Goal: Task Accomplishment & Management: Manage account settings

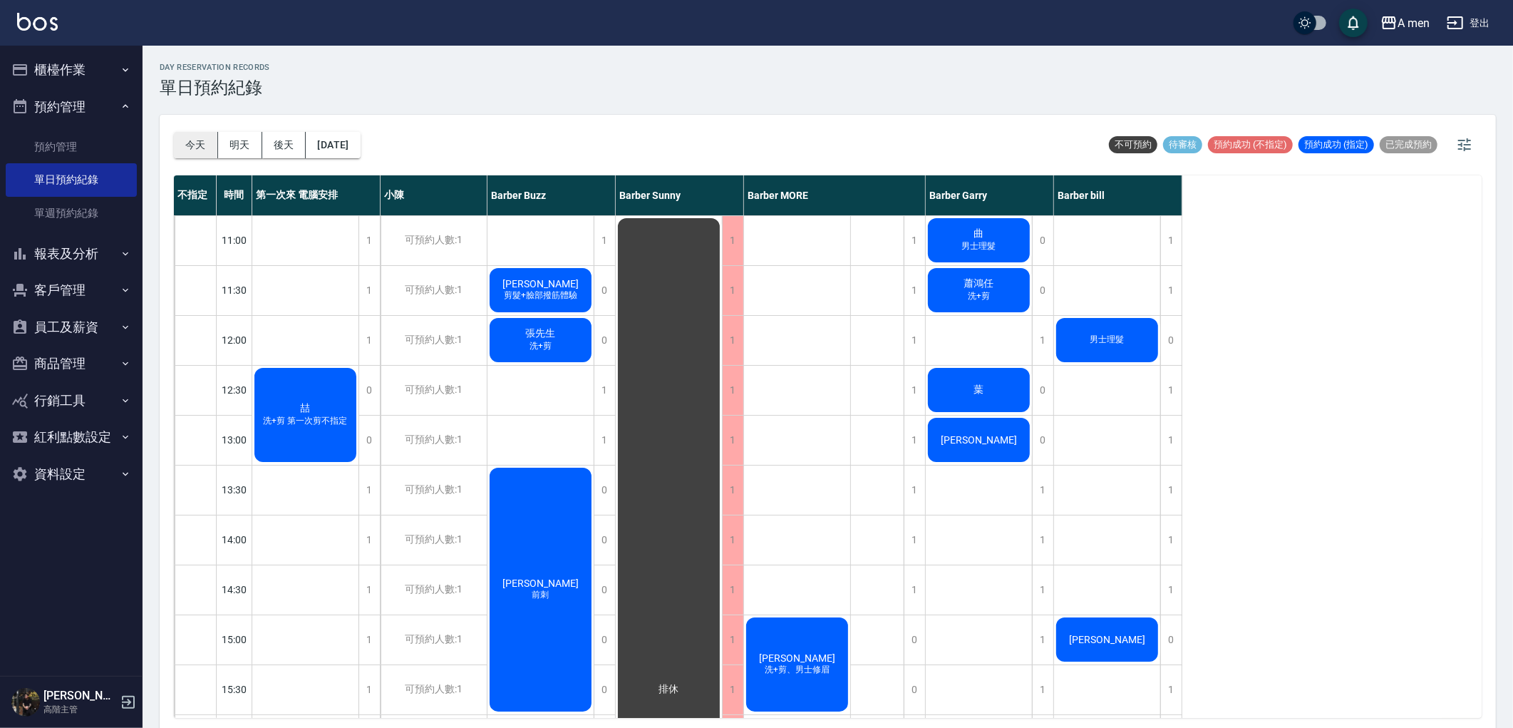
click at [203, 145] on button "今天" at bounding box center [196, 145] width 44 height 26
click at [271, 390] on div "喆 洗+剪 第一次剪不指定" at bounding box center [305, 415] width 106 height 98
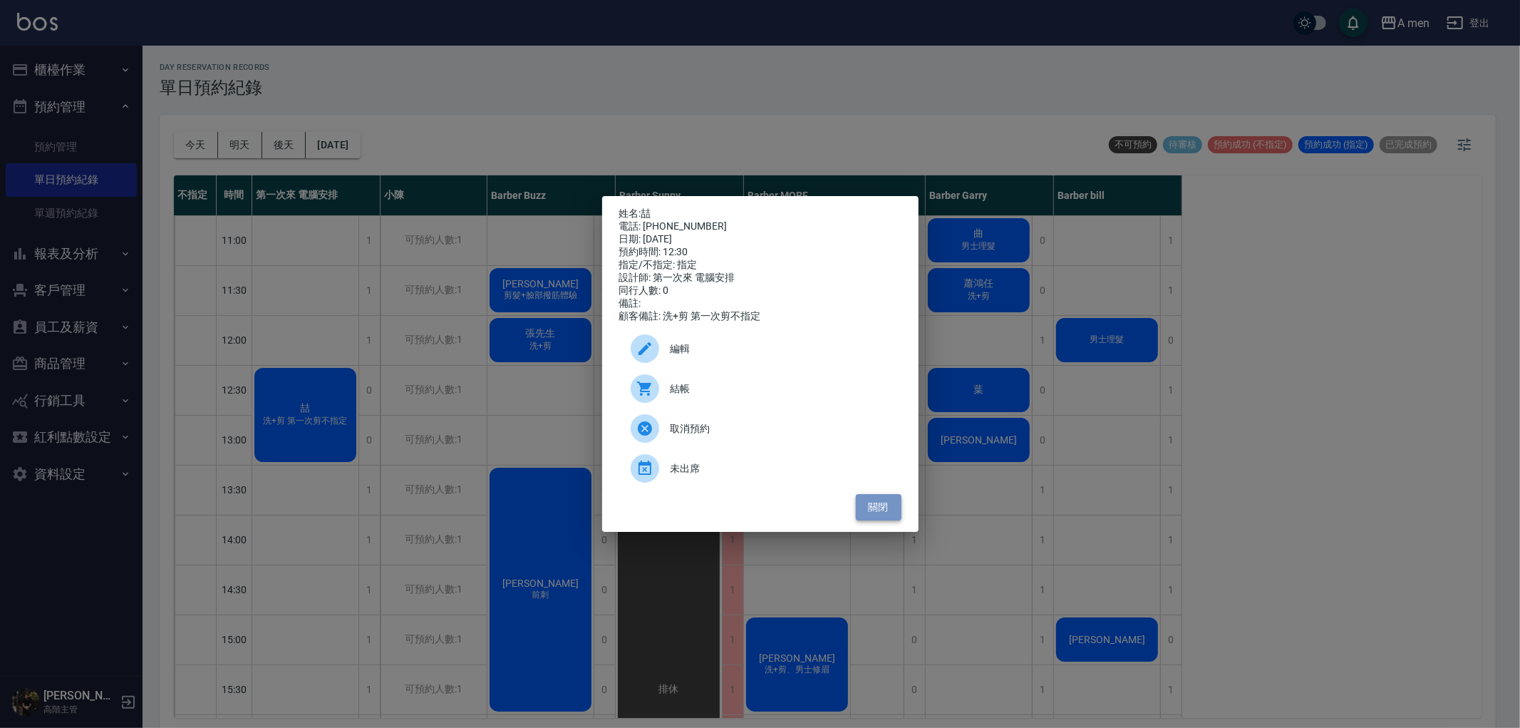
click at [887, 518] on button "關閉" at bounding box center [879, 507] width 46 height 26
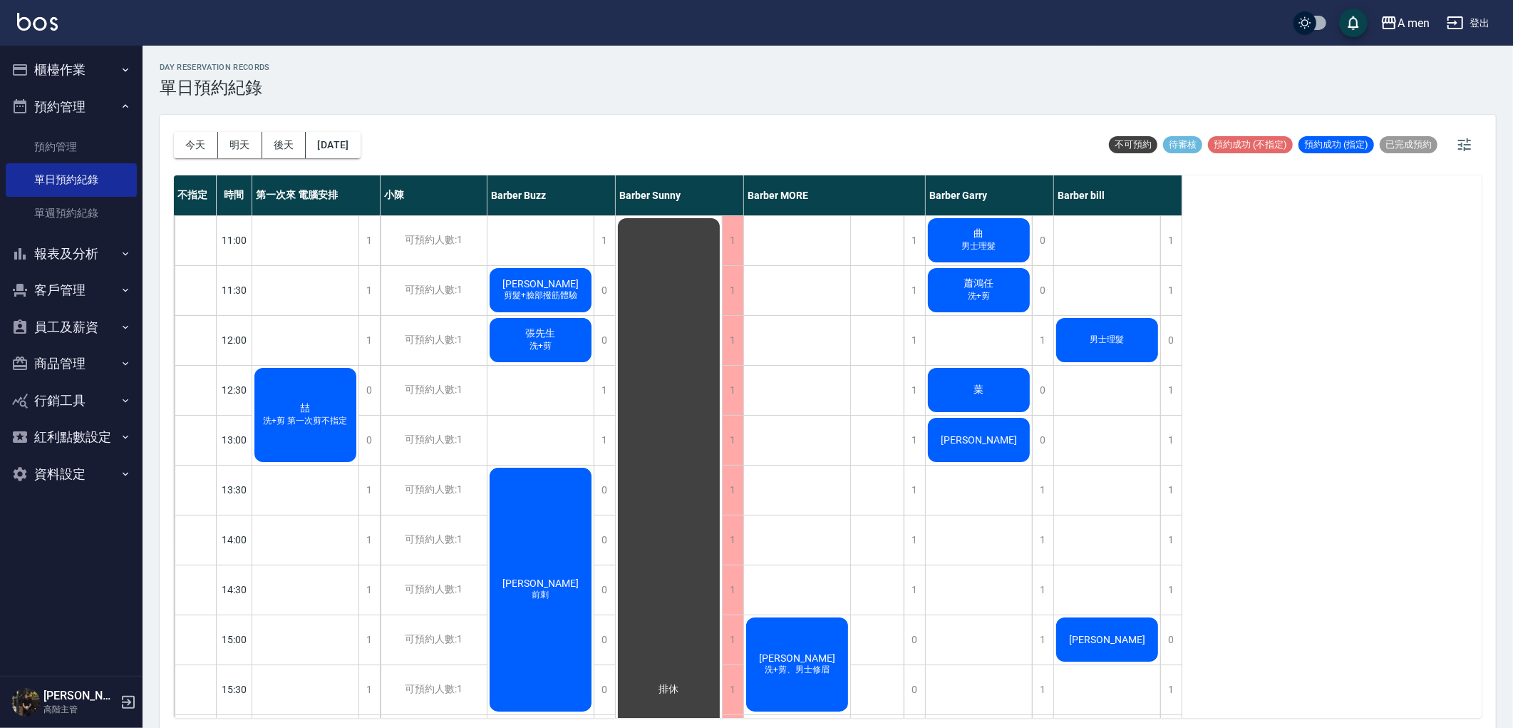
click at [649, 109] on div "day Reservation records 單日預約紀錄 [DATE] [DATE] [DATE] [DATE] 不可預約 待審核 預約成功 (不指定) …" at bounding box center [828, 389] width 1371 height 686
click at [209, 140] on button "今天" at bounding box center [196, 145] width 44 height 26
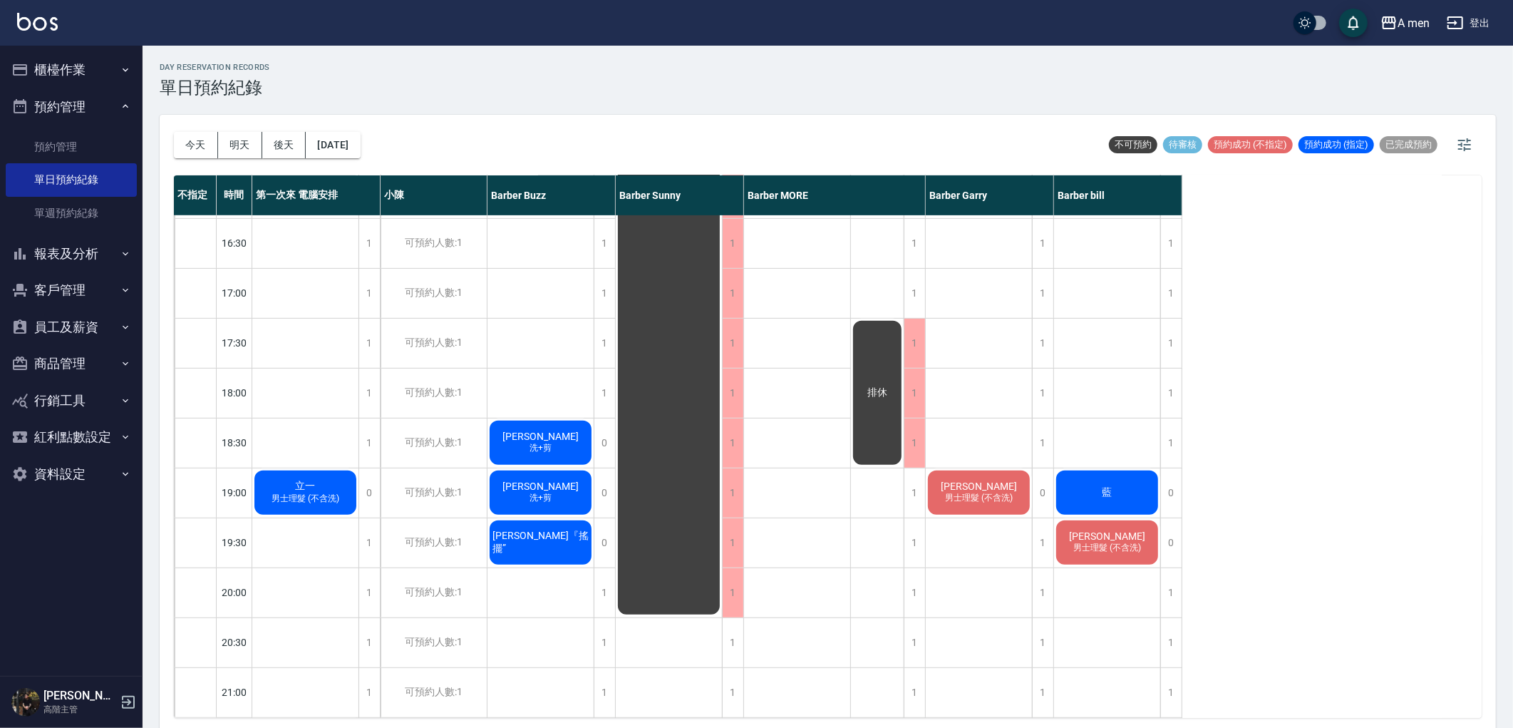
scroll to position [554, 0]
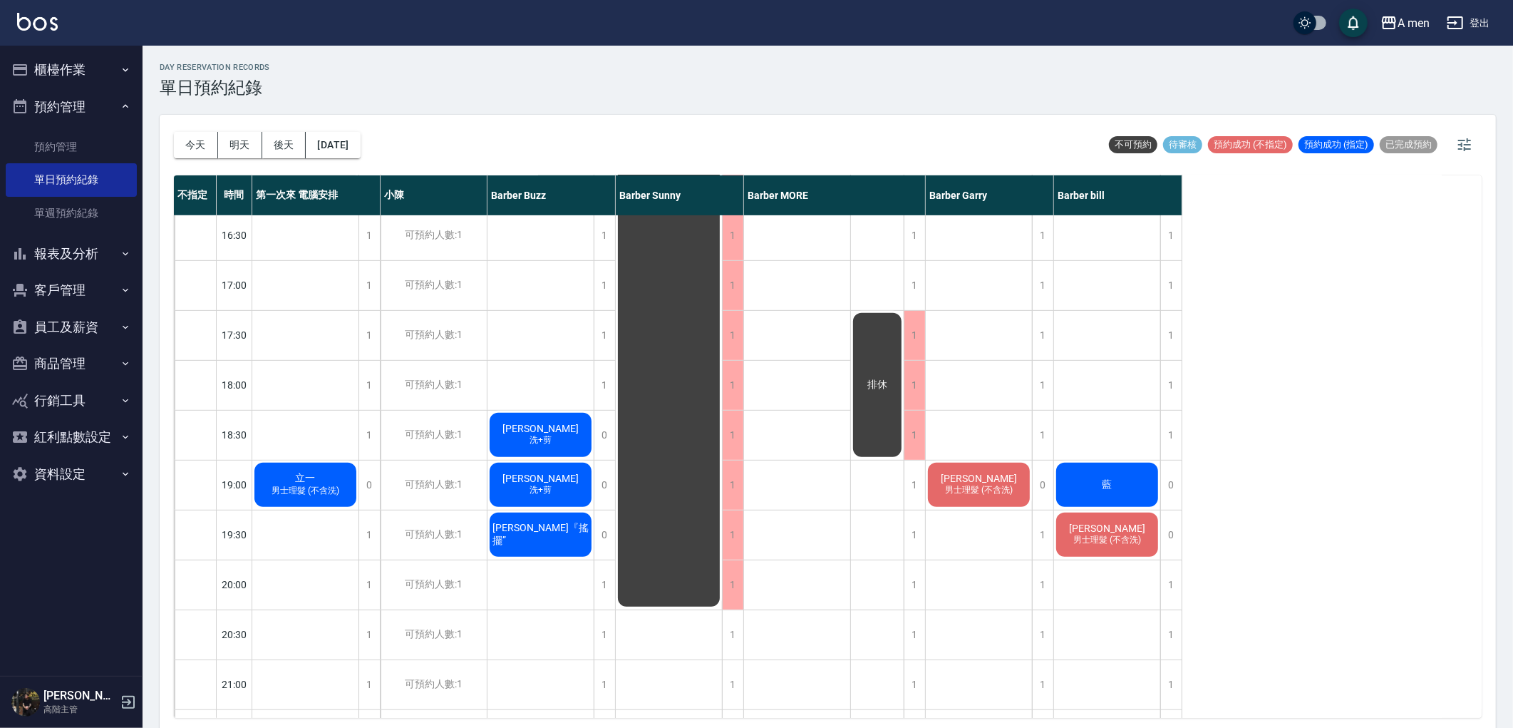
click at [816, 492] on div "[PERSON_NAME]+剪、男士修眉" at bounding box center [797, 284] width 107 height 1247
click at [373, 495] on div "0" at bounding box center [368, 484] width 21 height 49
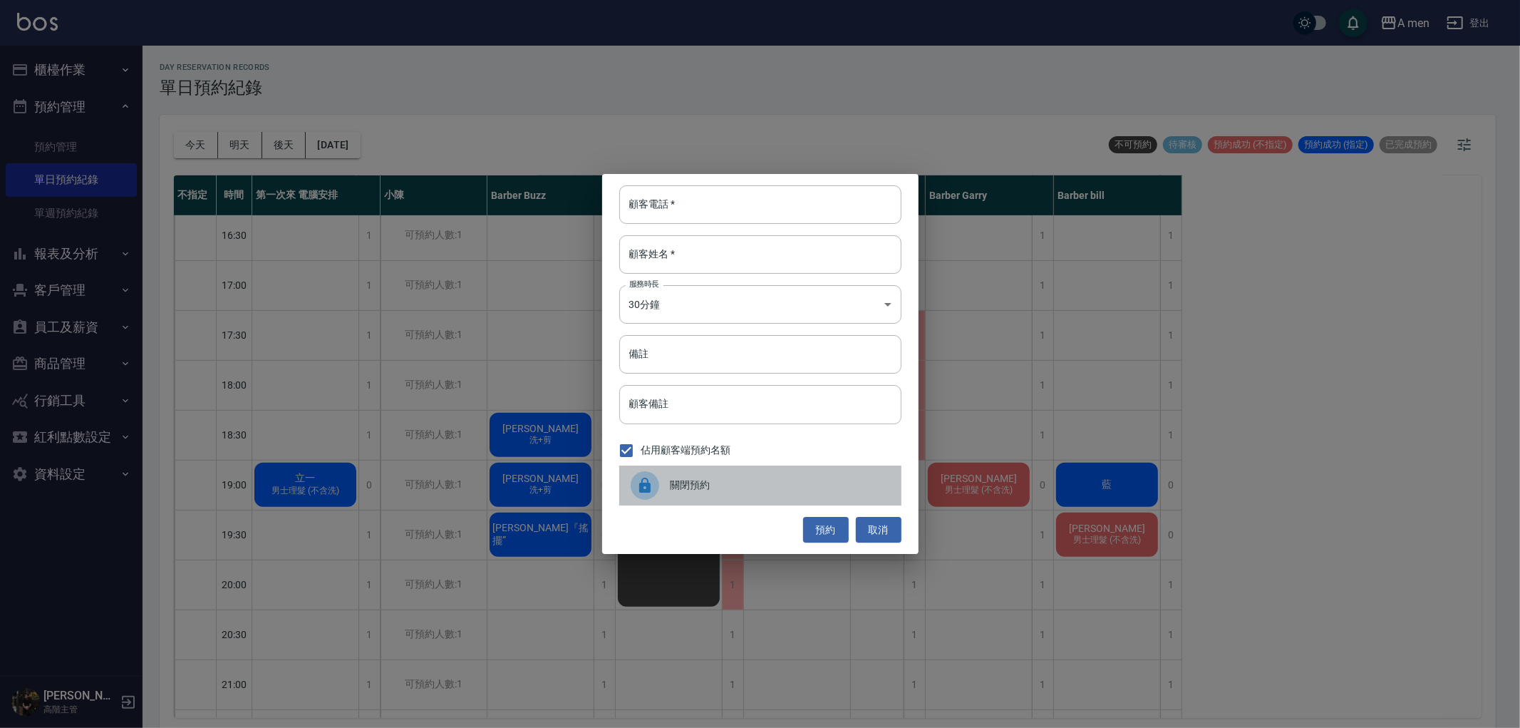
click at [718, 483] on span "關閉預約" at bounding box center [781, 485] width 220 height 15
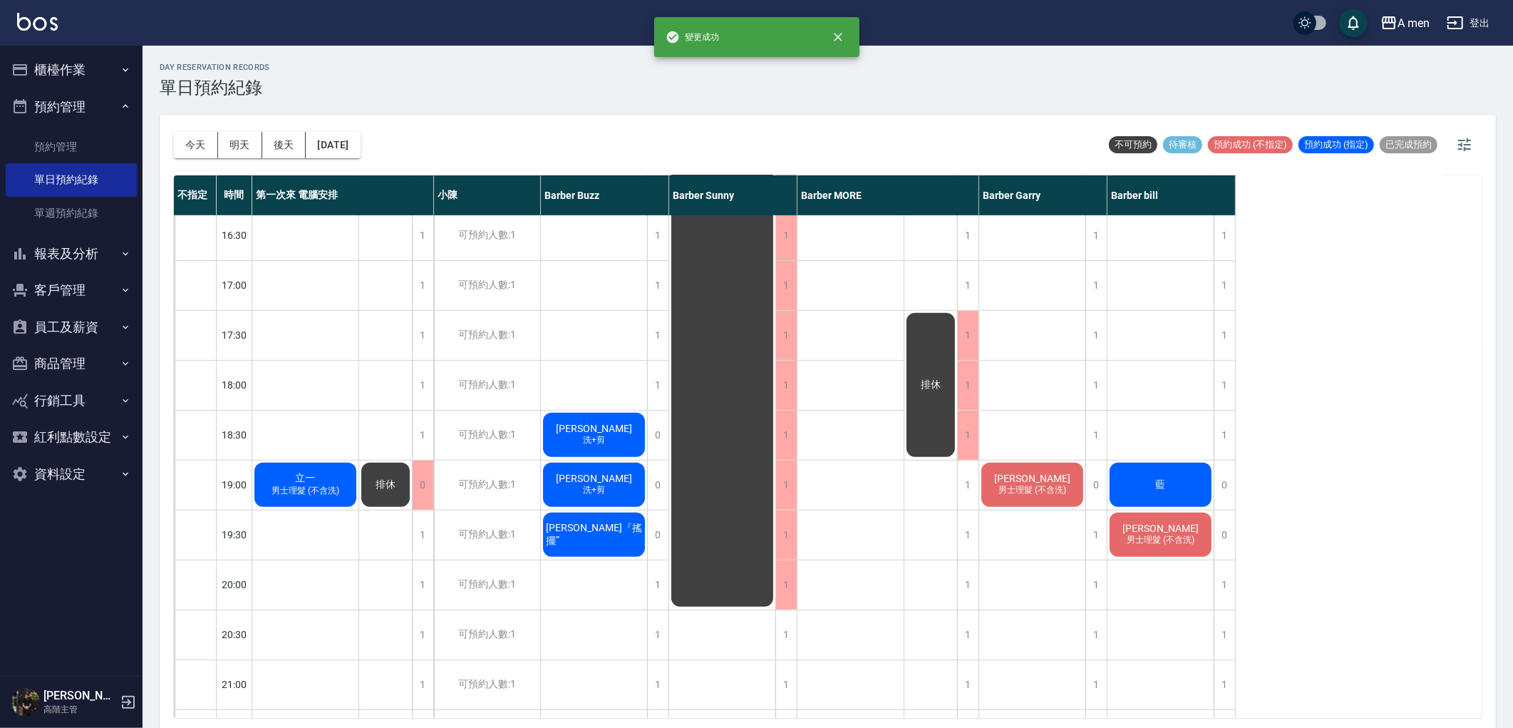
click at [323, 486] on span "男士理髮 (不含洗)" at bounding box center [305, 491] width 73 height 12
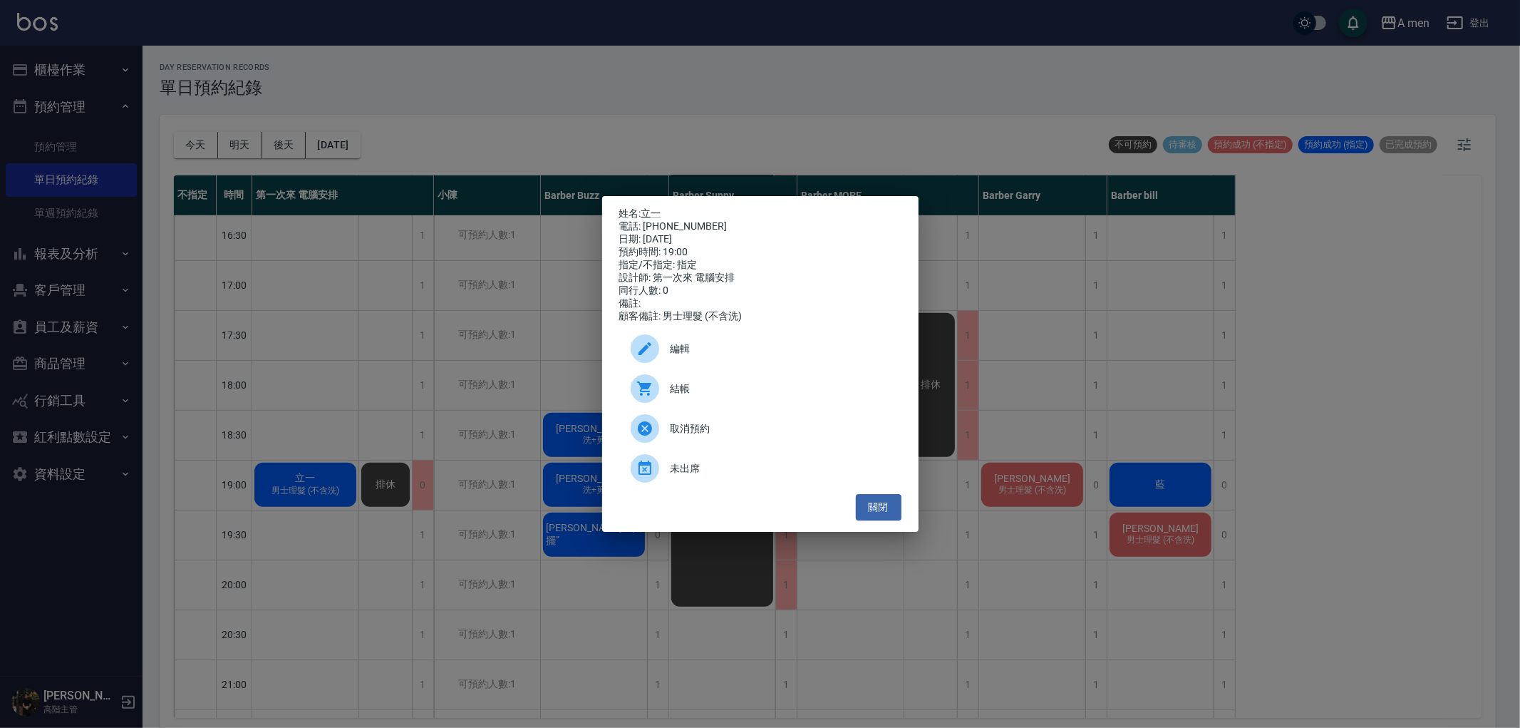
click at [767, 349] on div "編輯" at bounding box center [760, 349] width 282 height 40
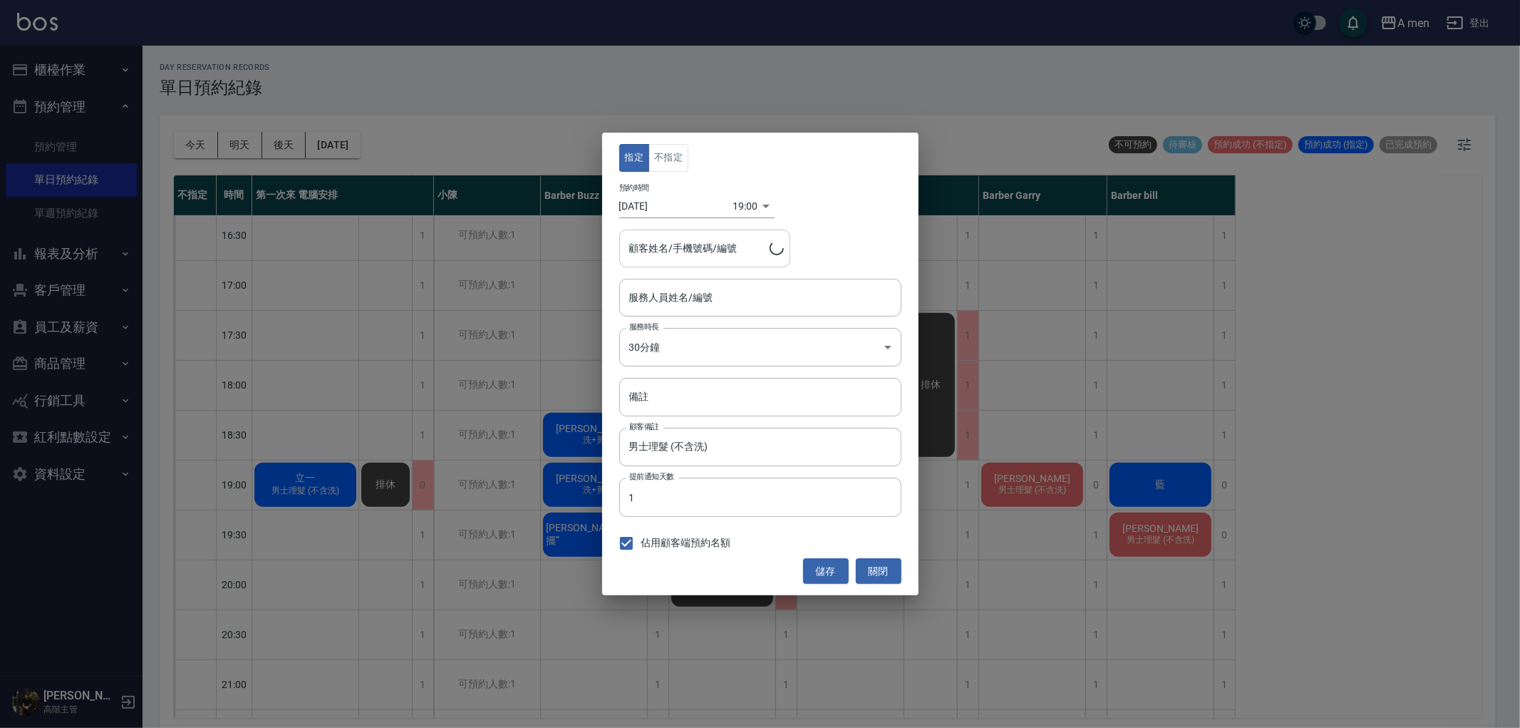
type input "第一次來 電腦安排-100"
type input "立一/0978654472"
click at [677, 165] on button "不指定" at bounding box center [669, 158] width 40 height 28
click at [740, 307] on input "第一次來 電腦安排-100" at bounding box center [750, 297] width 248 height 25
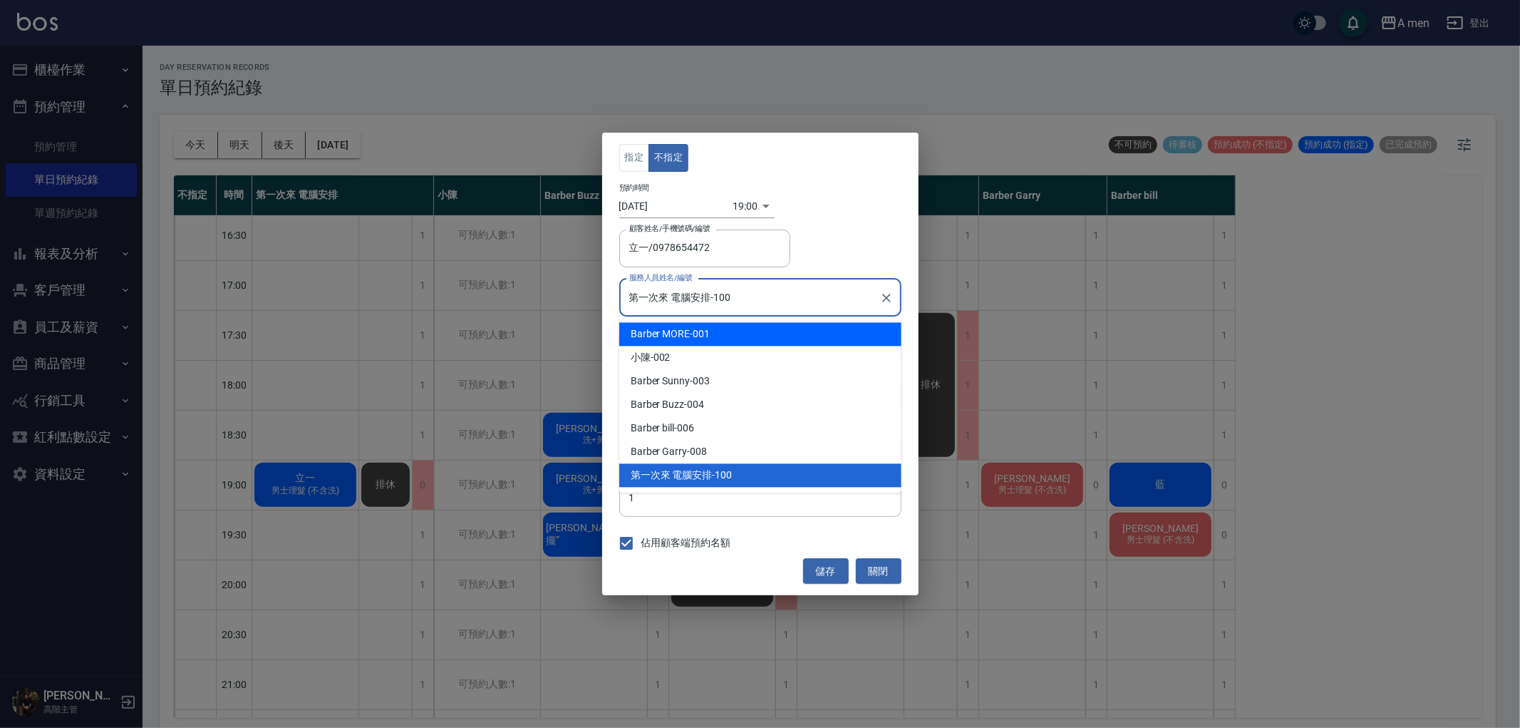
click at [741, 336] on div "Barber MORE -001" at bounding box center [760, 334] width 282 height 24
type input "Barber MORE-001"
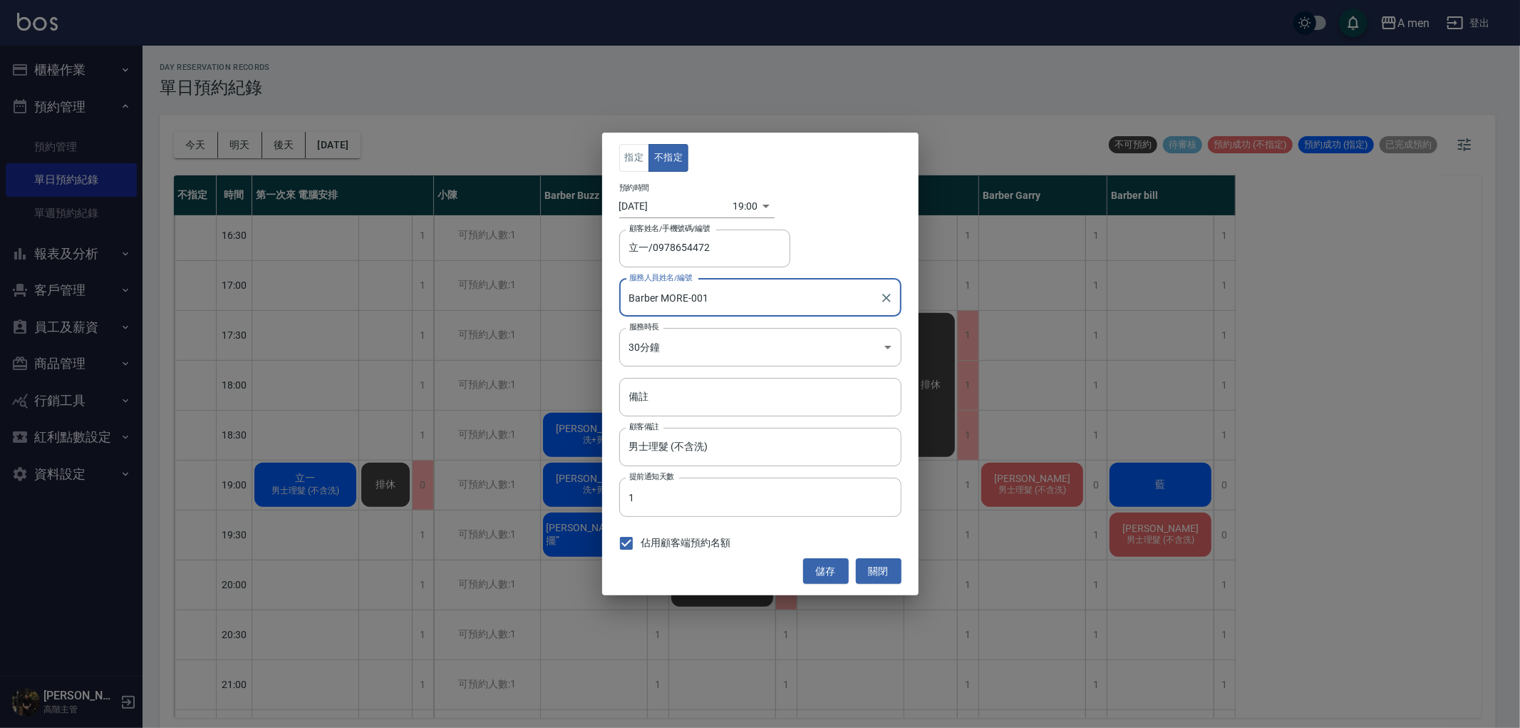
click at [823, 571] on button "儲存" at bounding box center [826, 571] width 46 height 26
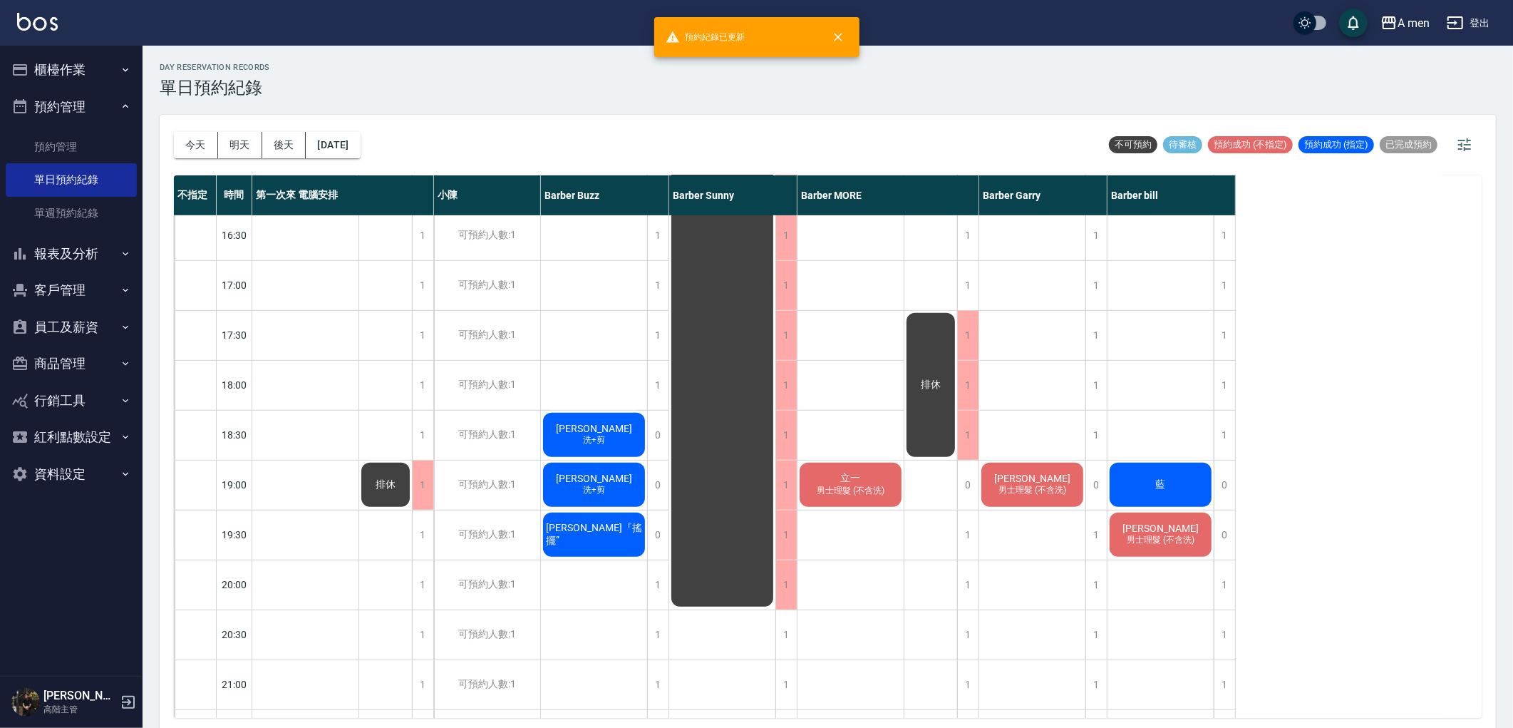
click at [850, 595] on div "[PERSON_NAME]+剪、男士修眉 立一 男士理髮 (不含洗)" at bounding box center [851, 284] width 107 height 1247
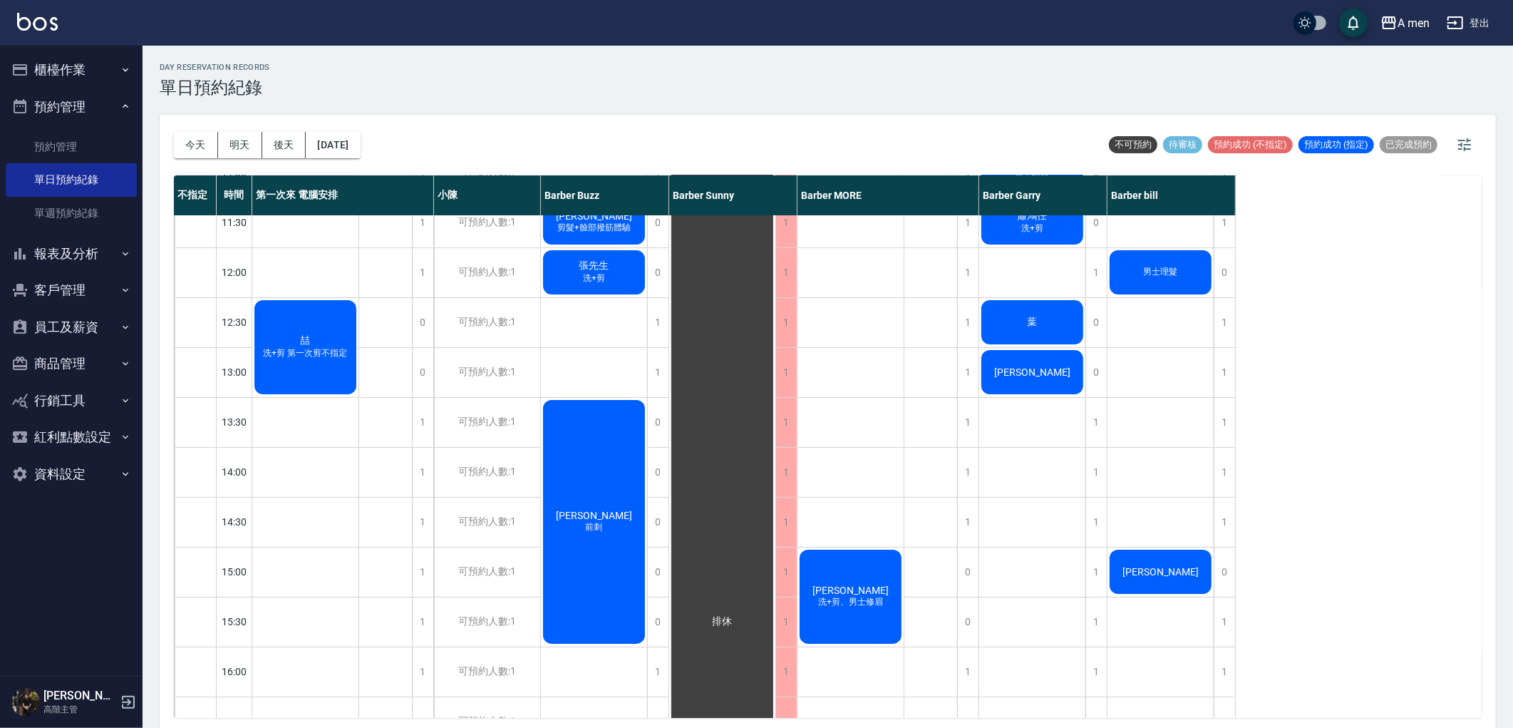
scroll to position [0, 0]
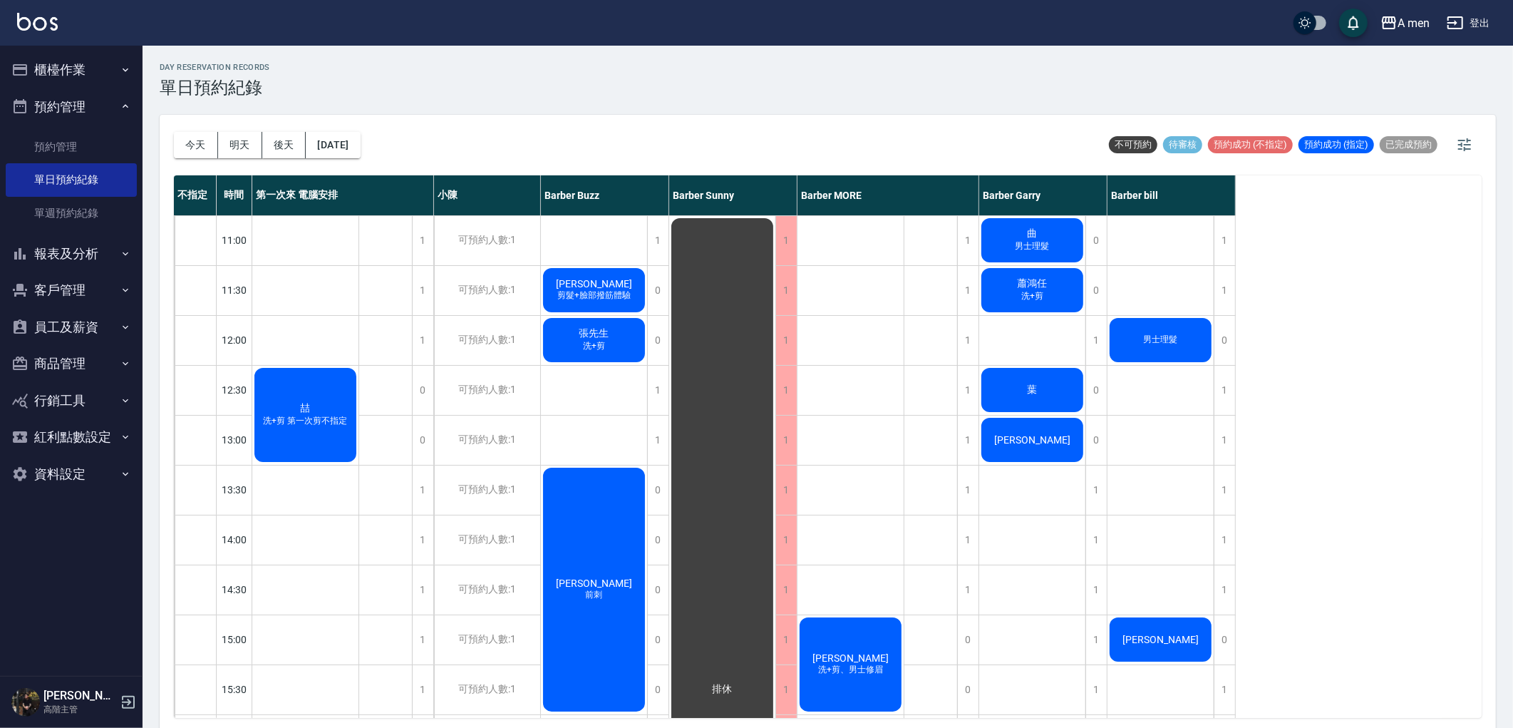
click at [1131, 326] on div "男士理髮" at bounding box center [1161, 340] width 106 height 48
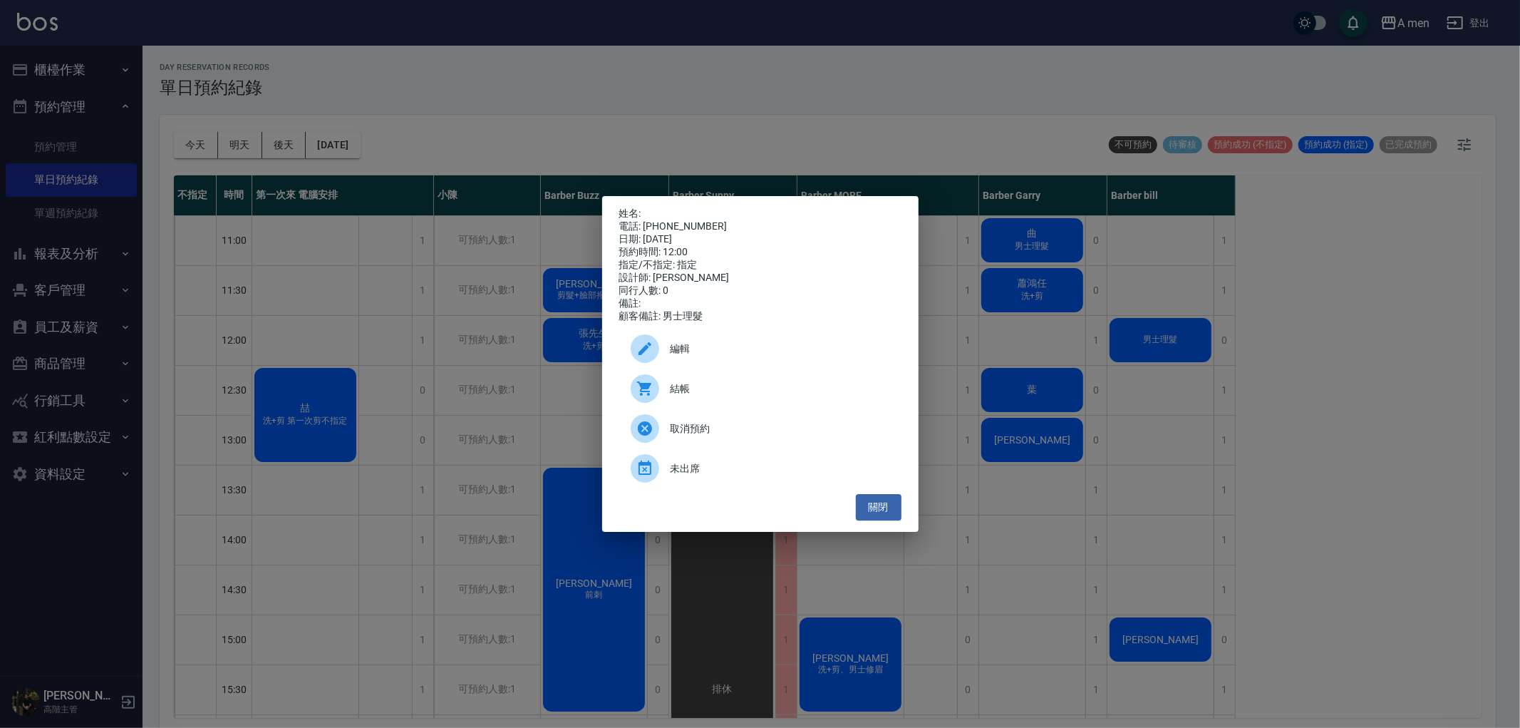
drag, startPoint x: 644, startPoint y: 220, endPoint x: 708, endPoint y: 225, distance: 64.4
click at [708, 227] on div "姓名: 電話: [PHONE_NUMBER] 日期: [DATE] 預約時間: 12:00 指定/不指定: 指定 設計師: [PERSON_NAME] bil…" at bounding box center [760, 264] width 282 height 115
click at [704, 220] on div "電話: [PHONE_NUMBER]" at bounding box center [760, 226] width 282 height 13
click at [702, 220] on div "電話: [PHONE_NUMBER]" at bounding box center [760, 226] width 282 height 13
click at [699, 220] on div "電話: [PHONE_NUMBER]" at bounding box center [760, 226] width 282 height 13
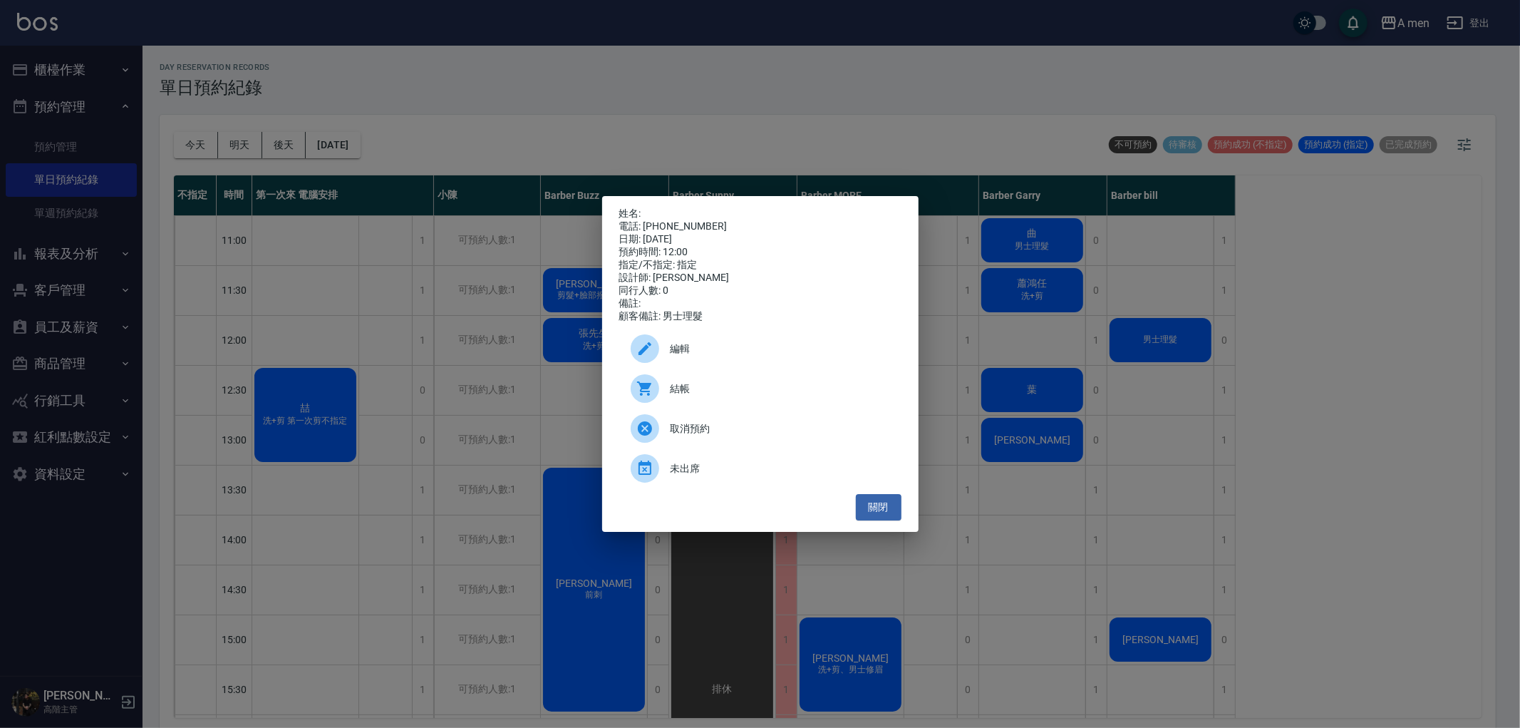
click at [645, 207] on p "姓名:" at bounding box center [760, 213] width 282 height 13
drag, startPoint x: 647, startPoint y: 222, endPoint x: 703, endPoint y: 223, distance: 56.3
click at [703, 223] on div "電話: [PHONE_NUMBER]" at bounding box center [760, 226] width 282 height 13
copy div "0974175528"
click at [372, 258] on div "姓名: 電話: [PHONE_NUMBER] 日期: [DATE] 預約時間: 12:00 指定/不指定: 指定 設計師: [PERSON_NAME] bil…" at bounding box center [760, 364] width 1520 height 728
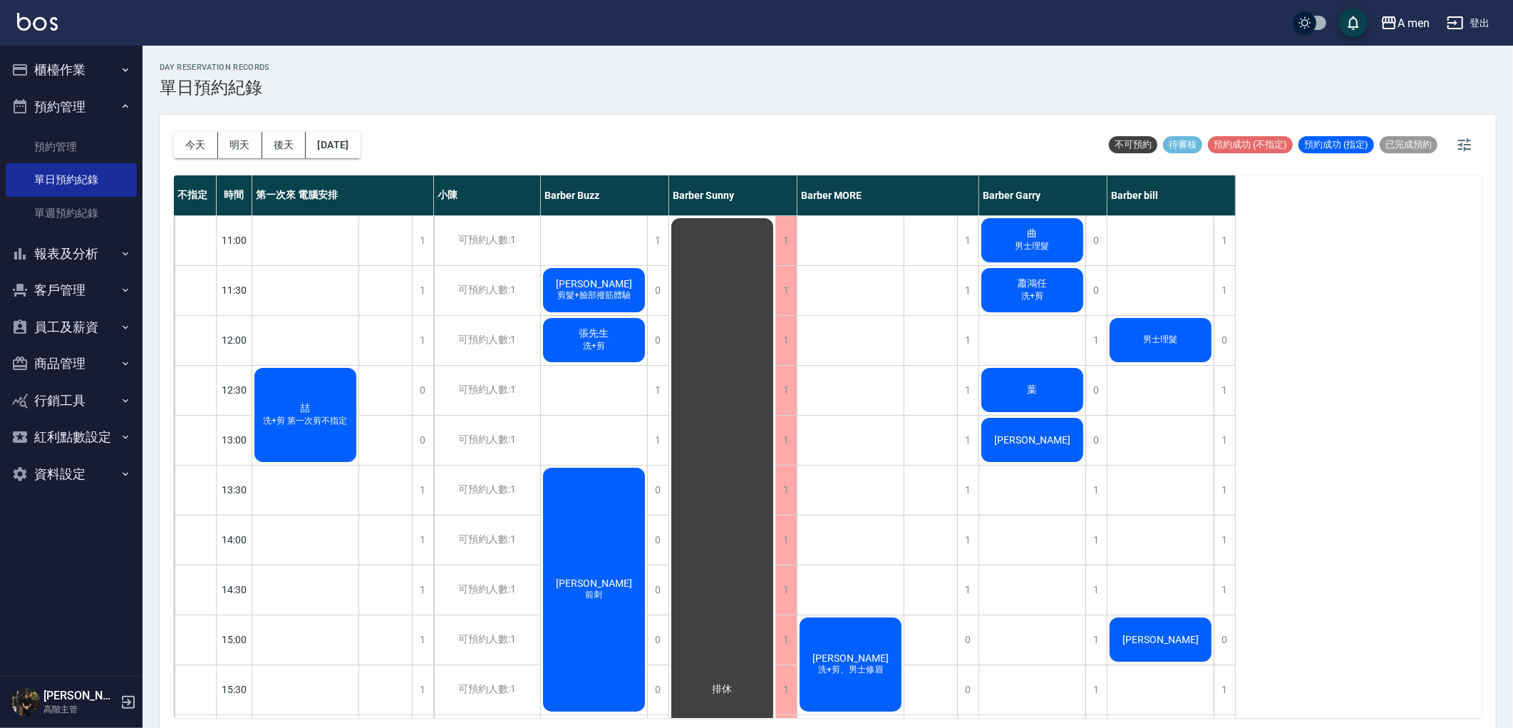
click at [113, 289] on button "客戶管理" at bounding box center [71, 290] width 131 height 37
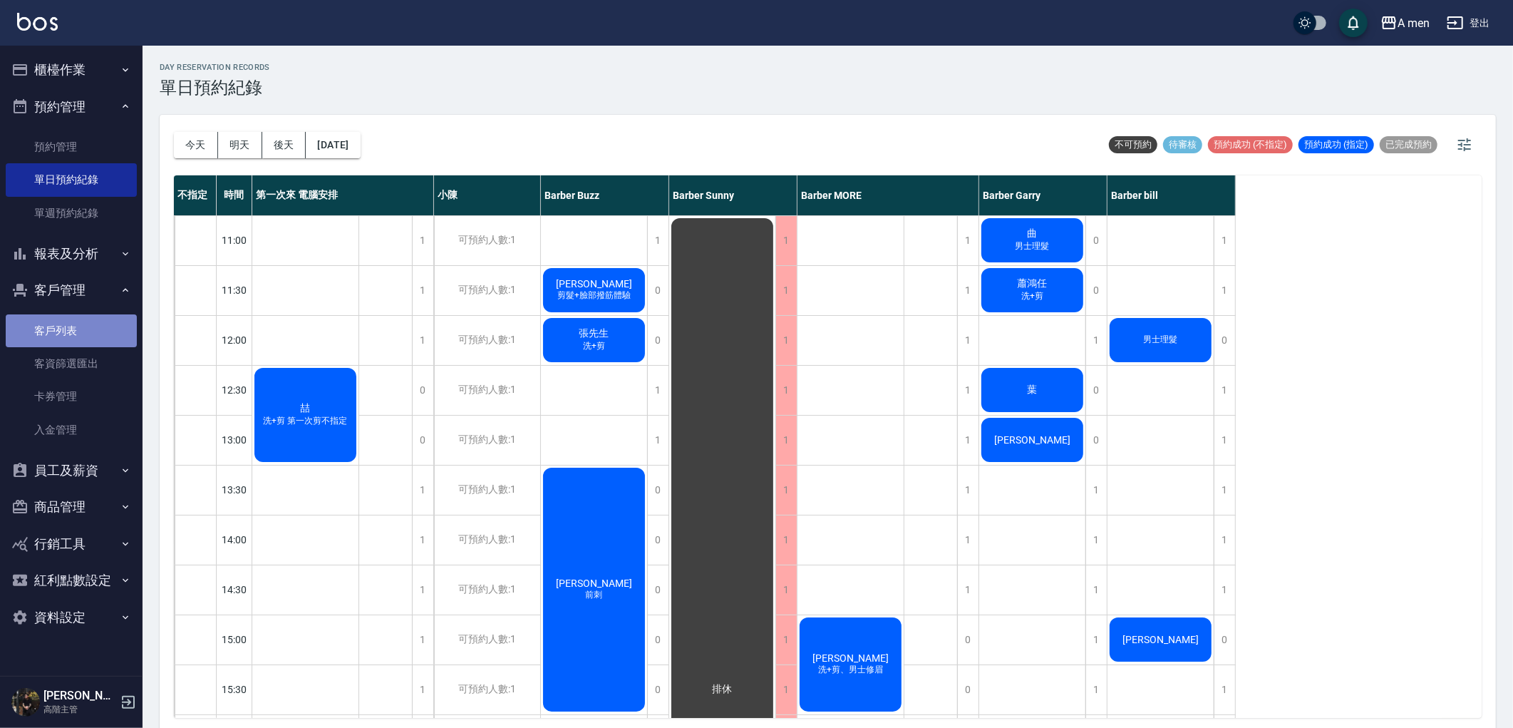
click at [118, 337] on link "客戶列表" at bounding box center [71, 330] width 131 height 33
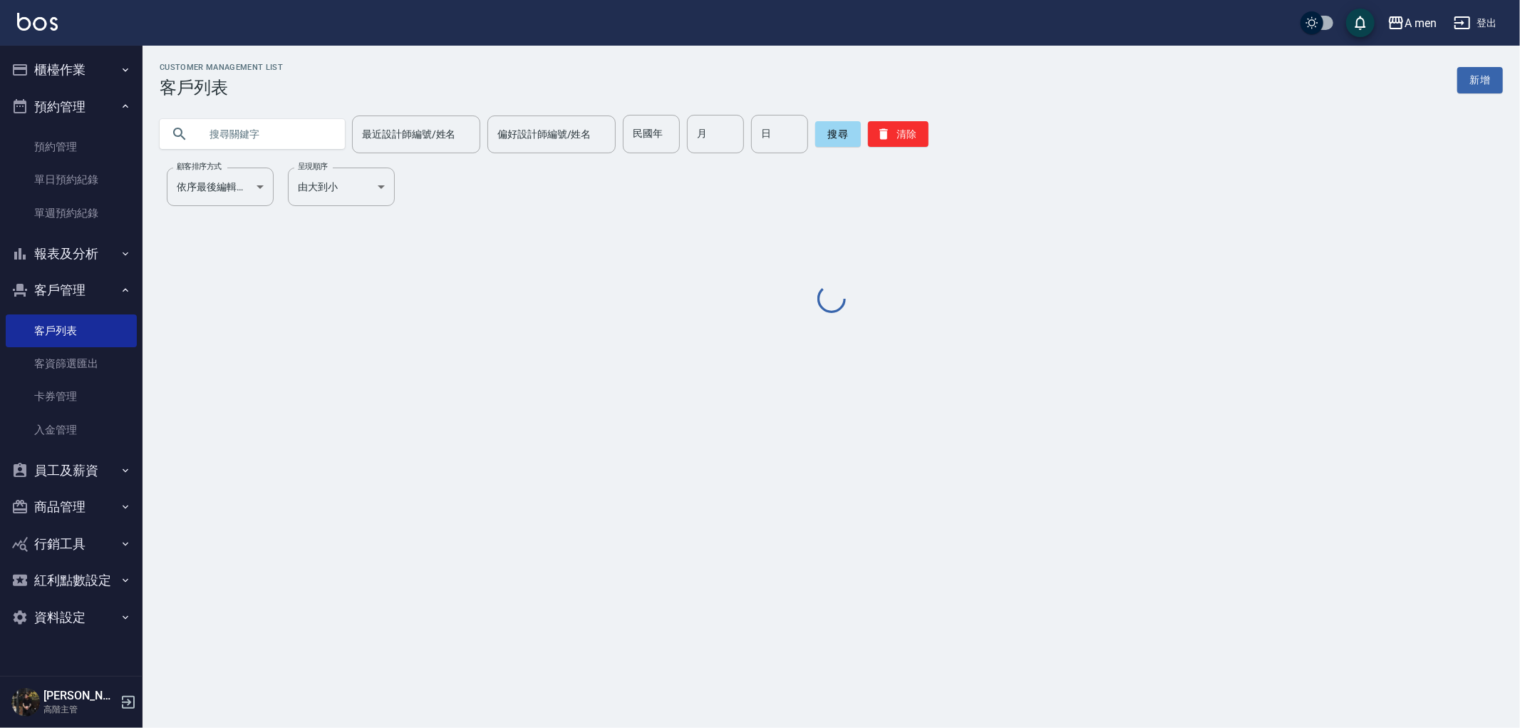
click at [269, 133] on input "text" at bounding box center [267, 134] width 134 height 38
paste input "0974175528"
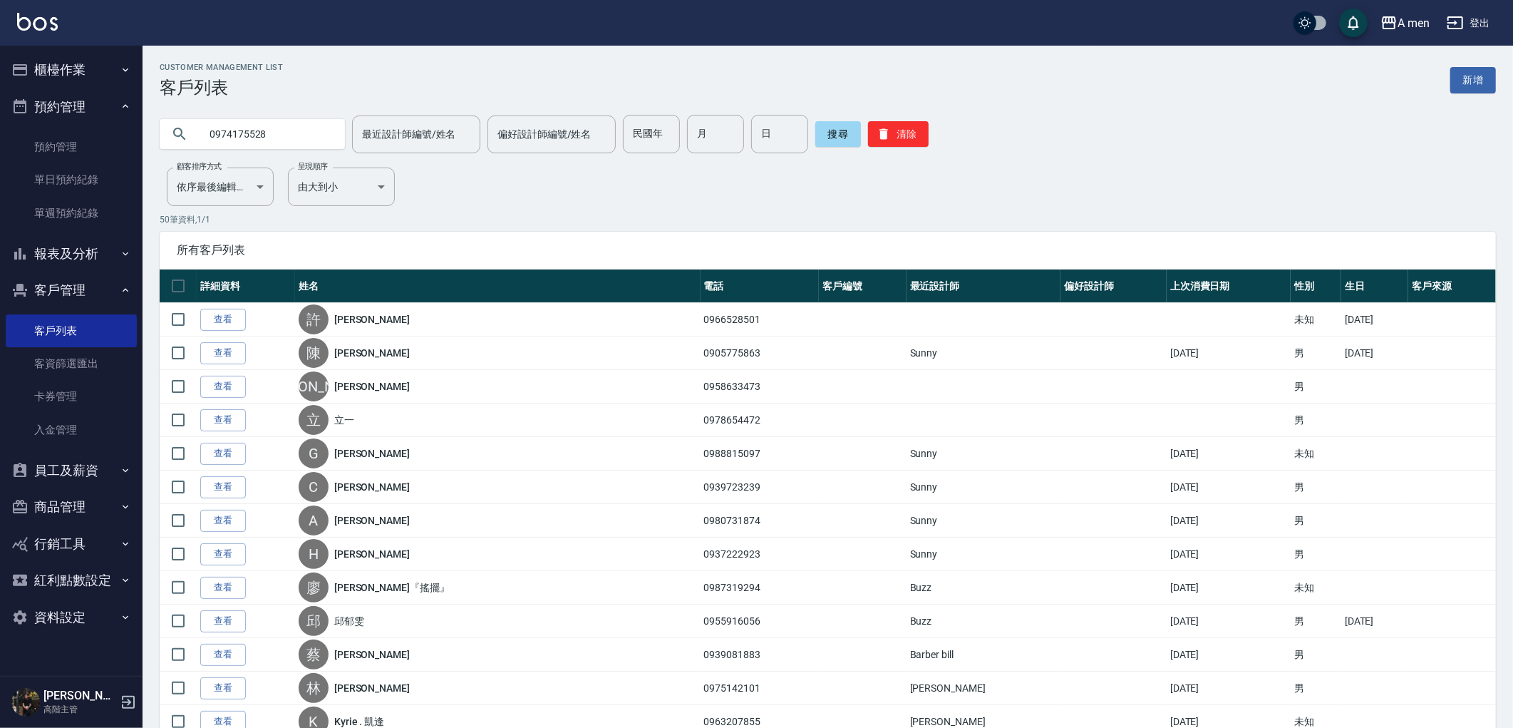
type input "0974175528"
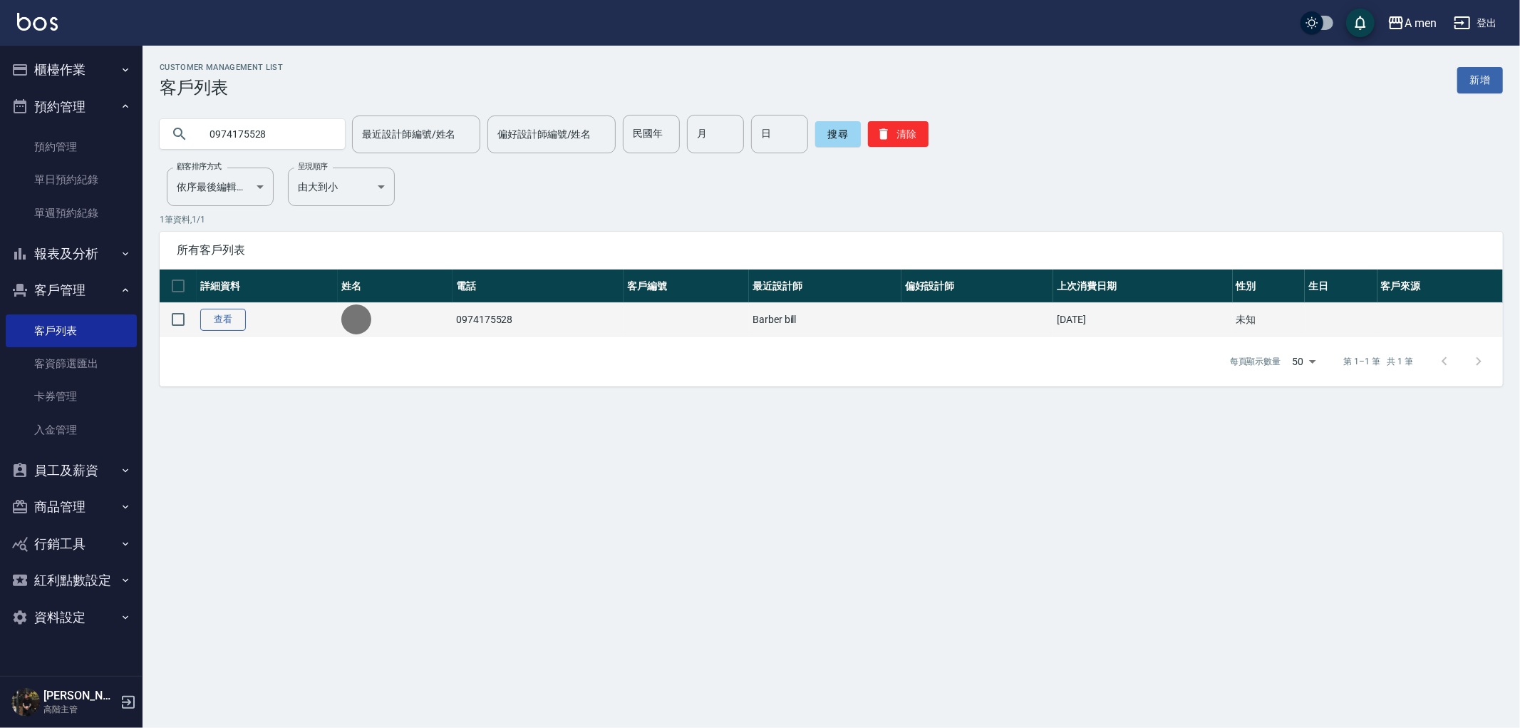
click at [230, 335] on td "查看" at bounding box center [267, 319] width 141 height 33
click at [228, 328] on link "查看" at bounding box center [223, 320] width 46 height 22
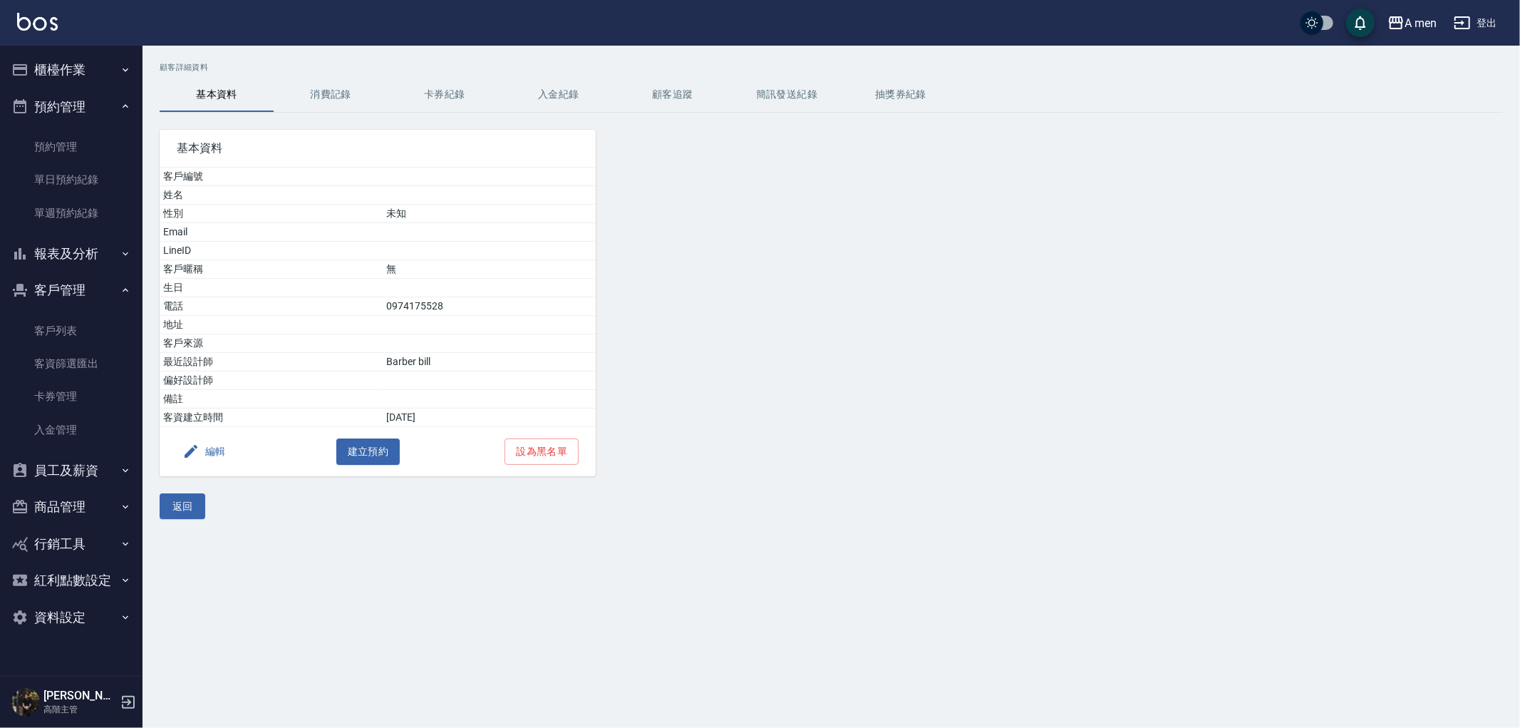
click at [337, 103] on button "消費記錄" at bounding box center [331, 95] width 114 height 34
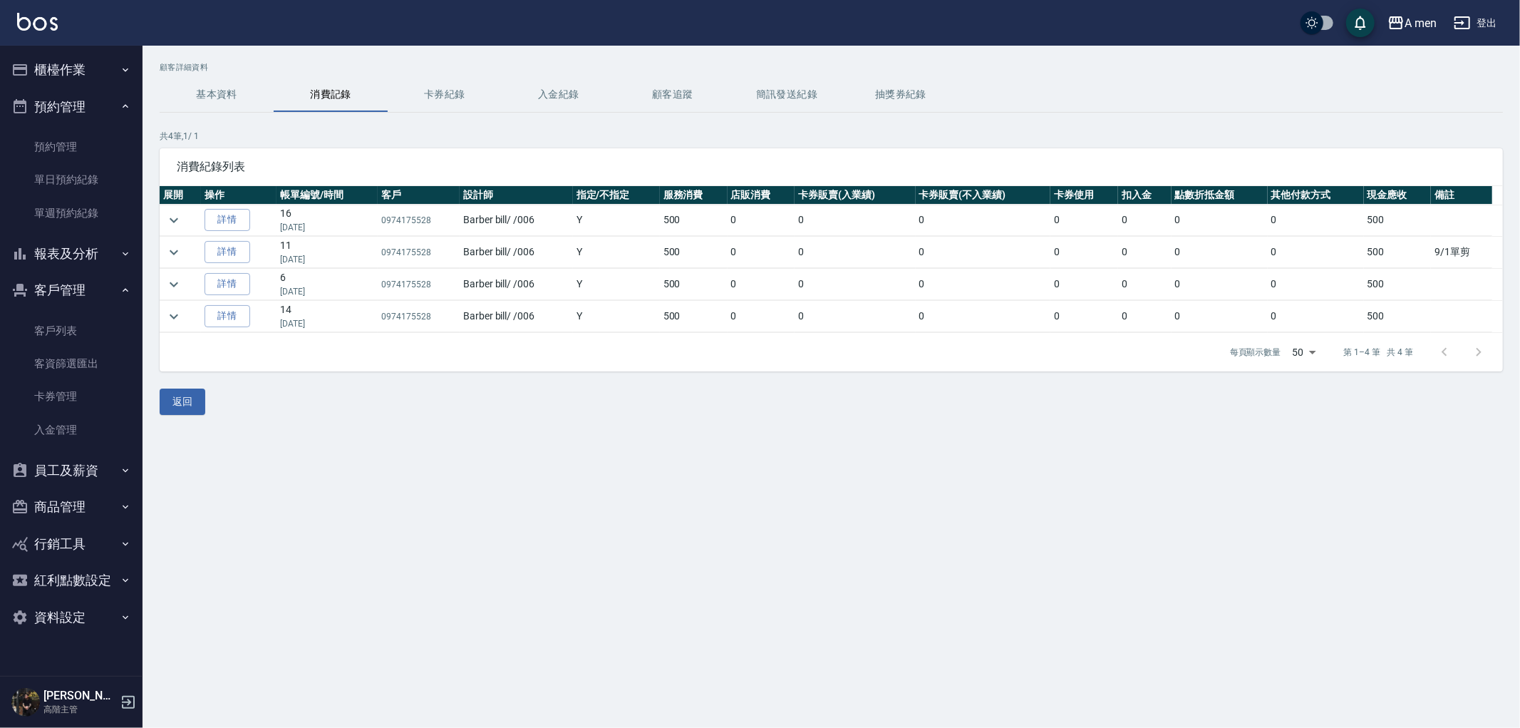
click at [88, 64] on button "櫃檯作業" at bounding box center [71, 69] width 131 height 37
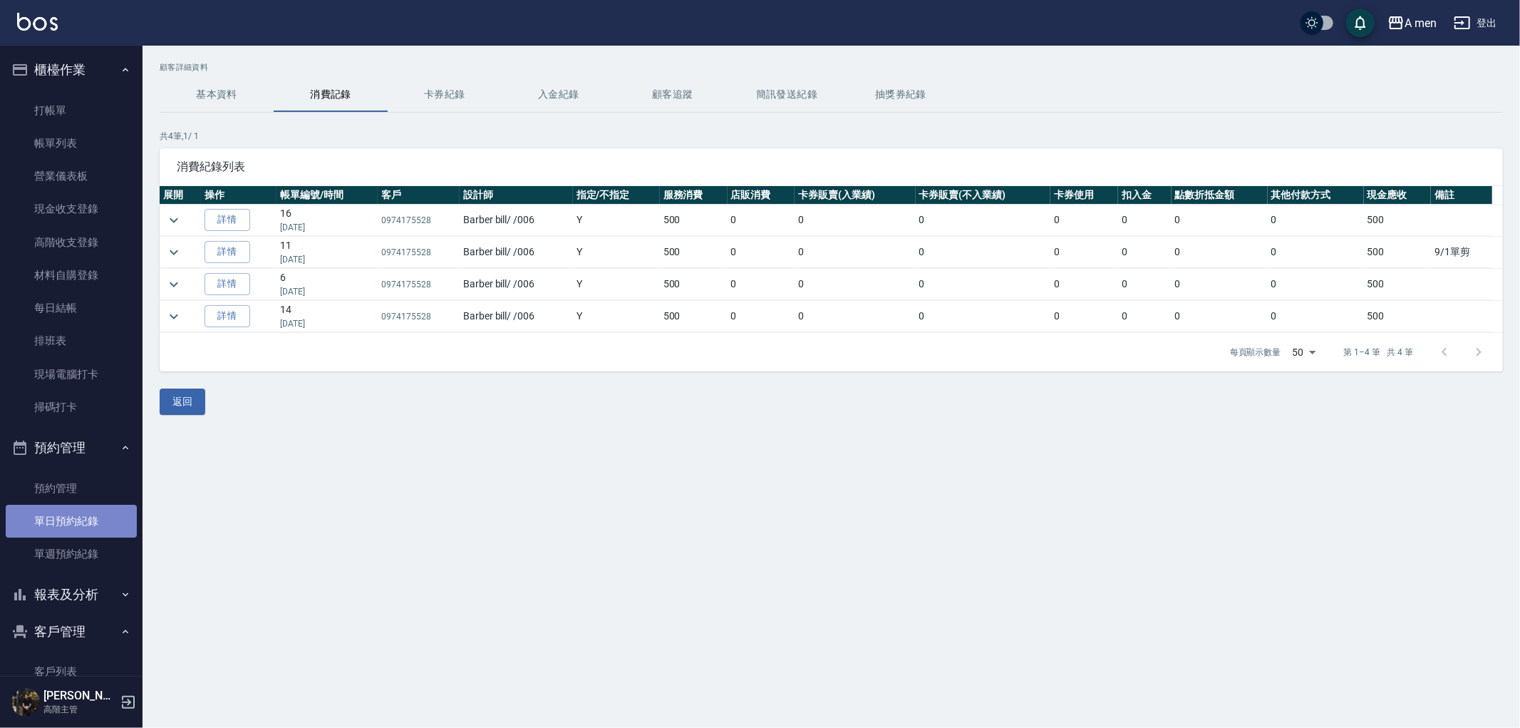
click at [88, 509] on link "單日預約紀錄" at bounding box center [71, 521] width 131 height 33
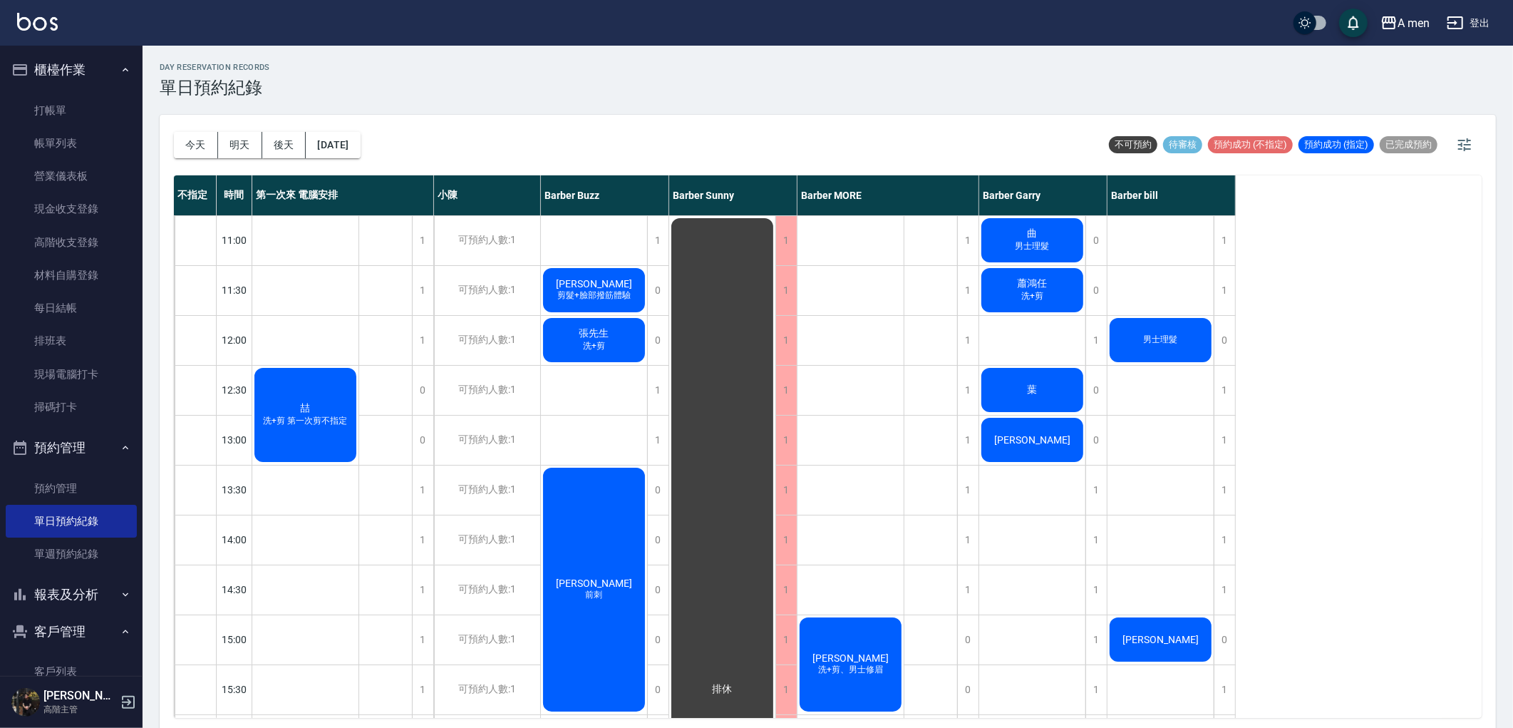
click at [322, 431] on div "喆 洗+剪 第一次剪不指定" at bounding box center [305, 415] width 106 height 98
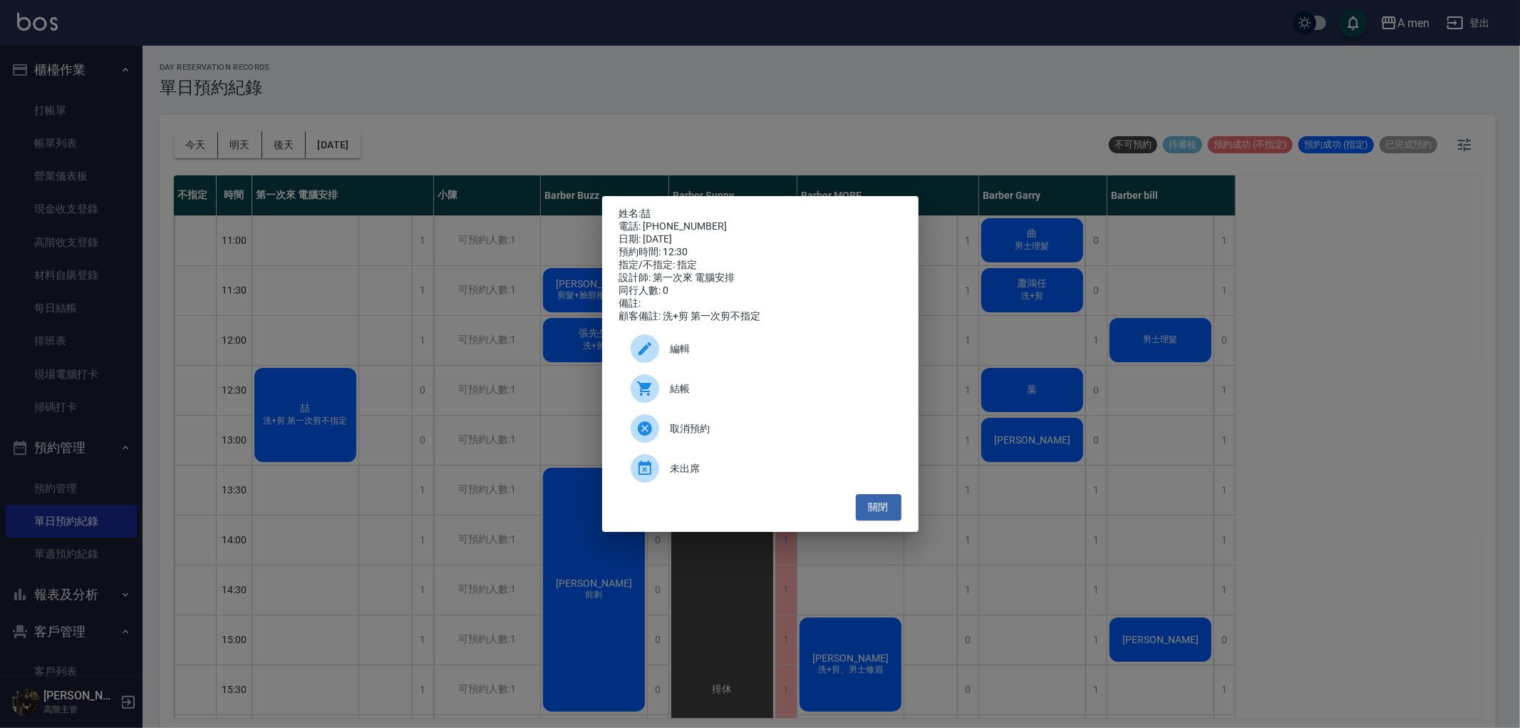
drag, startPoint x: 672, startPoint y: 353, endPoint x: 689, endPoint y: 321, distance: 36.3
click at [674, 353] on span "編輯" at bounding box center [781, 348] width 220 height 15
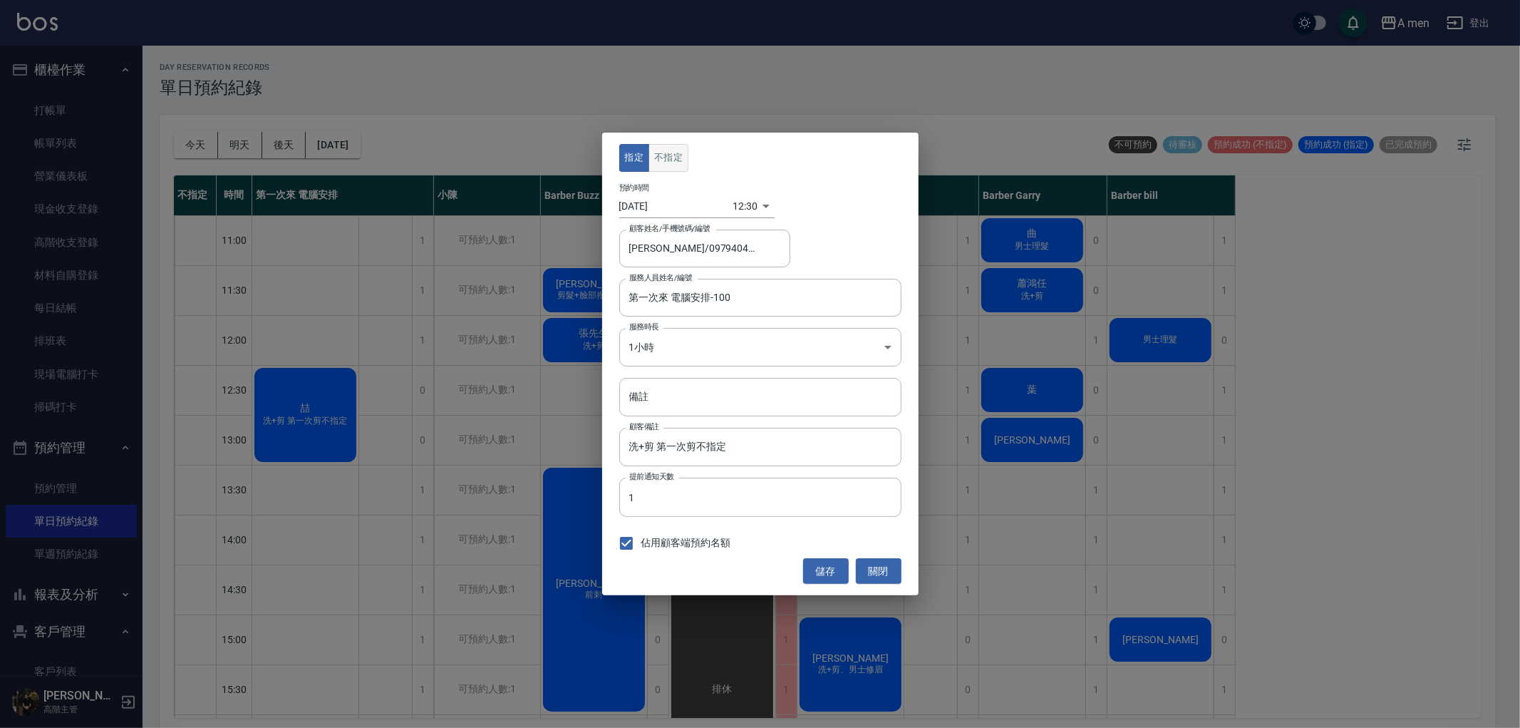
click at [678, 158] on button "不指定" at bounding box center [669, 158] width 40 height 28
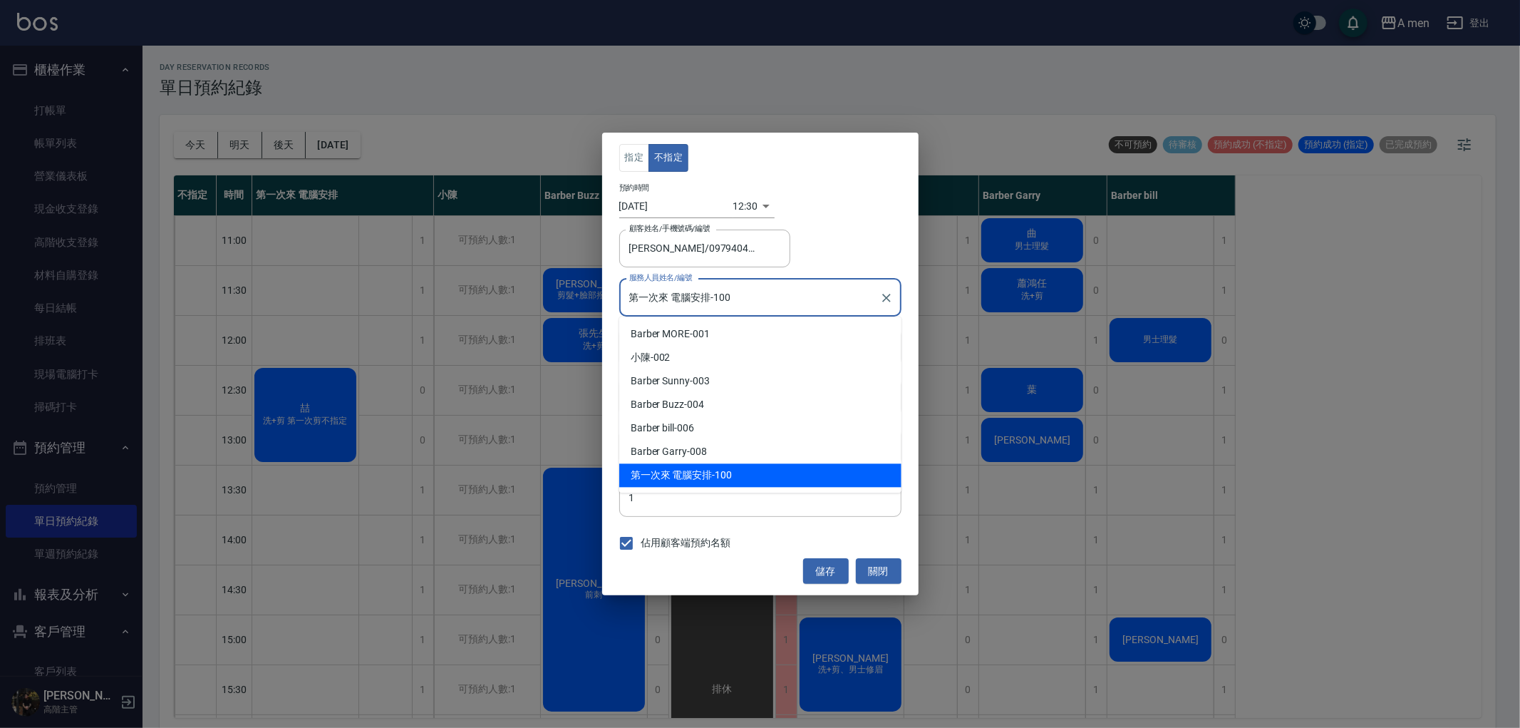
click at [731, 299] on input "第一次來 電腦安排-100" at bounding box center [750, 297] width 248 height 25
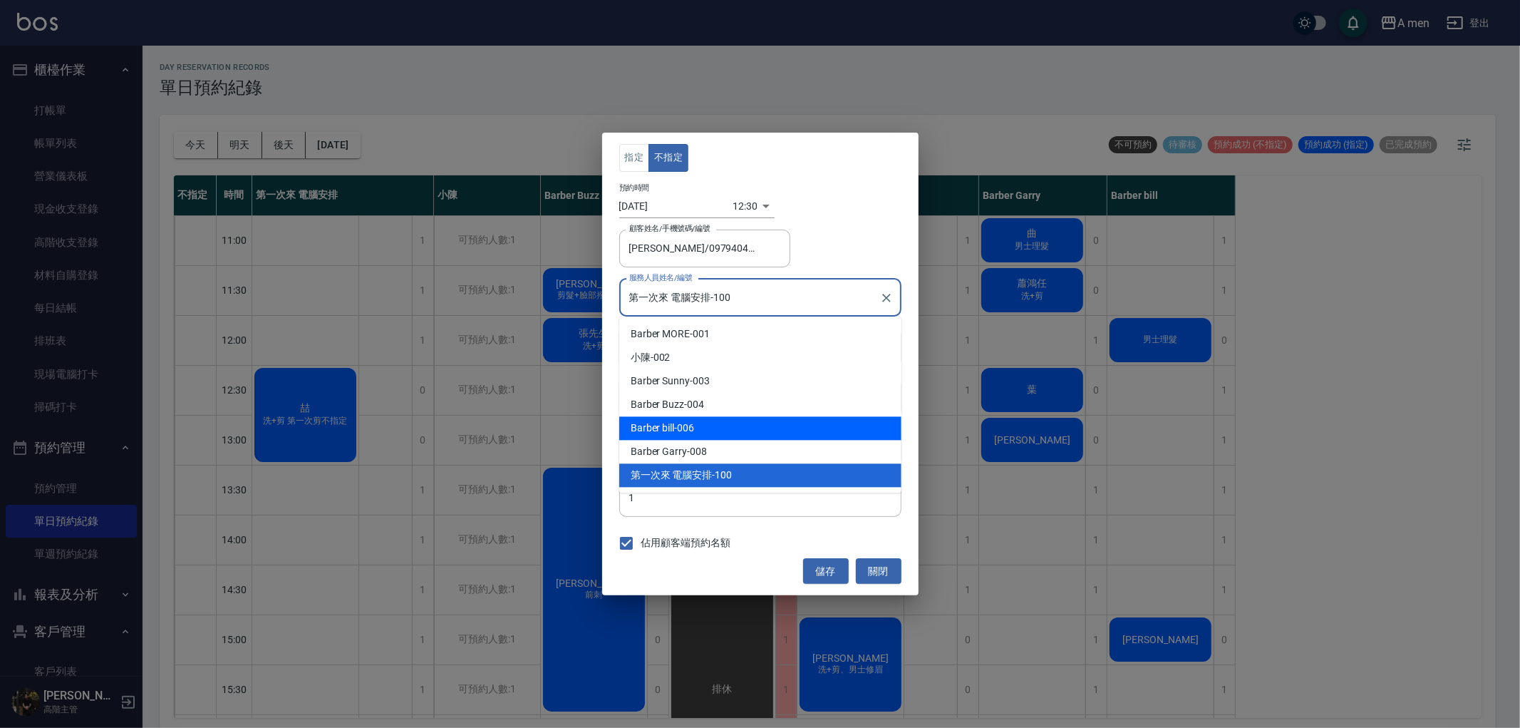
click at [745, 428] on div "Barber bill -006" at bounding box center [760, 428] width 282 height 24
type input "Barber bill-006"
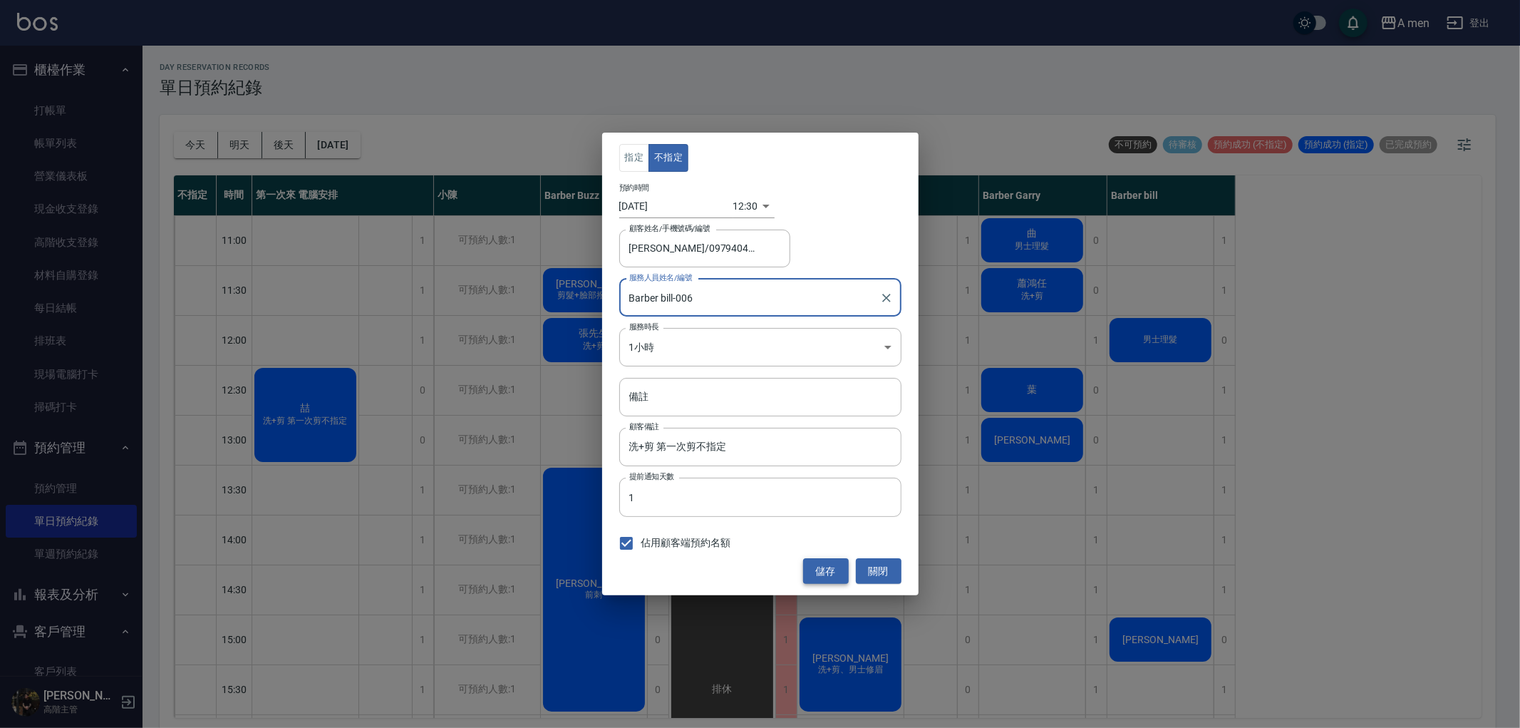
click at [831, 574] on button "儲存" at bounding box center [826, 571] width 46 height 26
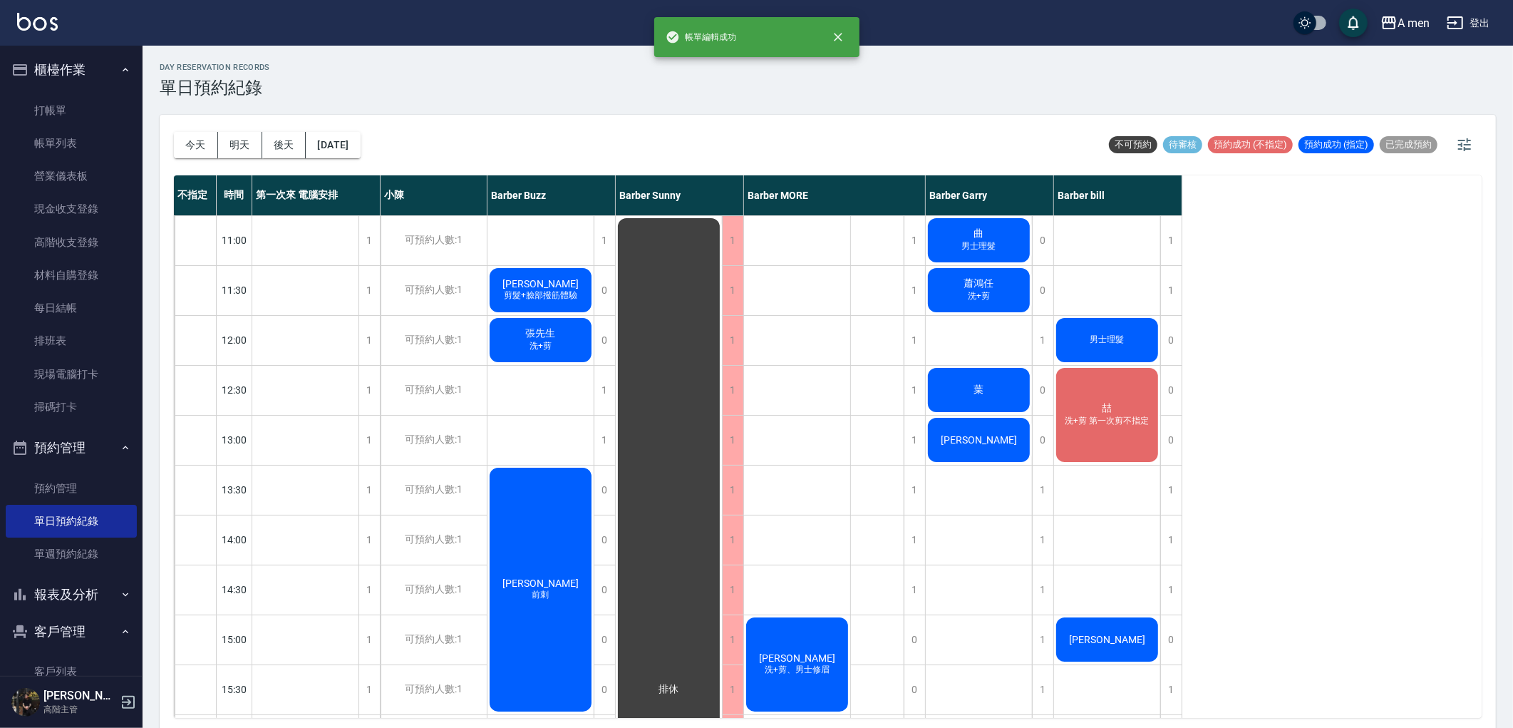
click at [1092, 440] on div "喆 洗+剪 第一次剪不指定" at bounding box center [1107, 415] width 106 height 98
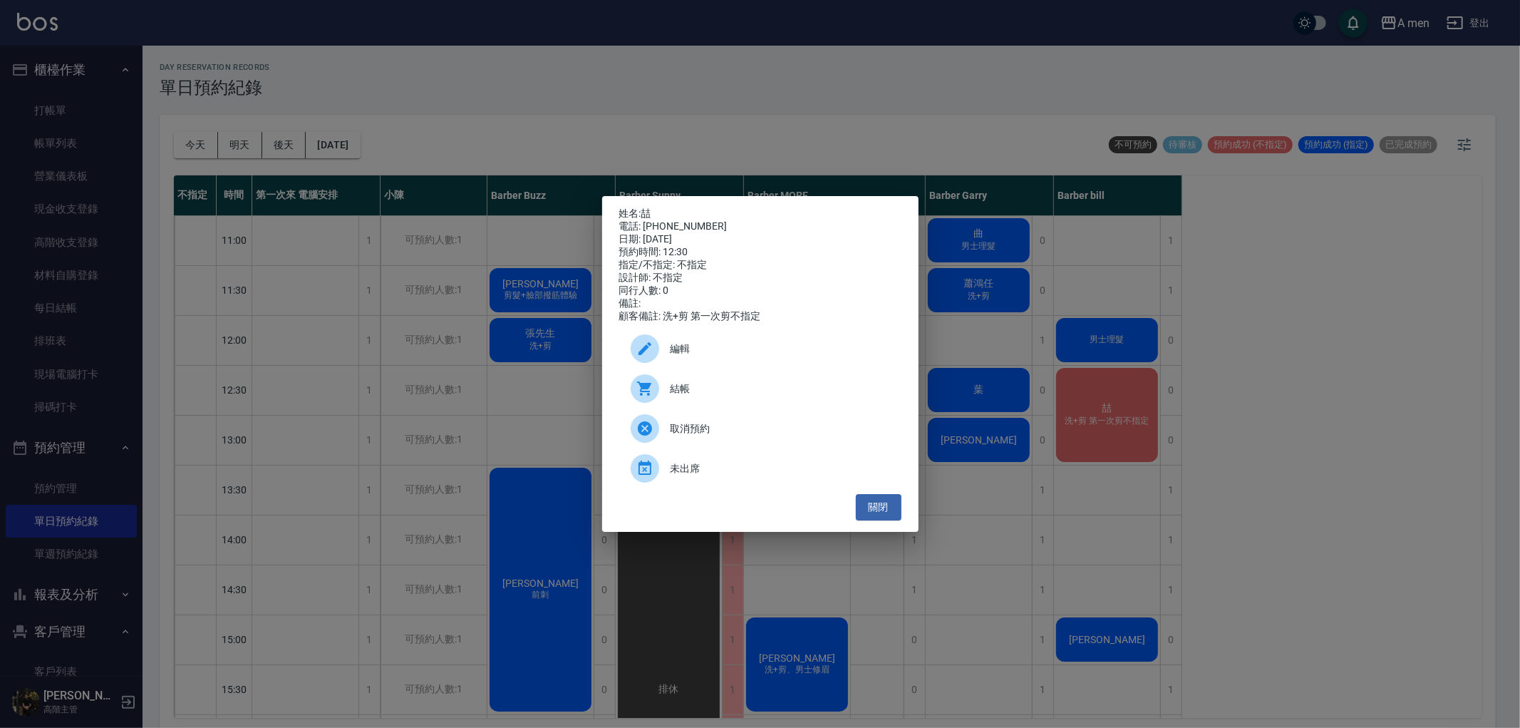
click at [693, 366] on div "編輯" at bounding box center [760, 349] width 282 height 40
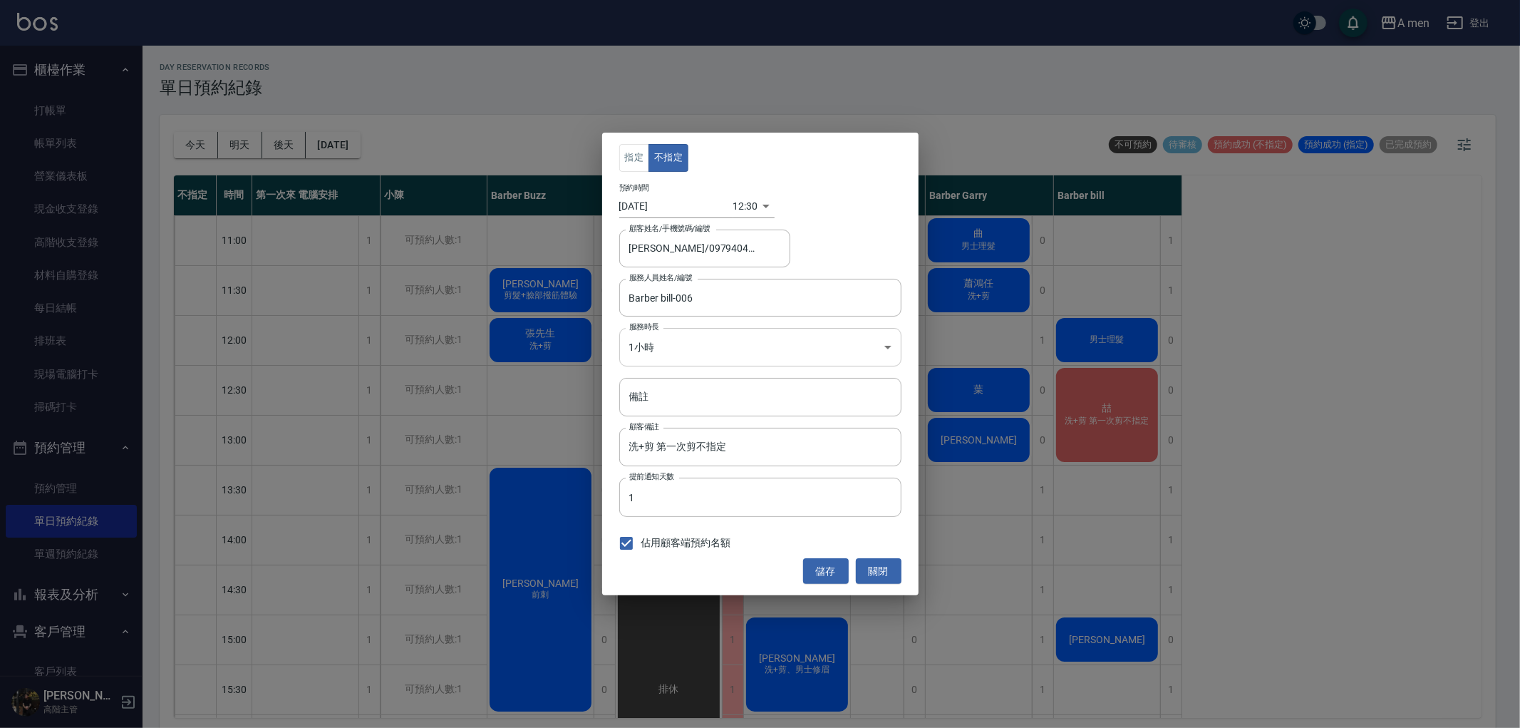
click at [772, 359] on body "A men 登出 櫃檯作業 打帳單 帳單列表 營業儀表板 現金收支登錄 高階收支登錄 材料自購登錄 每日結帳 排班表 現場電腦打卡 掃碼打卡 預約管理 預約管…" at bounding box center [760, 366] width 1520 height 732
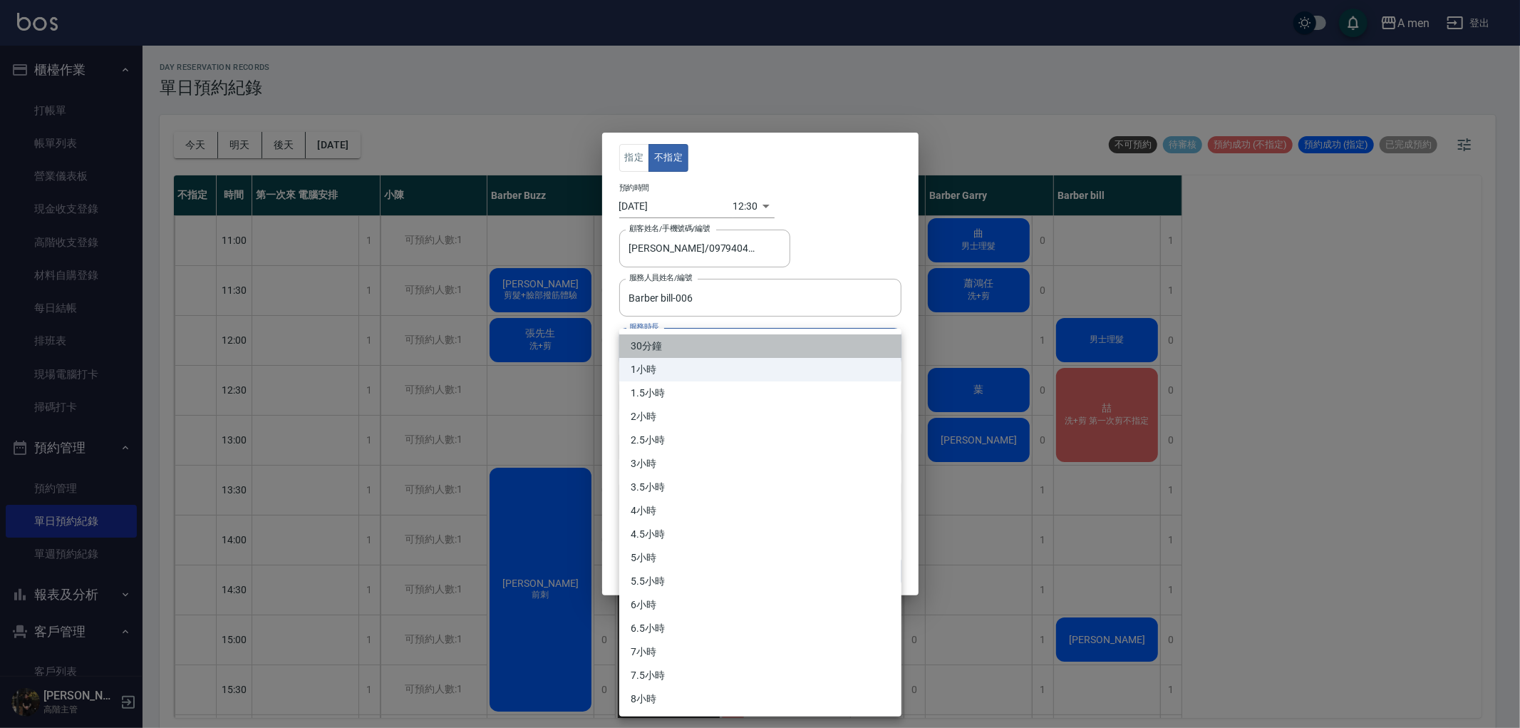
click at [725, 342] on li "30分鐘" at bounding box center [760, 346] width 282 height 24
type input "1"
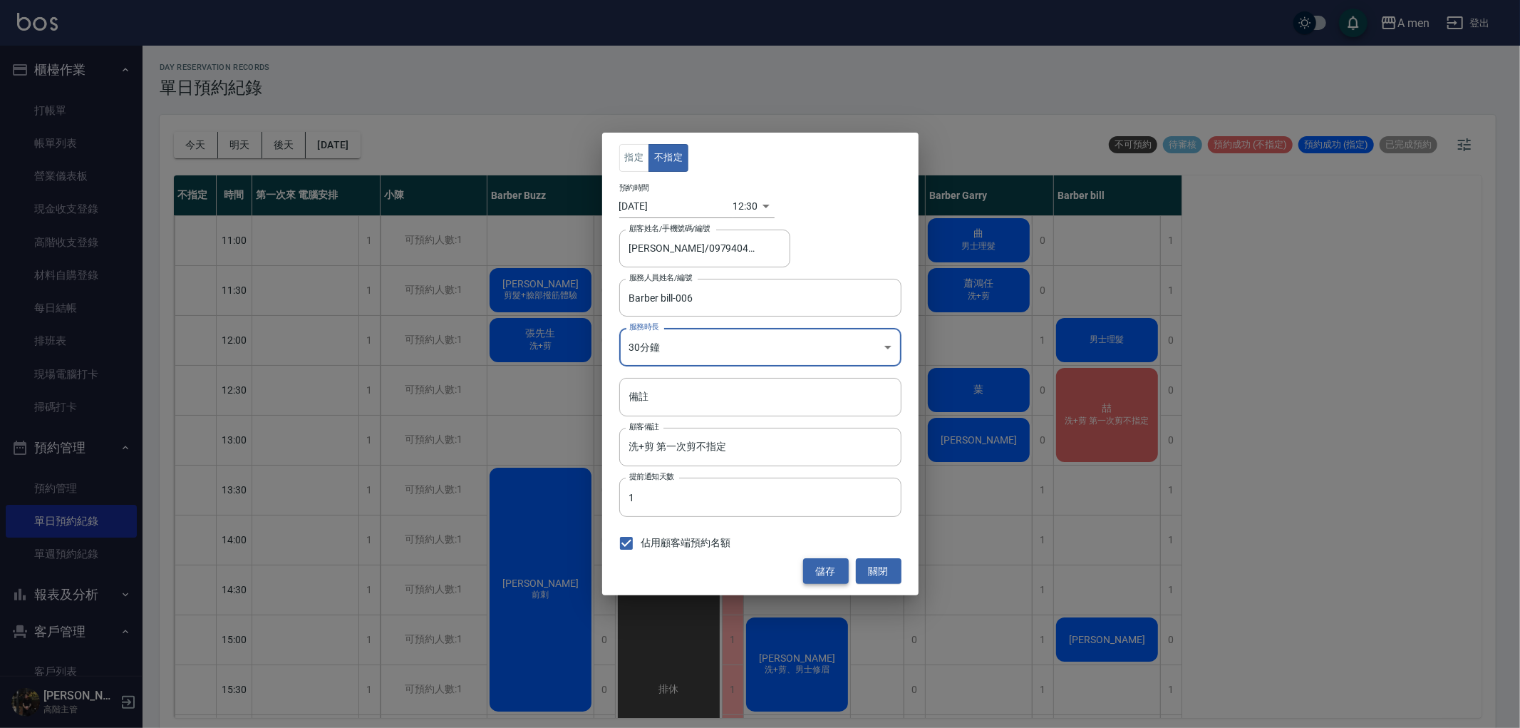
click at [836, 570] on button "儲存" at bounding box center [826, 571] width 46 height 26
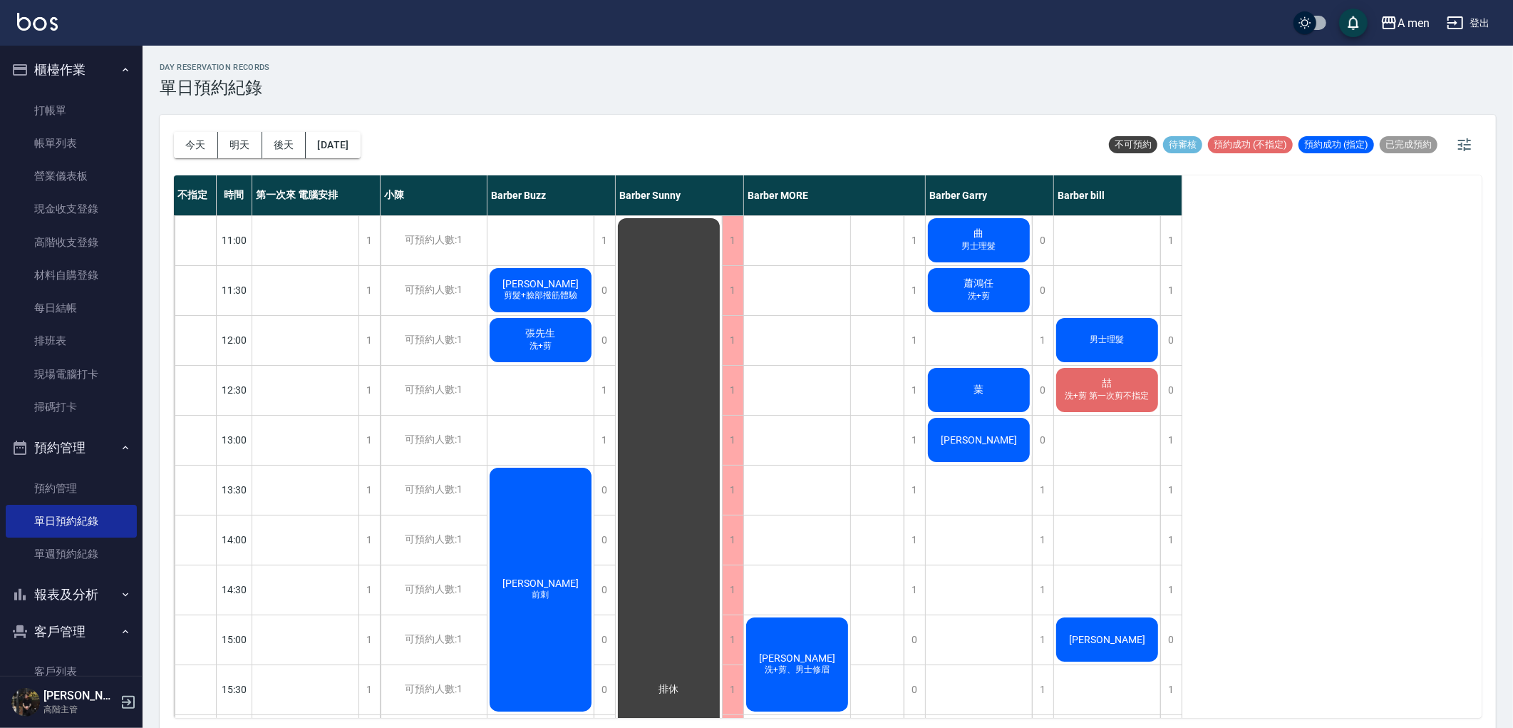
click at [247, 137] on button "明天" at bounding box center [240, 145] width 44 height 26
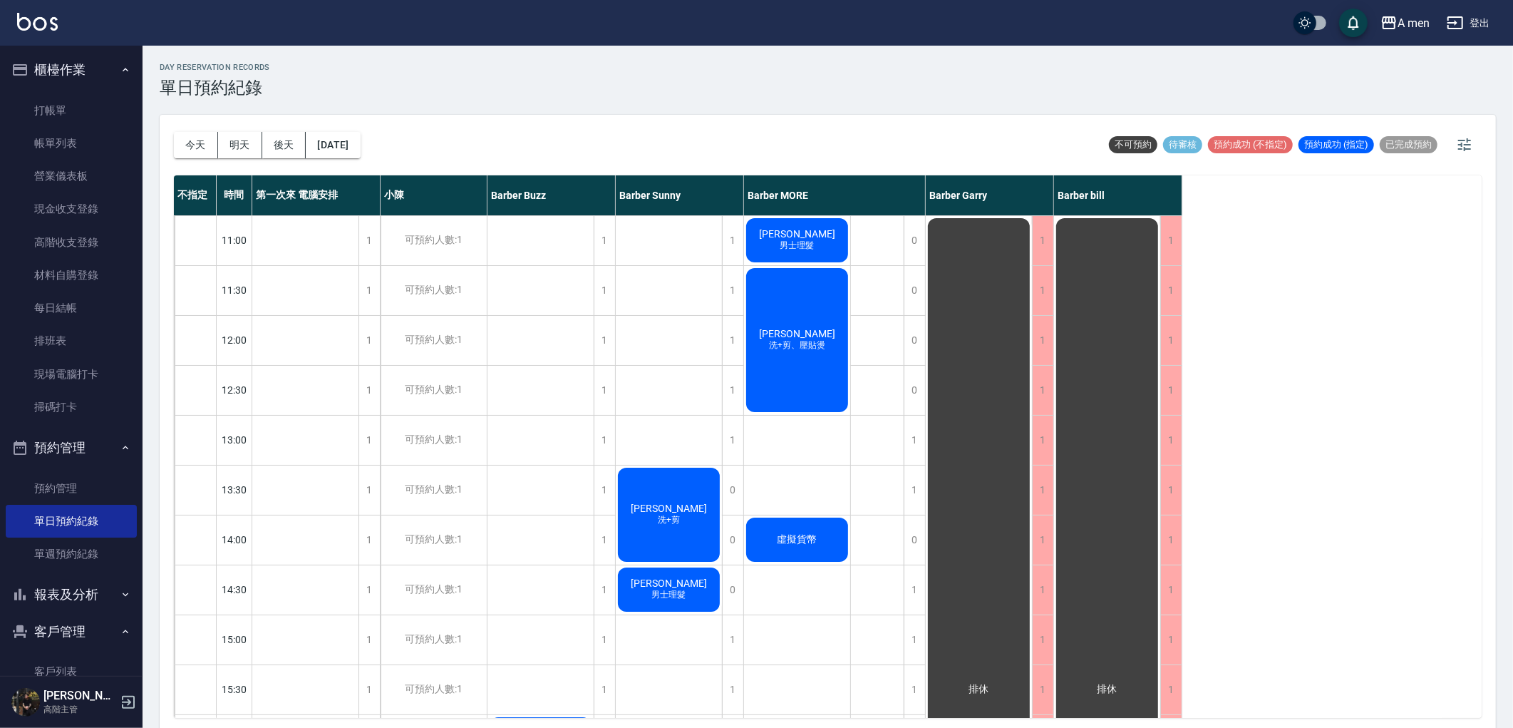
scroll to position [79, 0]
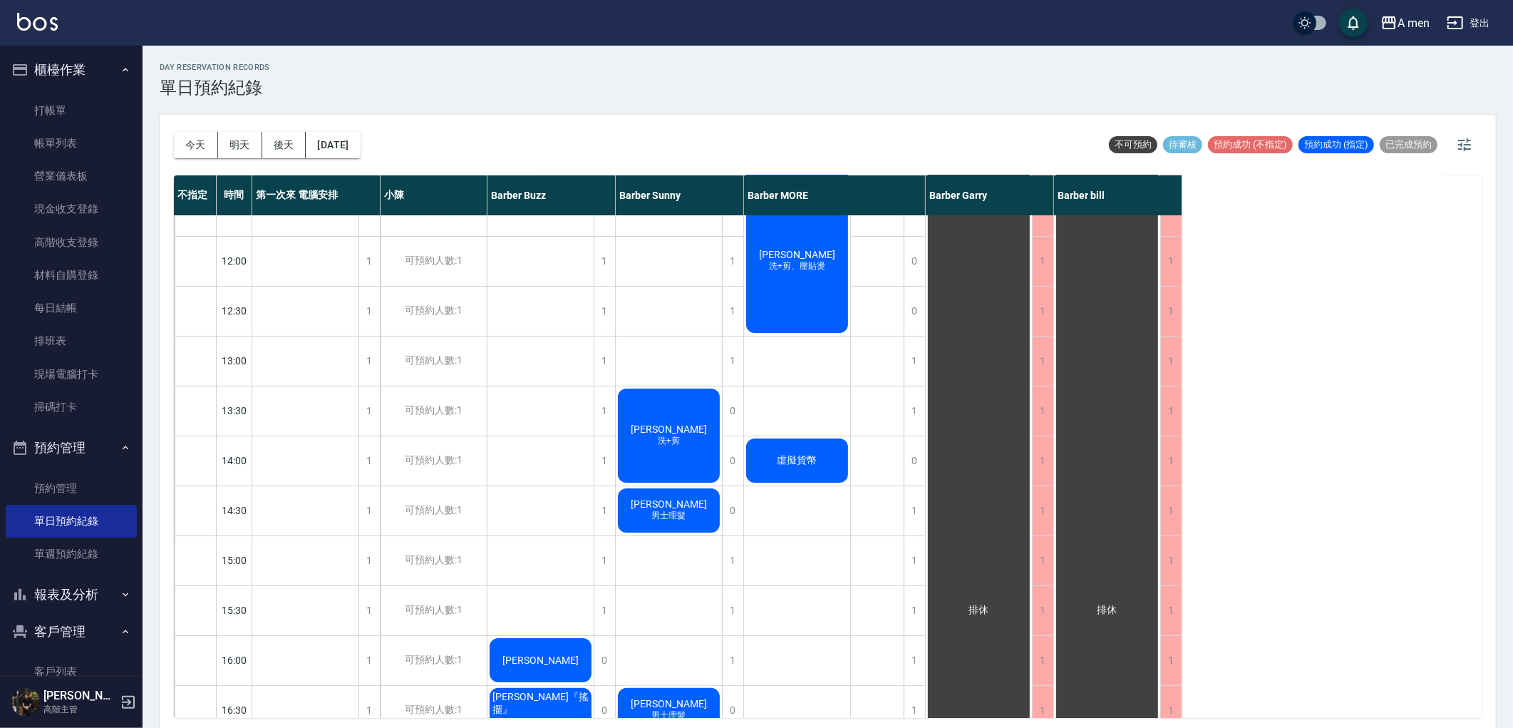
click at [848, 148] on div "[DATE] [DATE] [DATE] [DATE] 不可預約 待審核 預約成功 (不指定) 預約成功 (指定) 已完成預約" at bounding box center [828, 145] width 1308 height 61
click at [245, 148] on button "明天" at bounding box center [240, 145] width 44 height 26
click at [202, 146] on button "今天" at bounding box center [196, 145] width 44 height 26
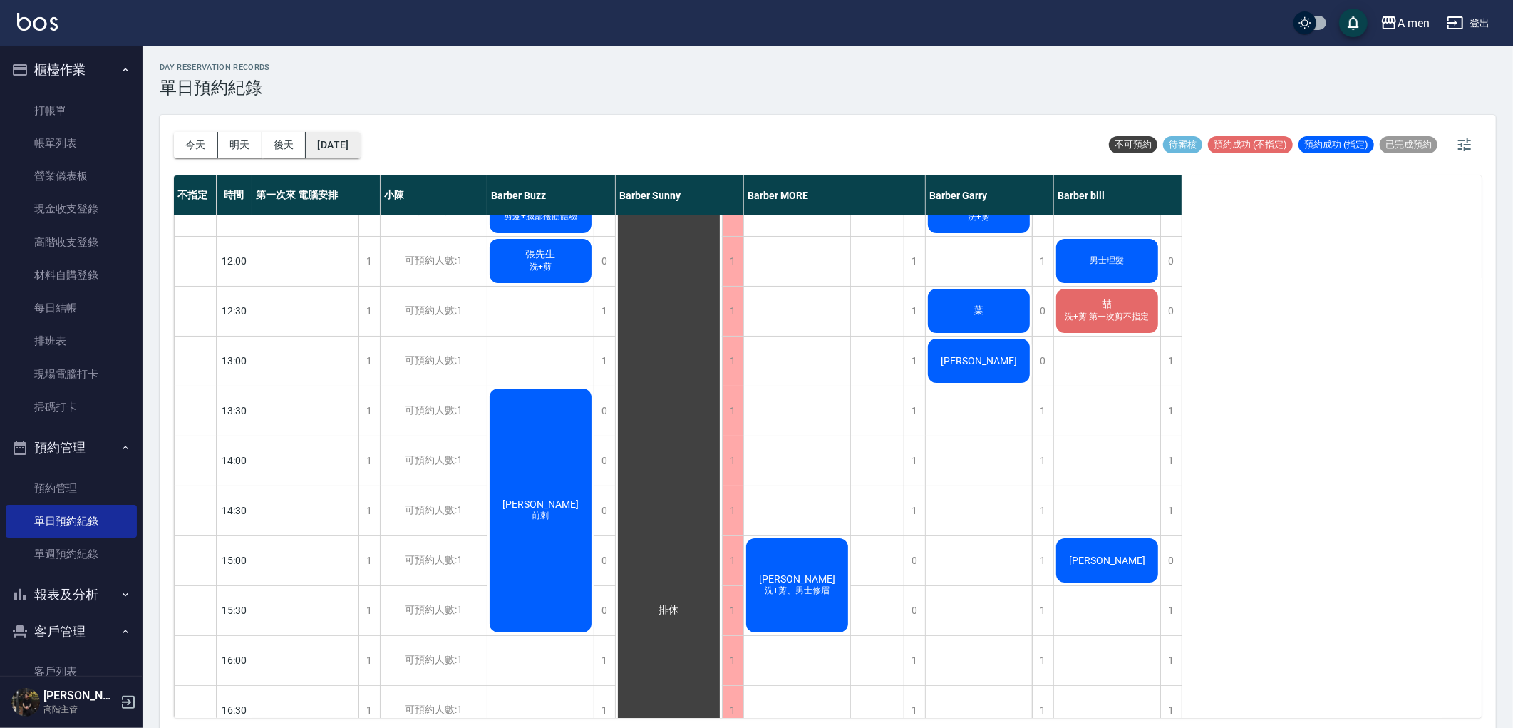
click at [360, 143] on button "[DATE]" at bounding box center [333, 145] width 54 height 26
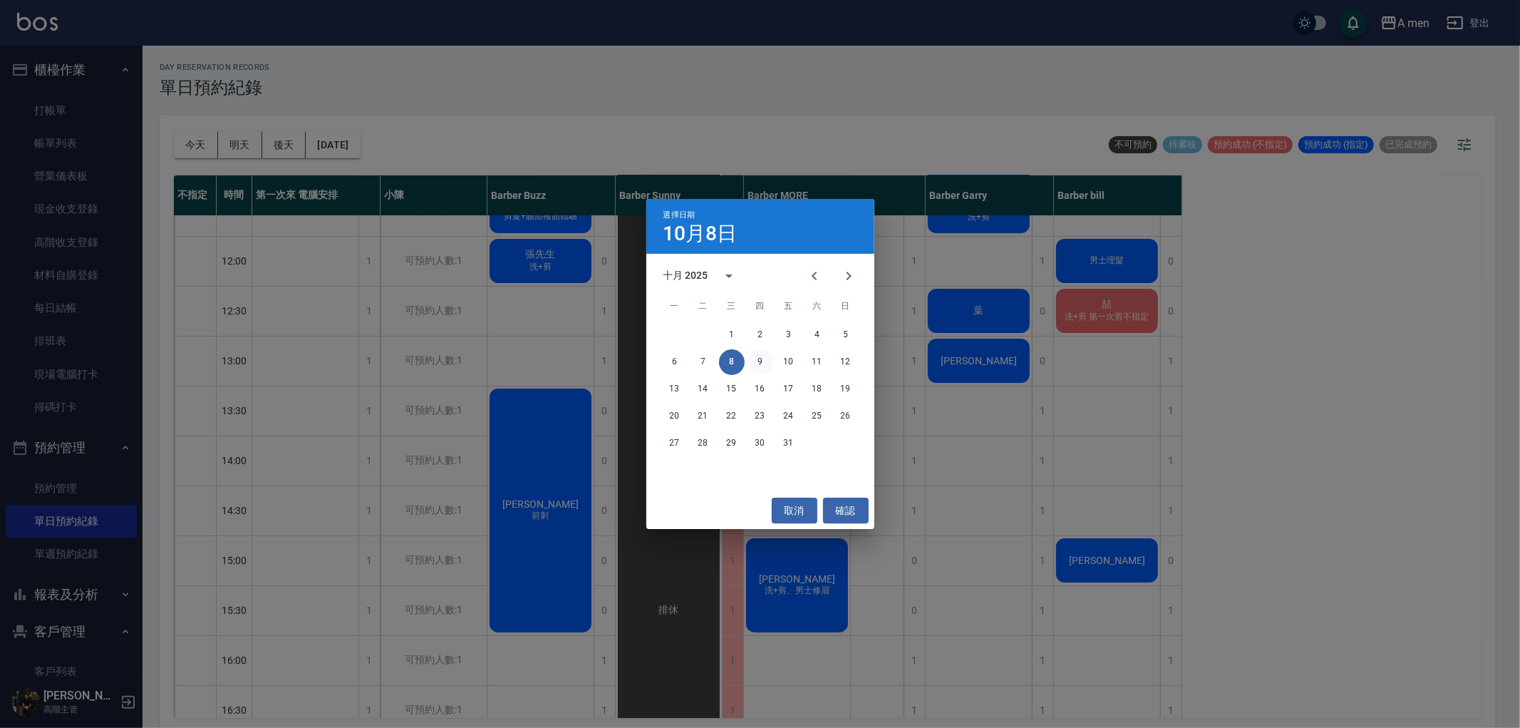
click at [756, 366] on button "9" at bounding box center [761, 362] width 26 height 26
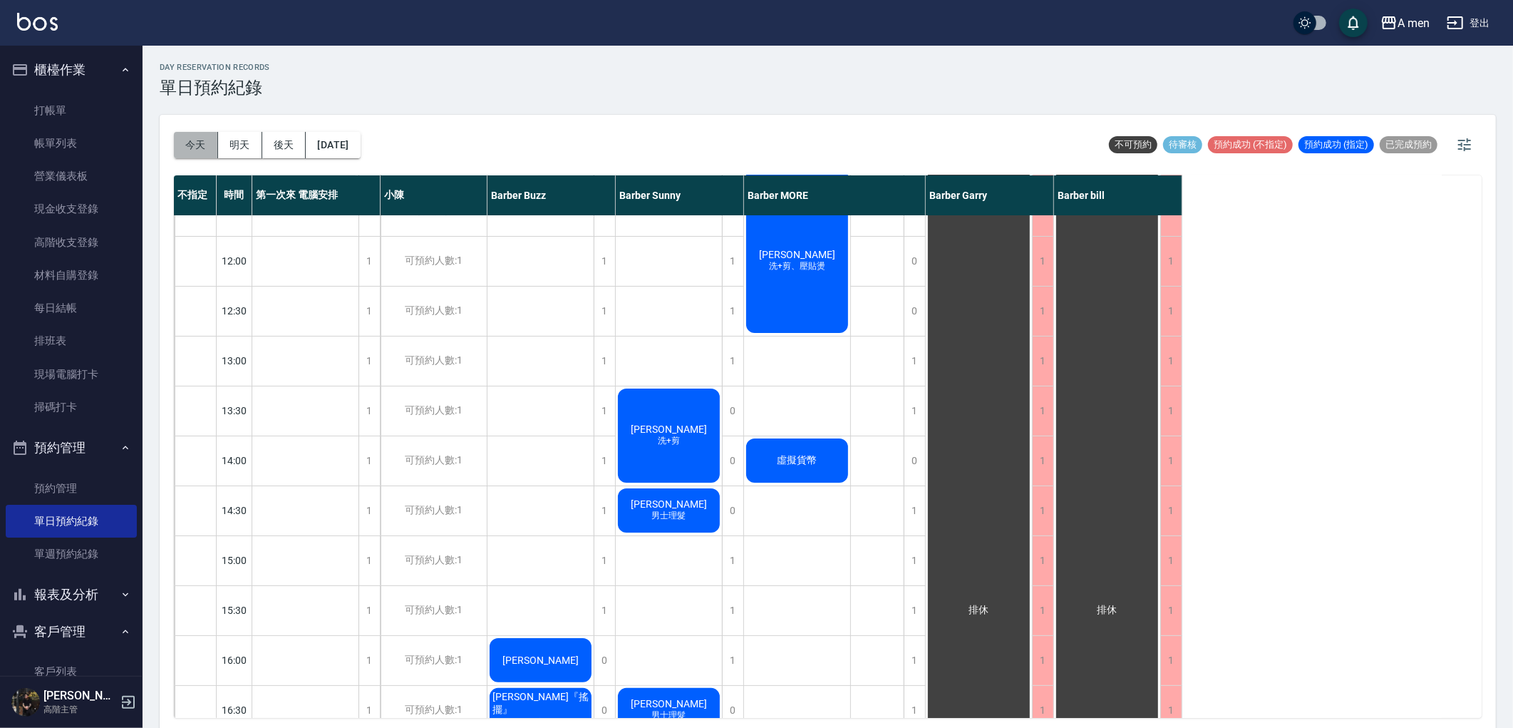
click at [207, 140] on button "今天" at bounding box center [196, 145] width 44 height 26
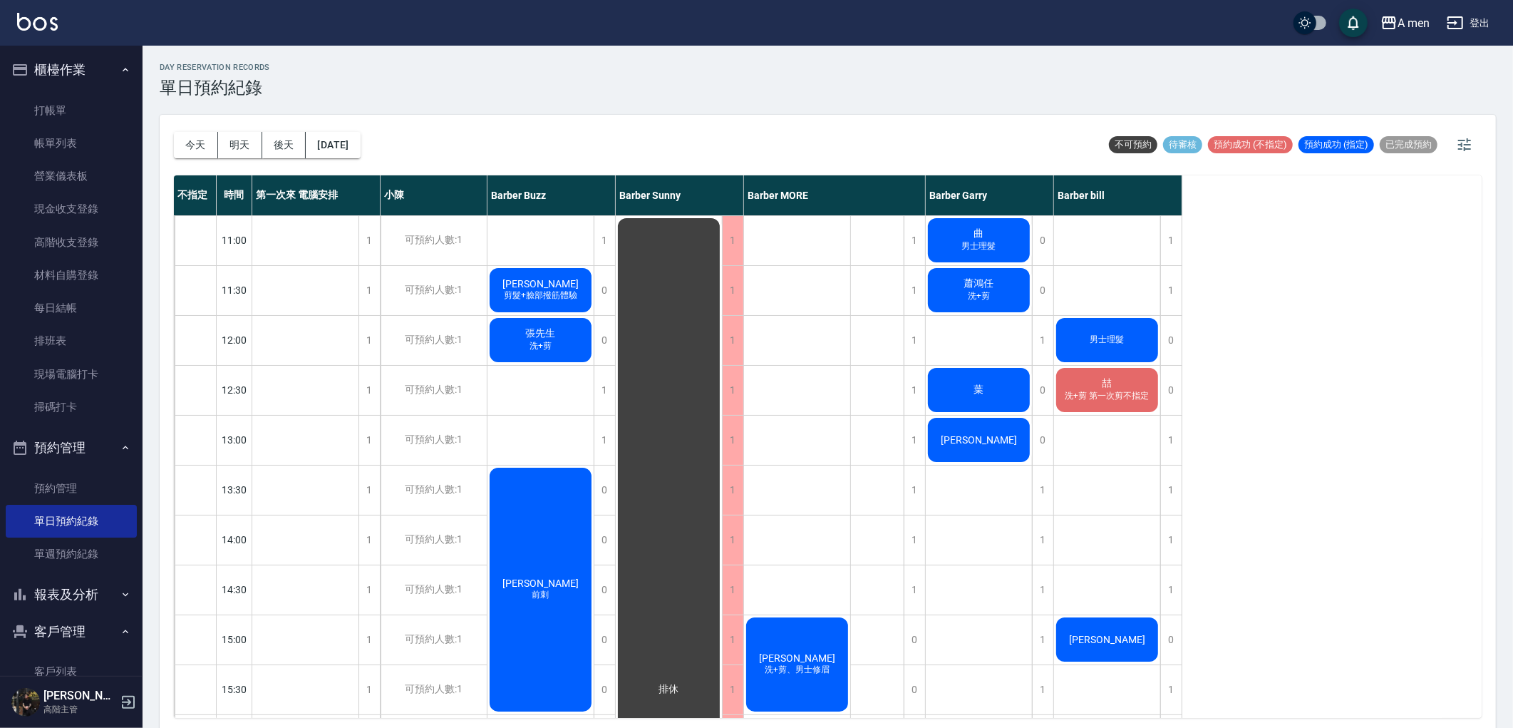
click at [252, 150] on button "明天" at bounding box center [240, 145] width 44 height 26
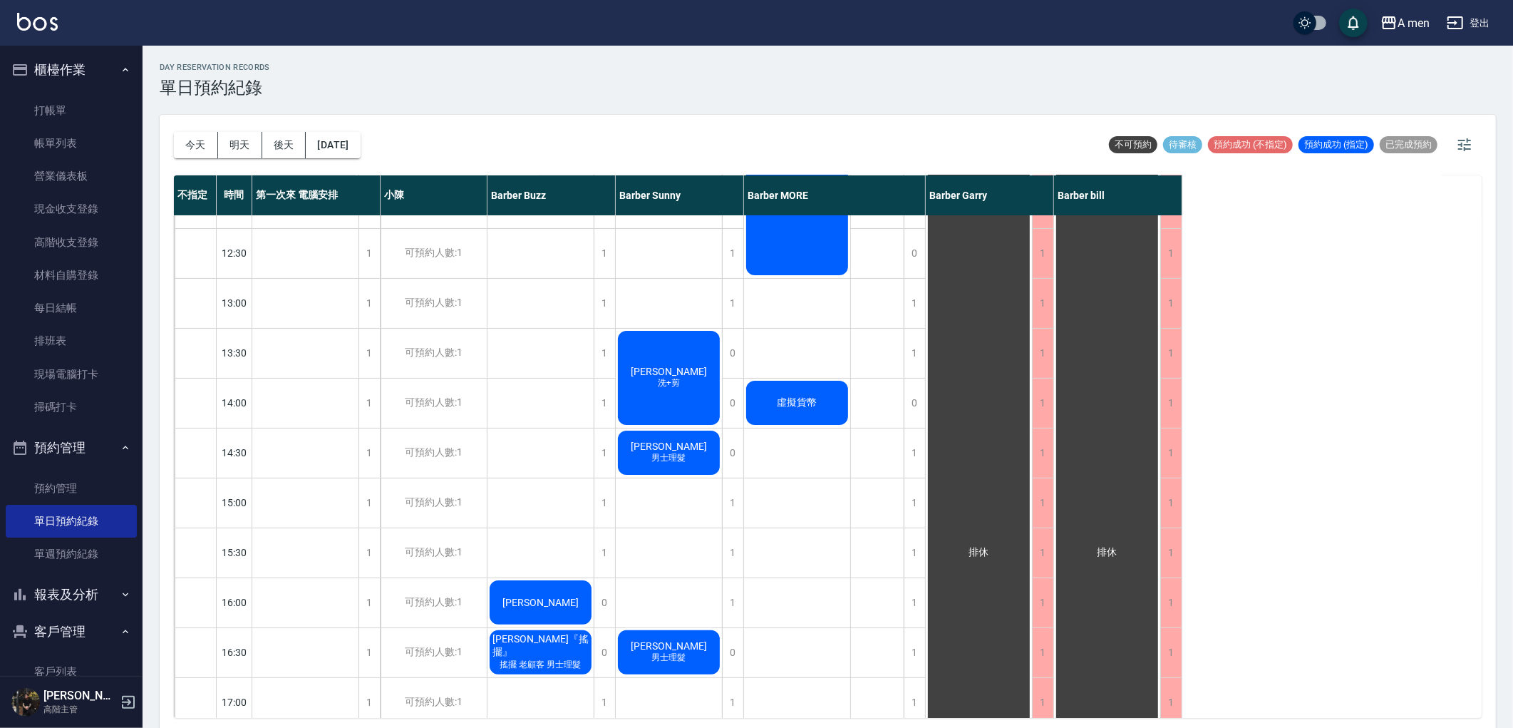
scroll to position [158, 0]
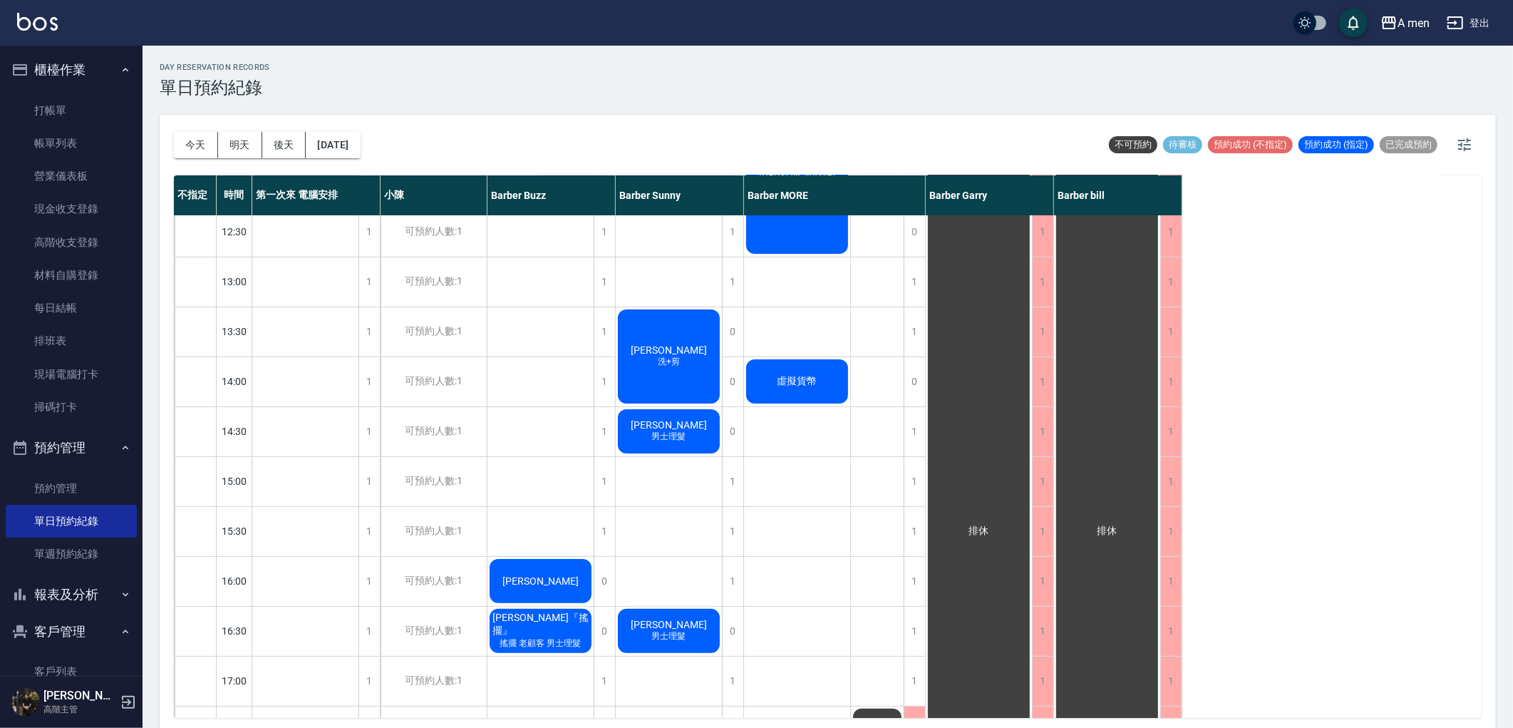
click at [858, 450] on div "排休" at bounding box center [877, 680] width 53 height 1247
click at [210, 162] on div "[DATE] [DATE] [DATE] [DATE]" at bounding box center [267, 145] width 187 height 61
click at [195, 150] on button "今天" at bounding box center [196, 145] width 44 height 26
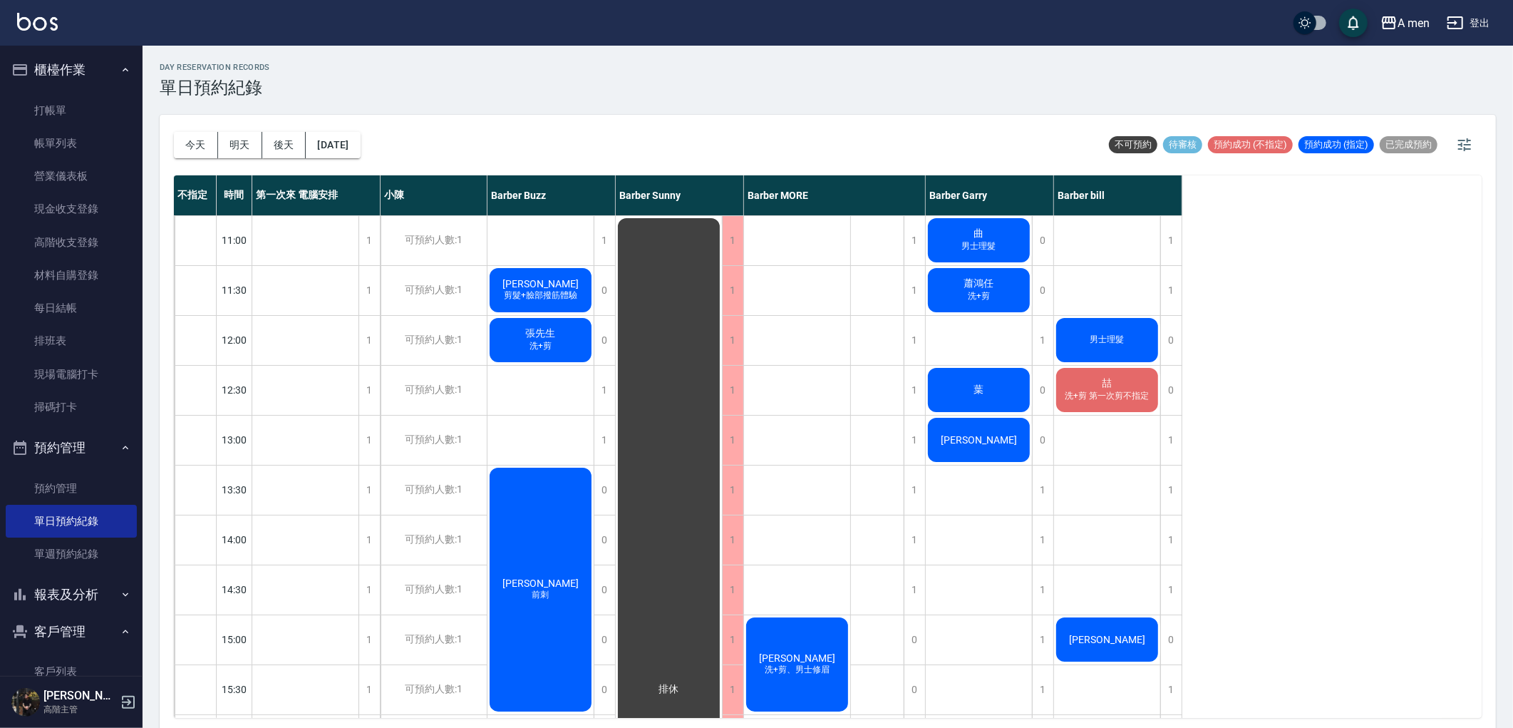
click at [454, 89] on div "day Reservation records 單日預約紀錄" at bounding box center [828, 80] width 1336 height 35
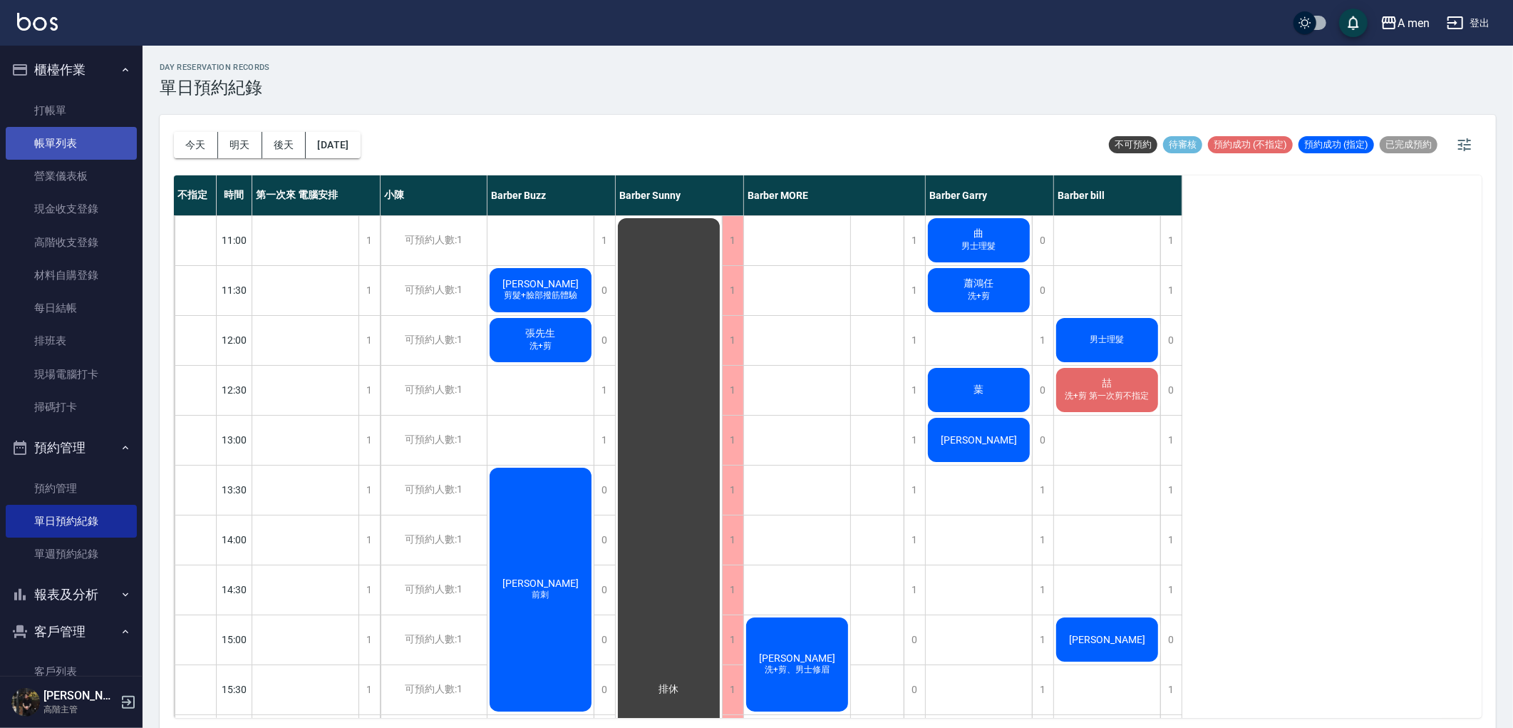
click at [73, 143] on link "帳單列表" at bounding box center [71, 143] width 131 height 33
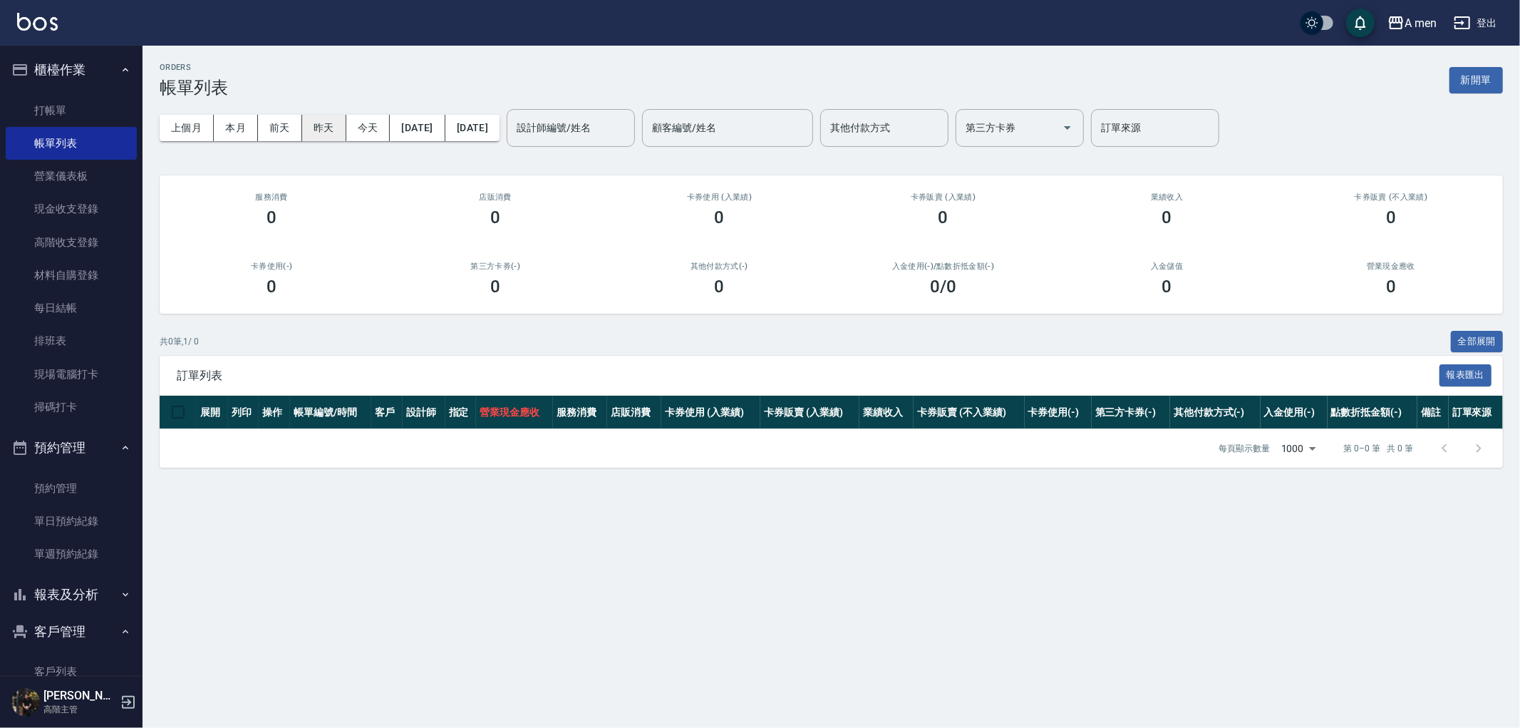
click at [323, 135] on button "昨天" at bounding box center [324, 128] width 44 height 26
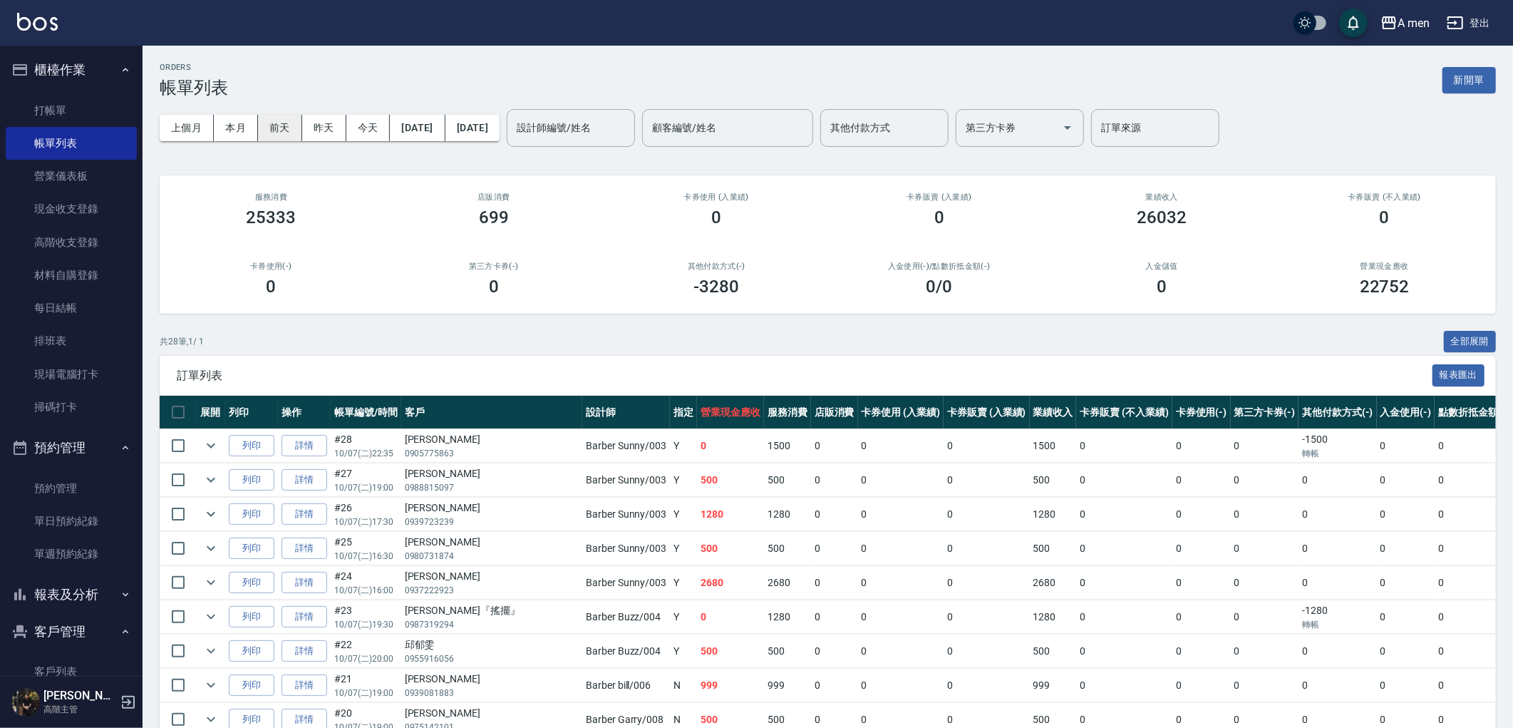
click at [282, 130] on button "前天" at bounding box center [280, 128] width 44 height 26
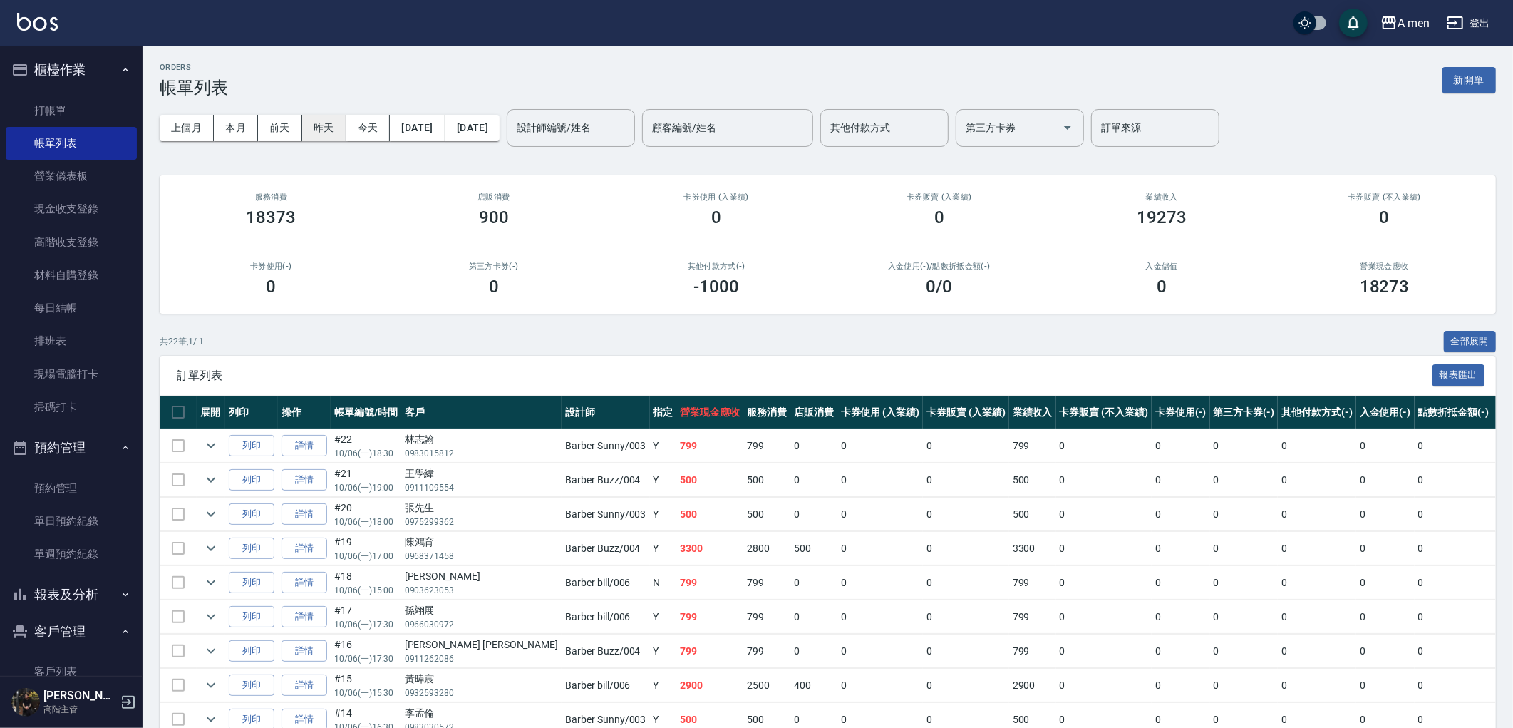
click at [323, 127] on button "昨天" at bounding box center [324, 128] width 44 height 26
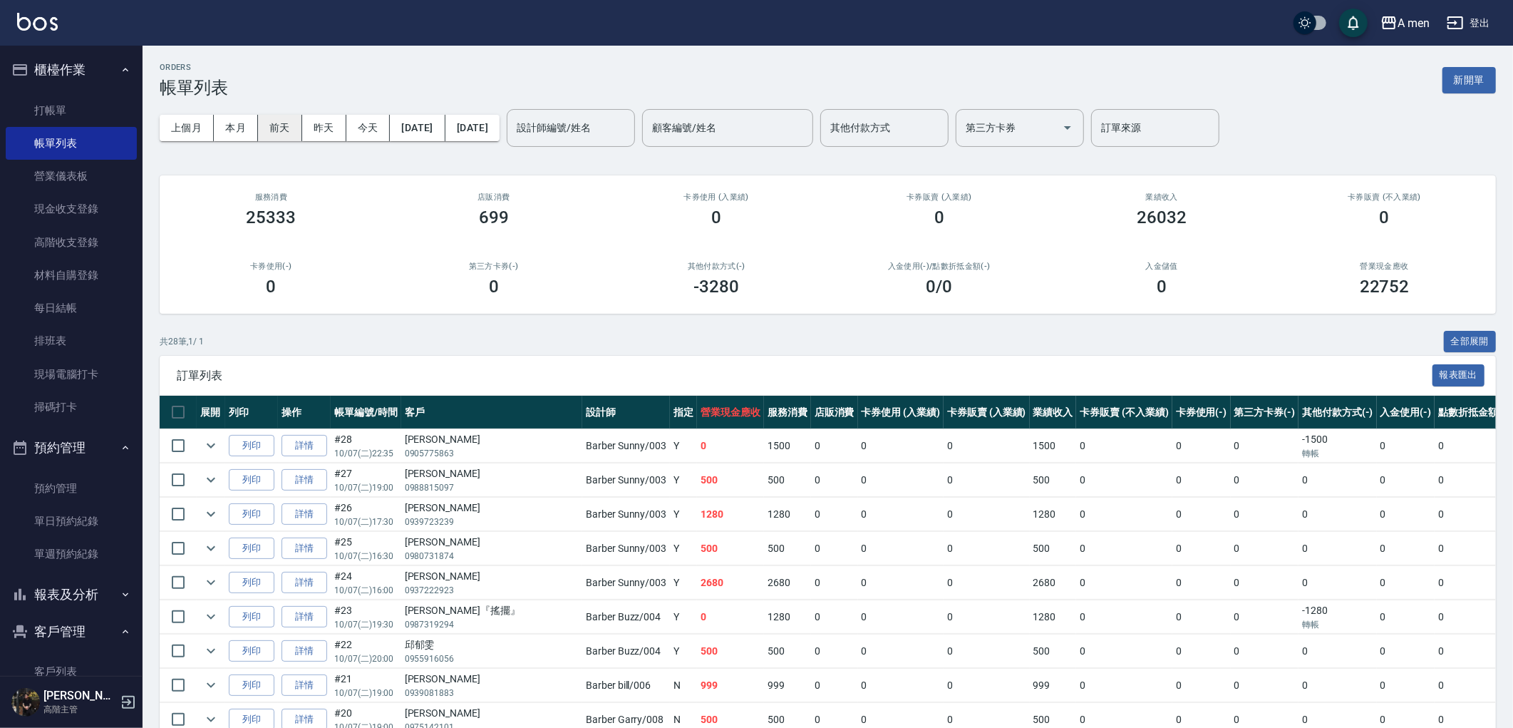
click at [274, 133] on button "前天" at bounding box center [280, 128] width 44 height 26
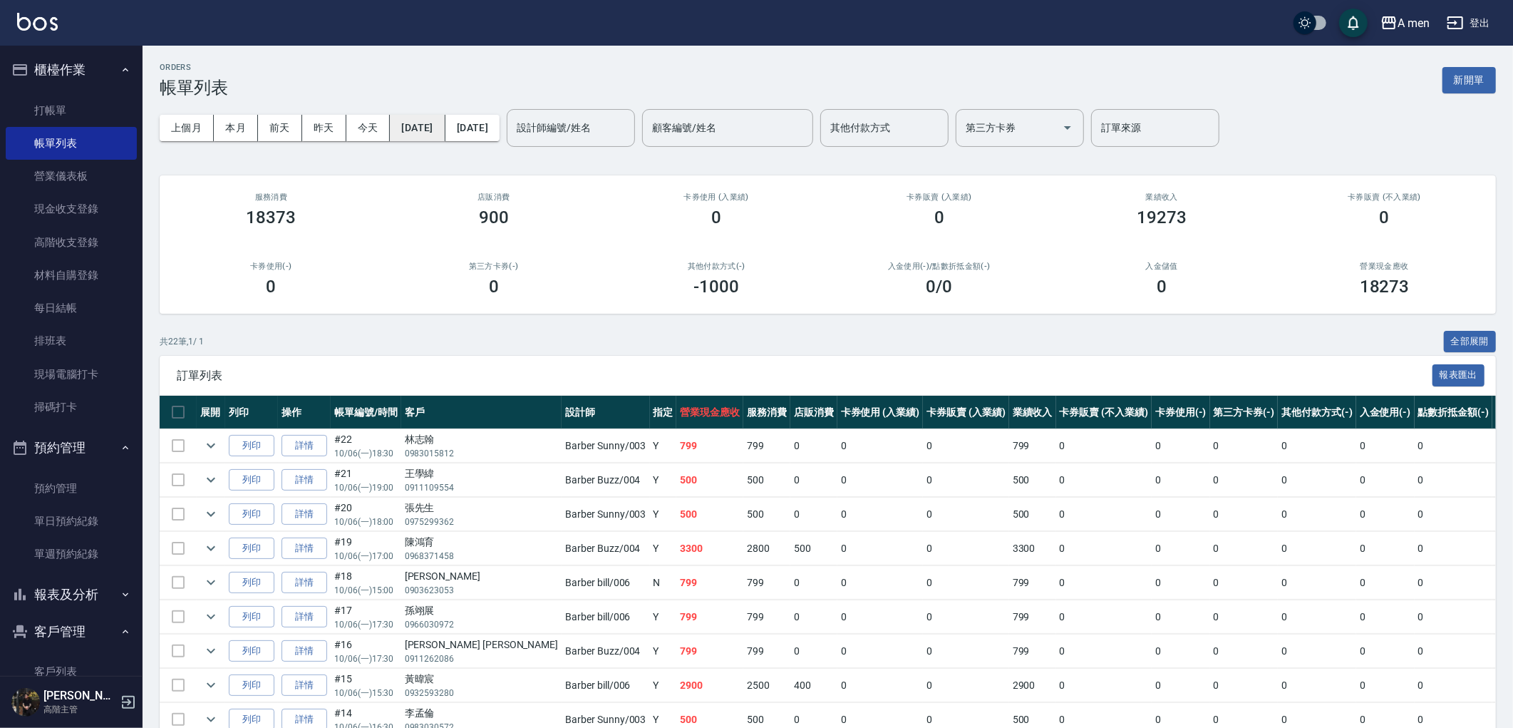
click at [438, 133] on button "[DATE]" at bounding box center [417, 128] width 55 height 26
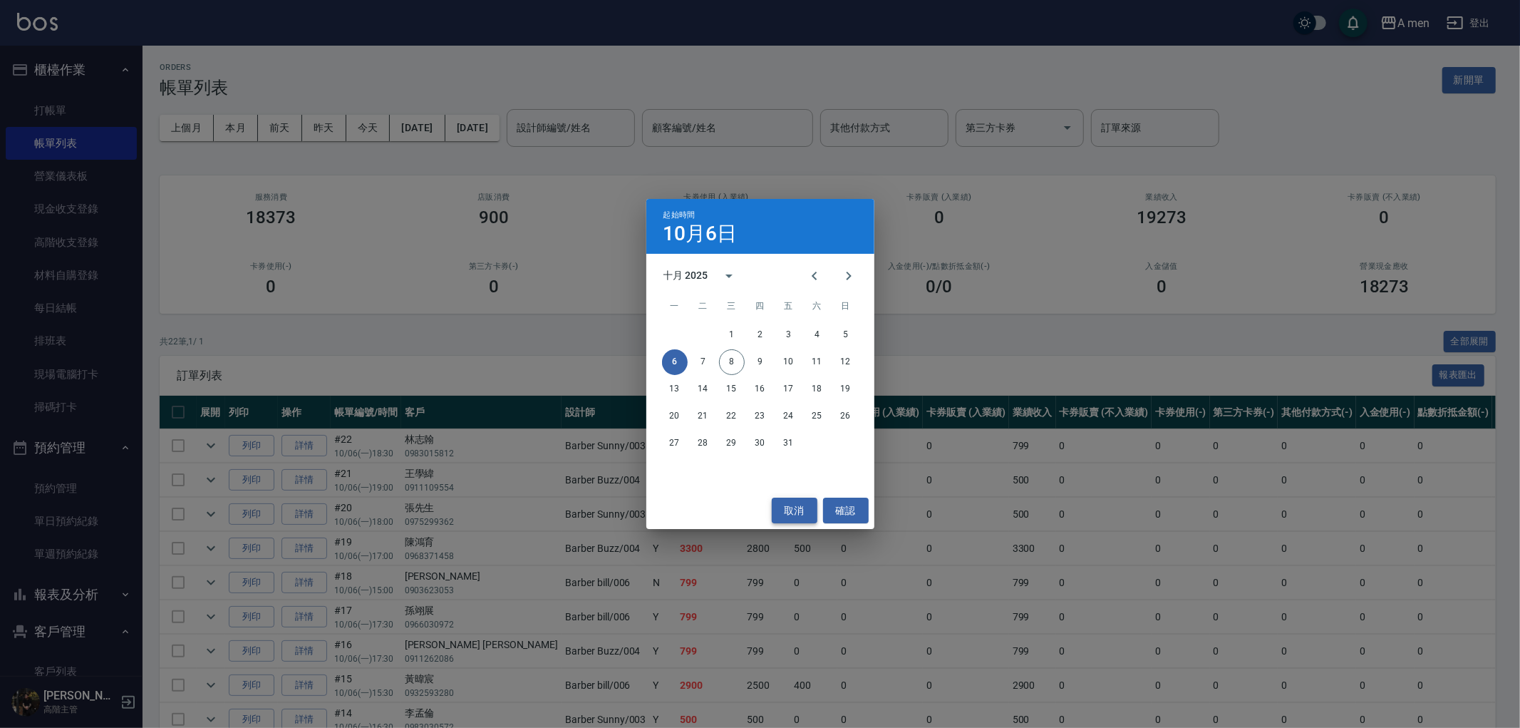
click at [801, 510] on button "取消" at bounding box center [795, 510] width 46 height 26
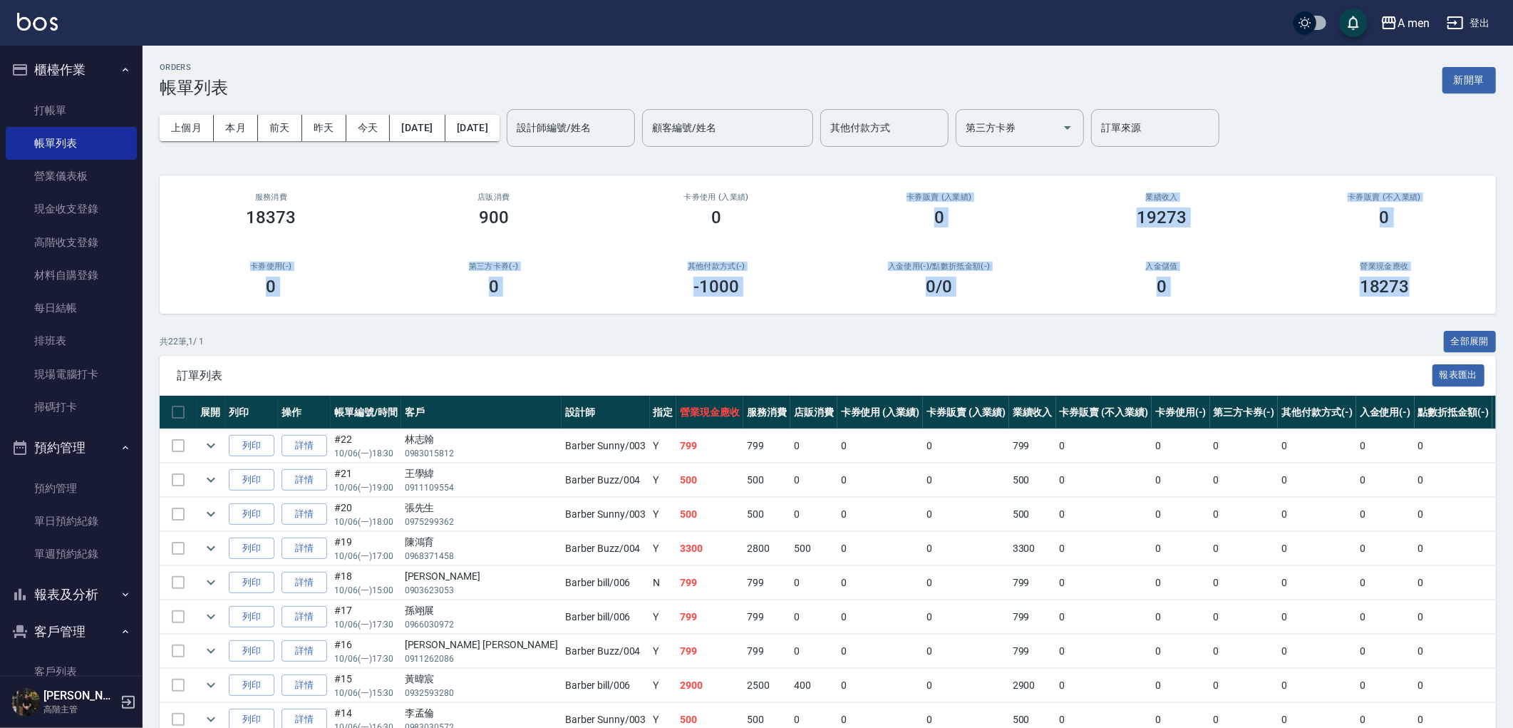
drag, startPoint x: 1408, startPoint y: 289, endPoint x: 793, endPoint y: 217, distance: 620.0
click at [793, 217] on div "服務消費 18373 店販消費 900 卡券使用 (入業績) 0 卡券販賣 (入業績) 0 業績收入 19273 卡券販賣 (不入業績) 0 卡券使用(-) …" at bounding box center [828, 244] width 1336 height 138
click at [799, 230] on div "卡券使用 (入業績) 0" at bounding box center [716, 209] width 223 height 69
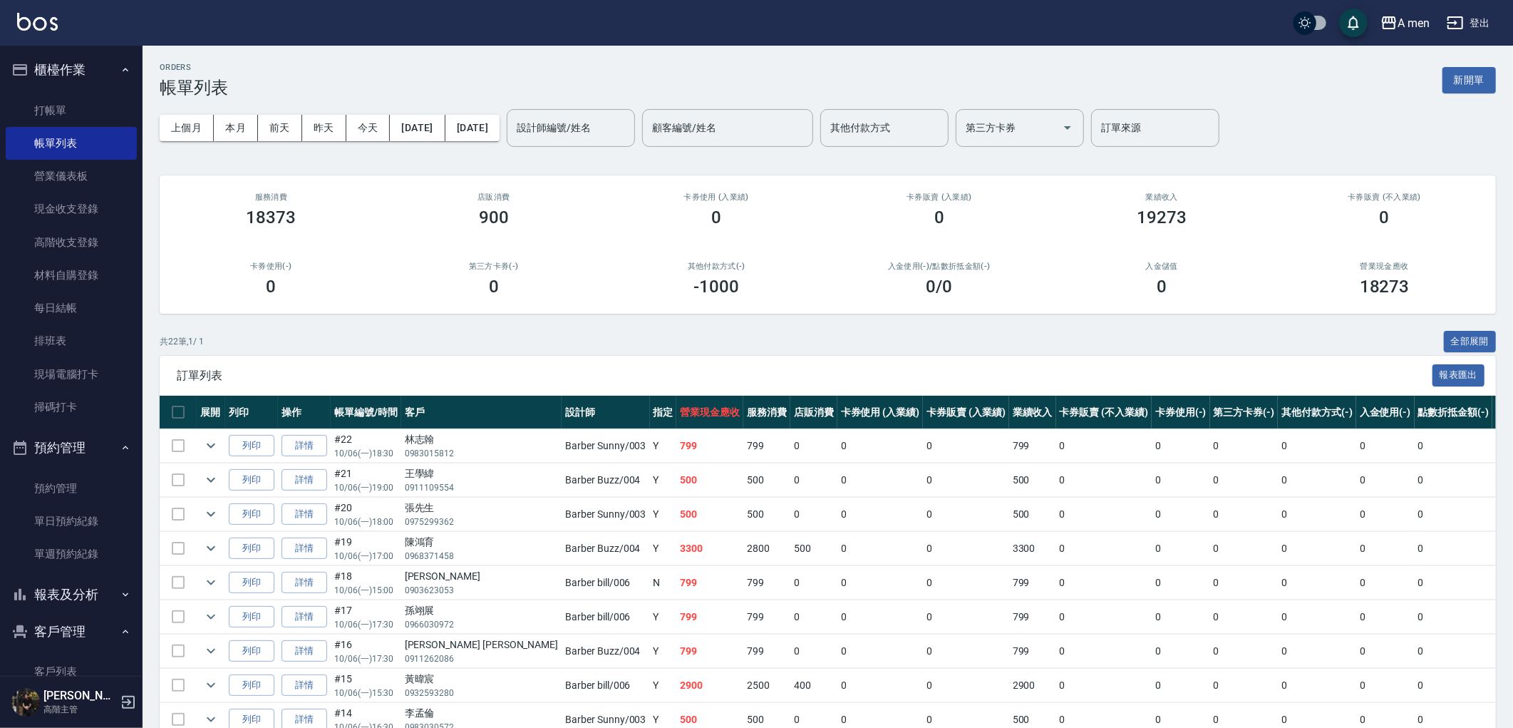
click at [86, 46] on ul "櫃檯作業 打帳單 帳單列表 營業儀表板 現金收支登錄 高階收支登錄 材料自購登錄 每日結帳 排班表 現場電腦打卡 掃碼打卡 預約管理 預約管理 單日預約紀錄 …" at bounding box center [71, 514] width 131 height 936
click at [90, 51] on button "櫃檯作業" at bounding box center [71, 69] width 131 height 37
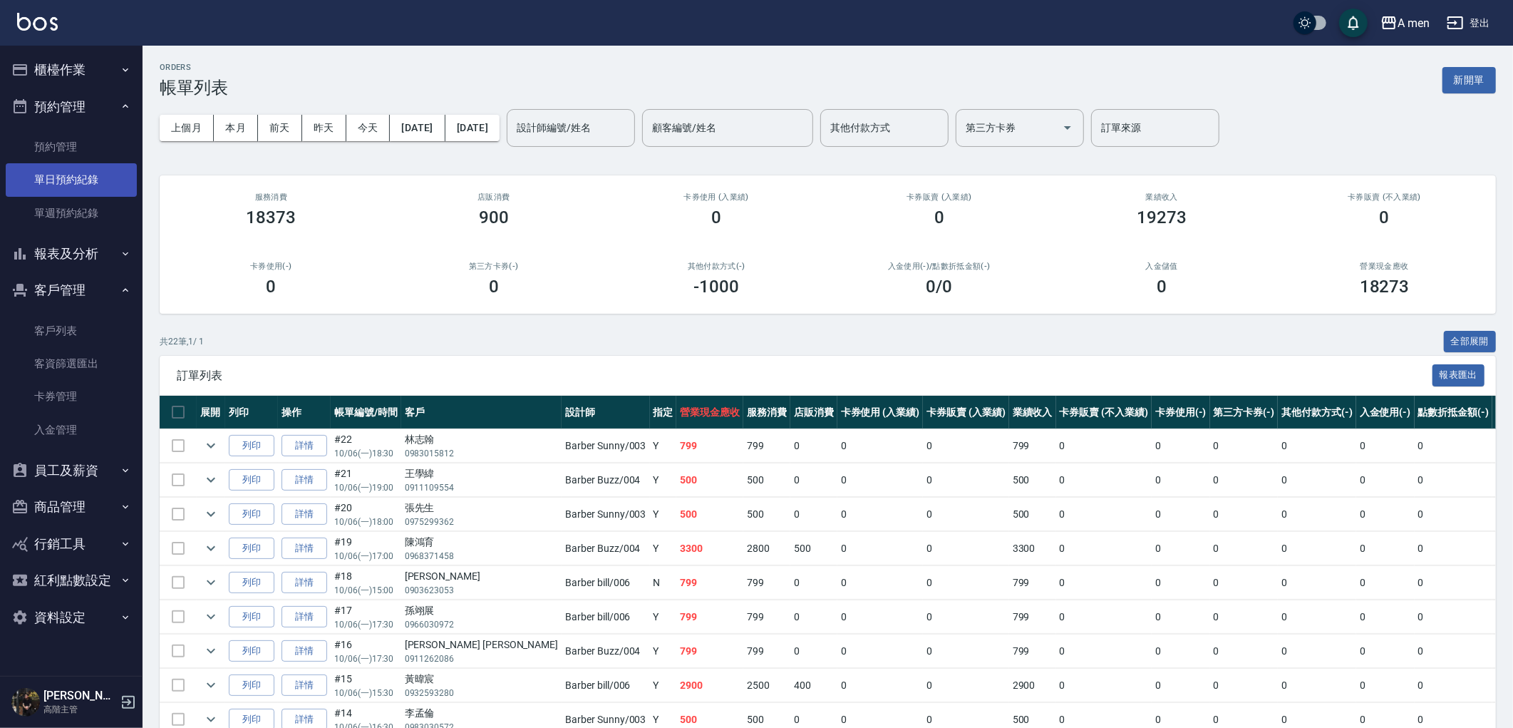
click at [79, 180] on link "單日預約紀錄" at bounding box center [71, 179] width 131 height 33
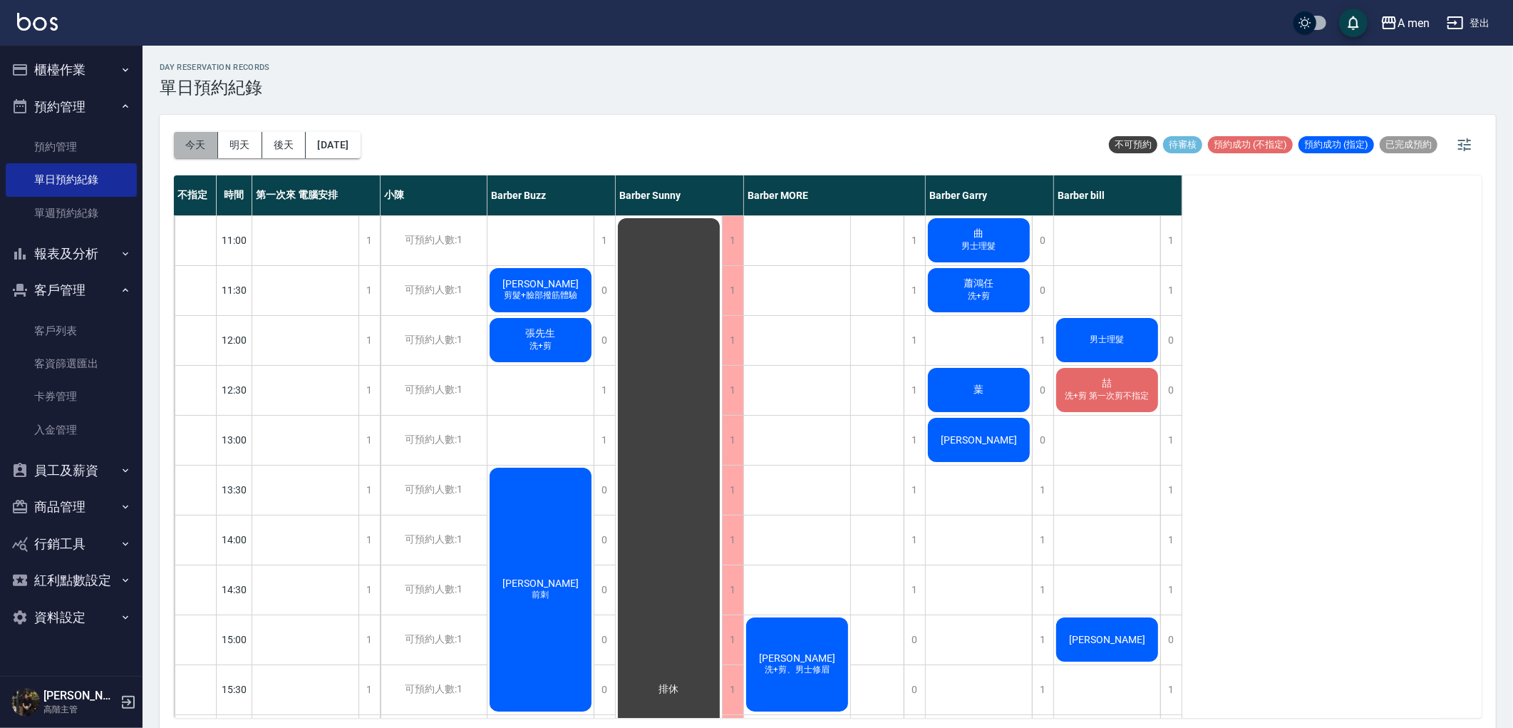
click at [194, 150] on button "今天" at bounding box center [196, 145] width 44 height 26
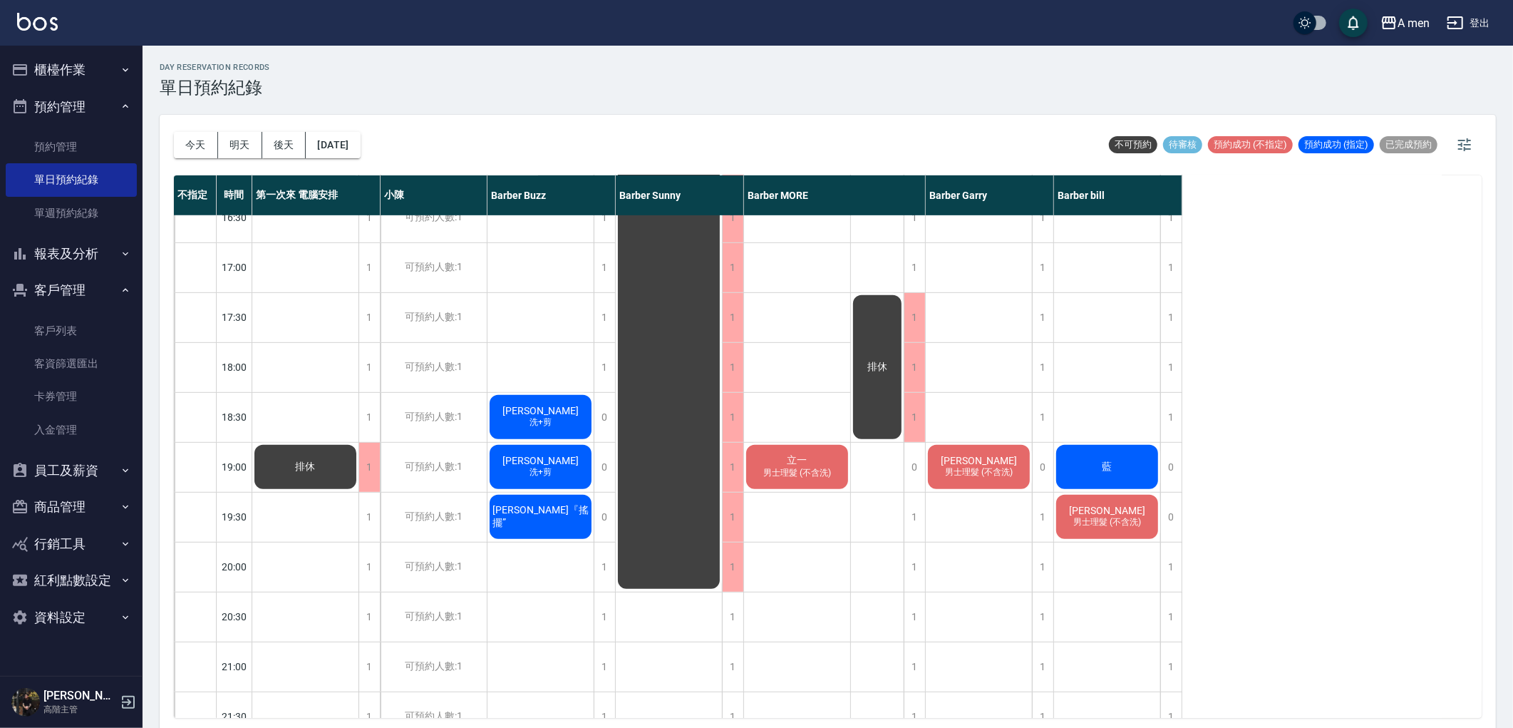
scroll to position [713, 0]
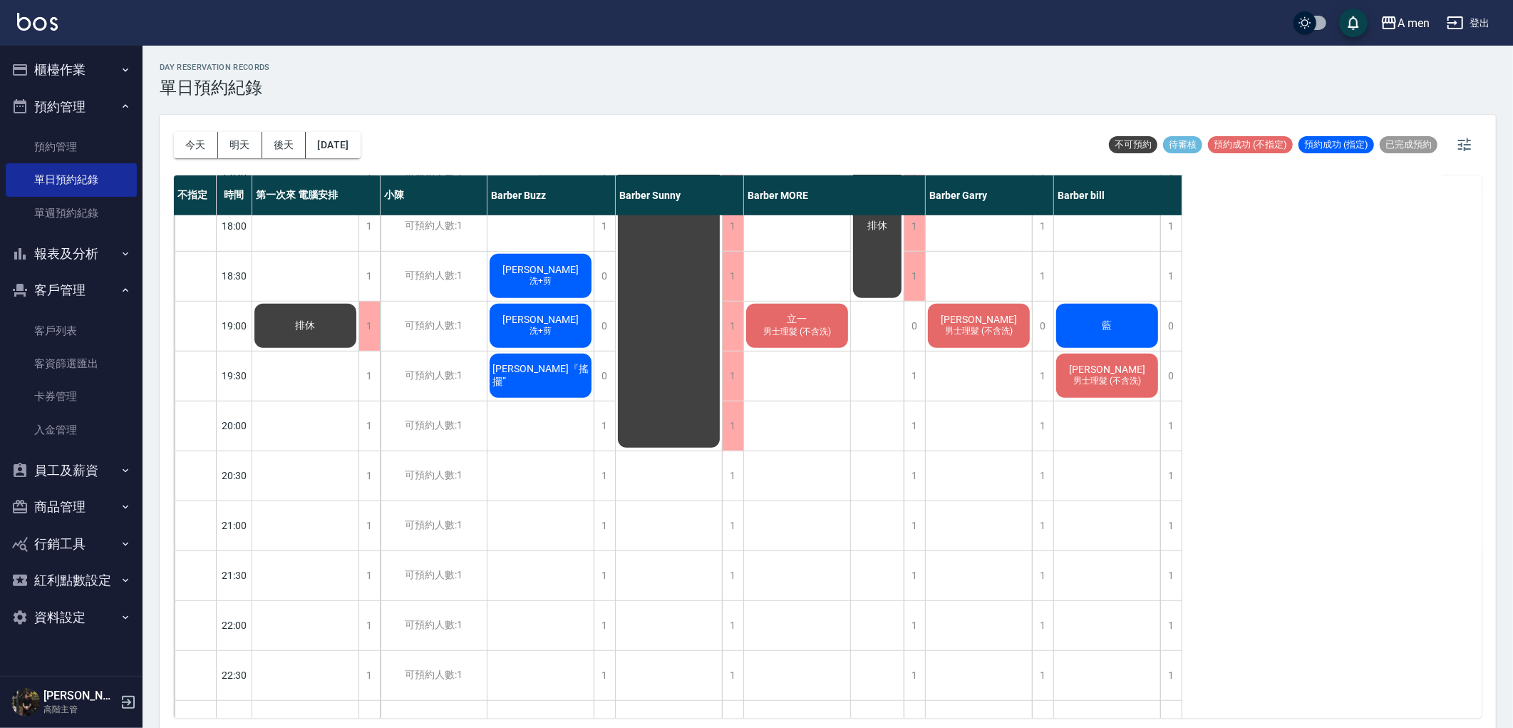
click at [236, 155] on button "明天" at bounding box center [240, 145] width 44 height 26
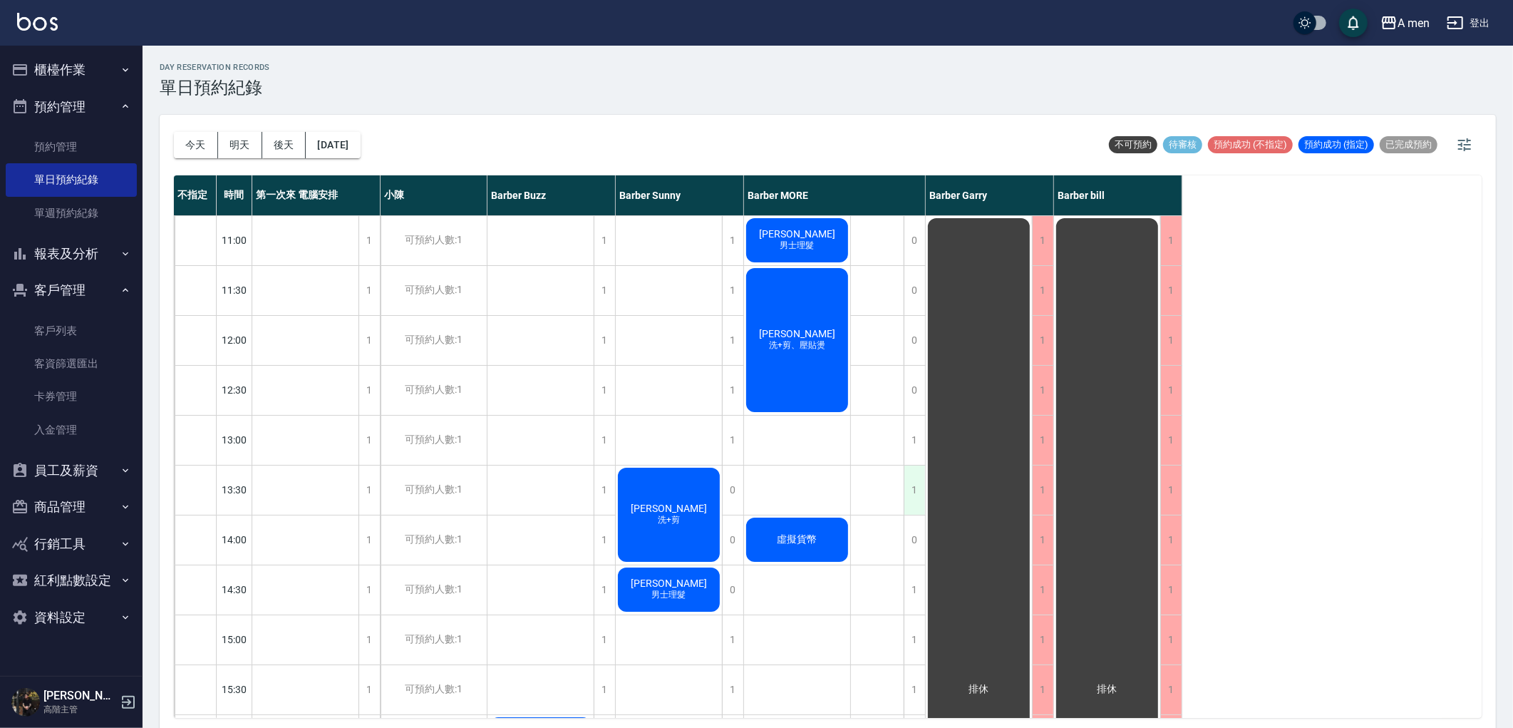
click at [914, 487] on div "1" at bounding box center [914, 489] width 21 height 49
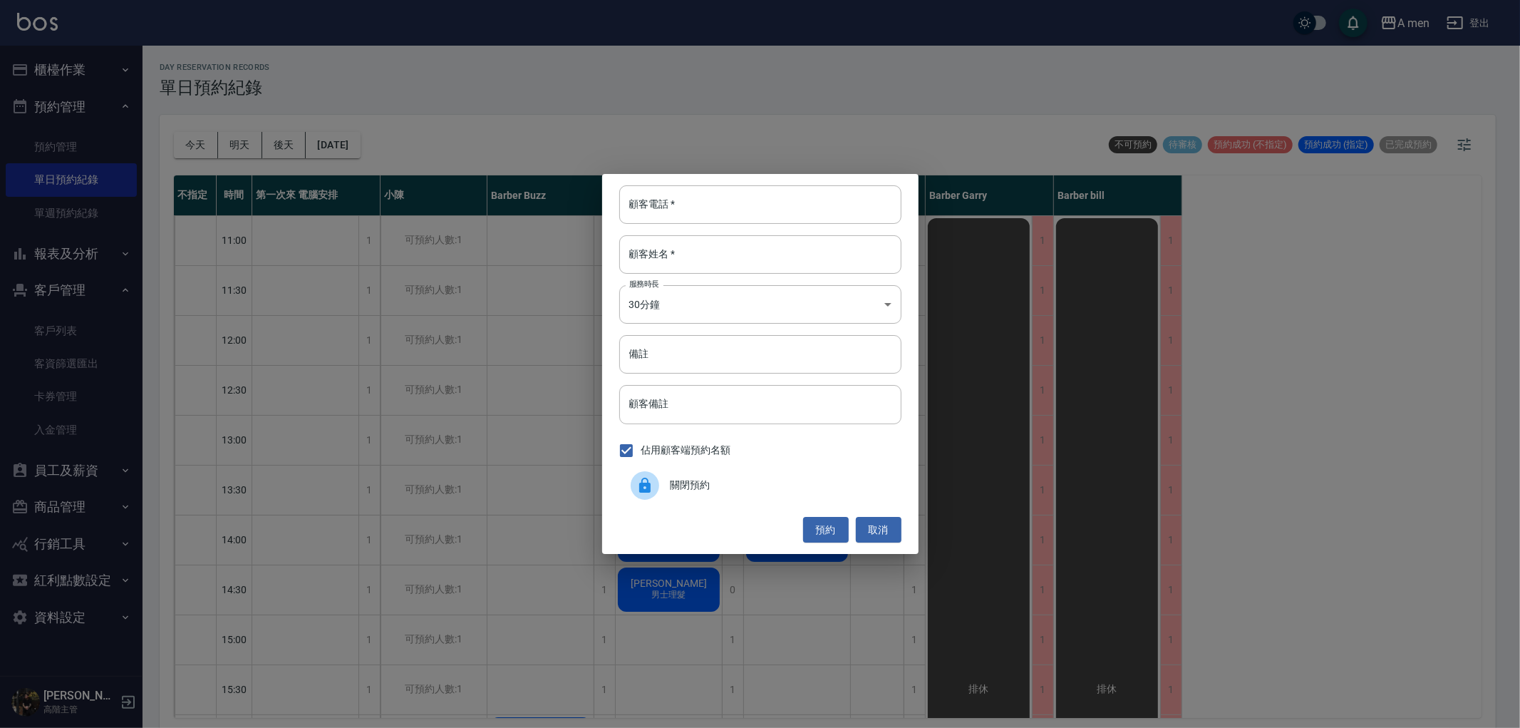
click at [756, 495] on div "關閉預約" at bounding box center [760, 485] width 282 height 40
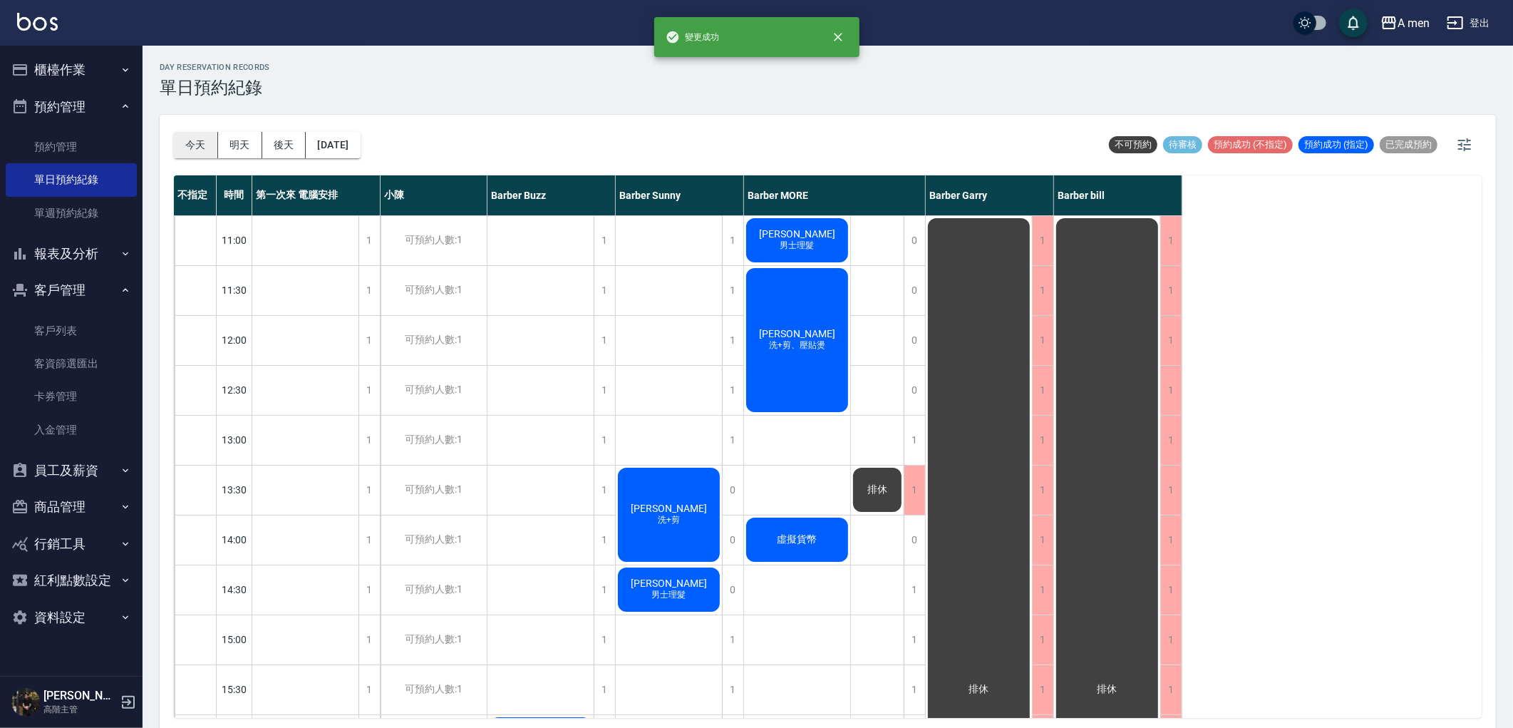
click at [195, 150] on button "今天" at bounding box center [196, 145] width 44 height 26
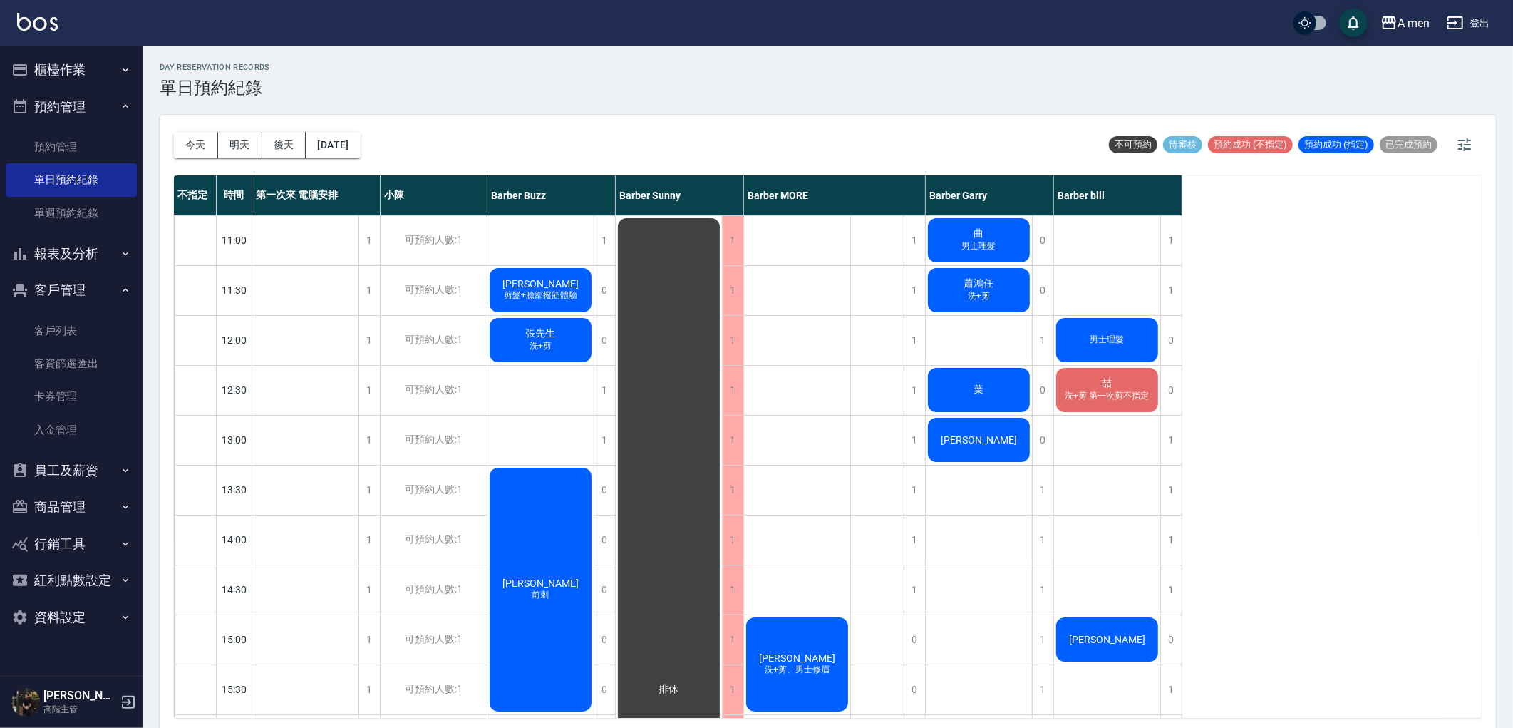
click at [94, 108] on button "預約管理" at bounding box center [71, 106] width 131 height 37
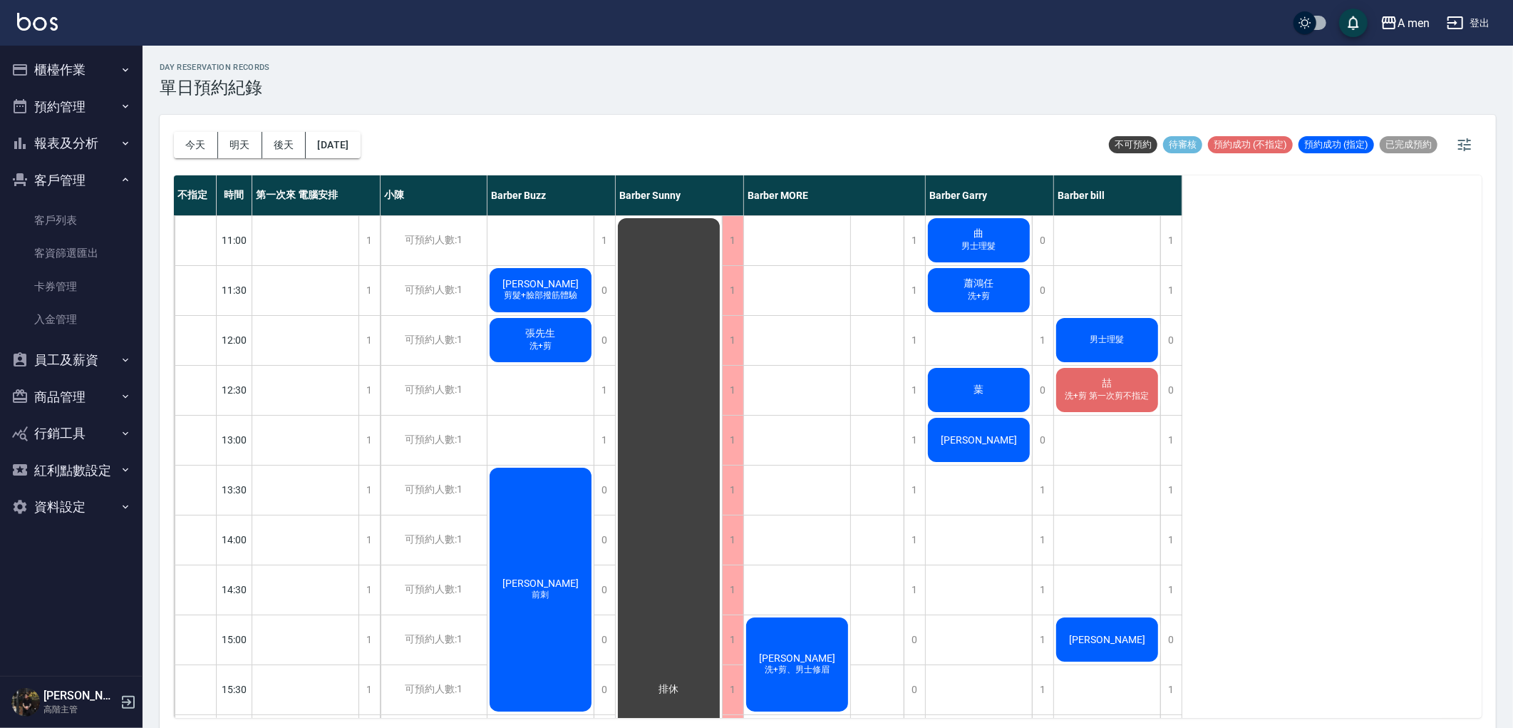
click at [41, 182] on button "客戶管理" at bounding box center [71, 180] width 131 height 37
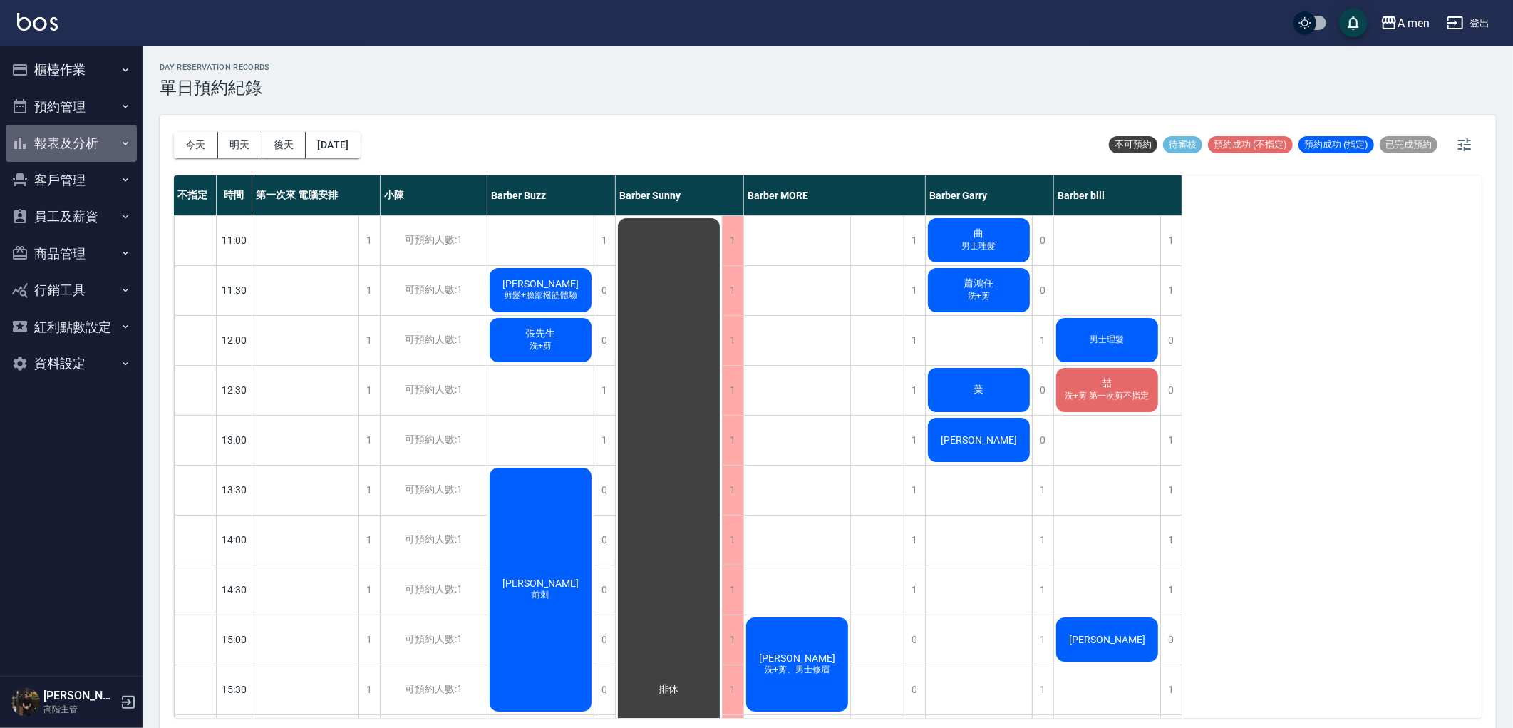
drag, startPoint x: 80, startPoint y: 144, endPoint x: 80, endPoint y: 171, distance: 27.1
click at [81, 144] on button "報表及分析" at bounding box center [71, 143] width 131 height 37
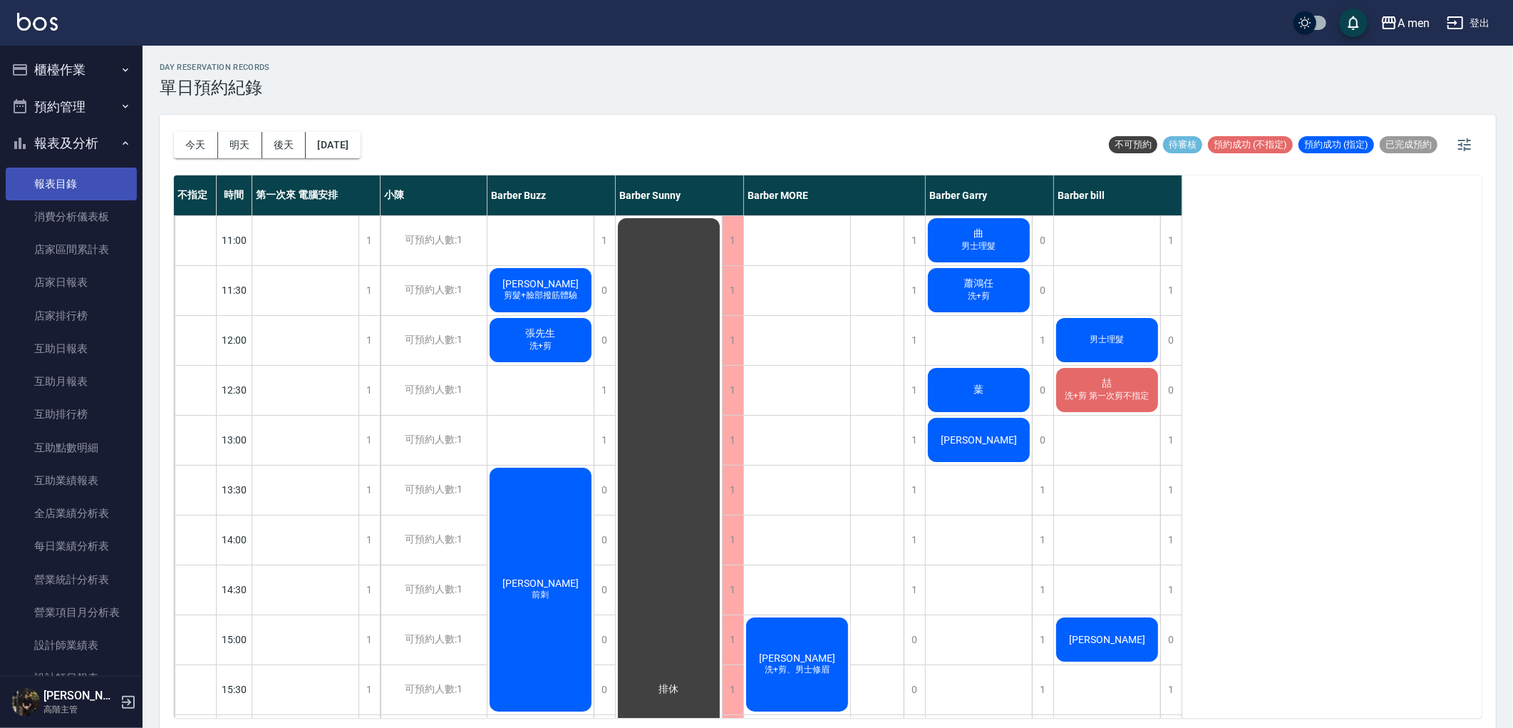
click at [88, 188] on link "報表目錄" at bounding box center [71, 183] width 131 height 33
